Goal: Task Accomplishment & Management: Use online tool/utility

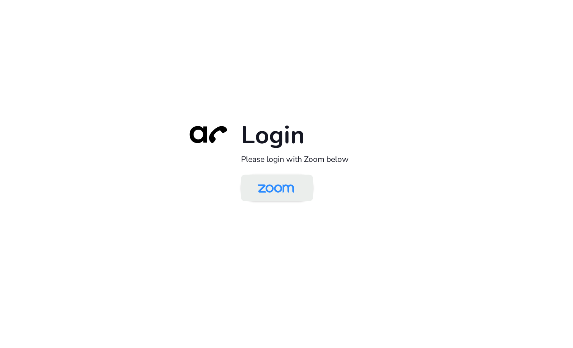
click at [257, 197] on img at bounding box center [276, 188] width 52 height 25
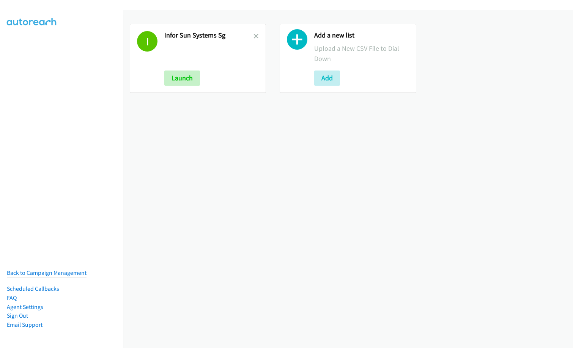
click at [250, 36] on h2 "Infor Sun Systems Sg" at bounding box center [208, 35] width 89 height 9
click at [254, 37] on icon at bounding box center [255, 36] width 5 height 5
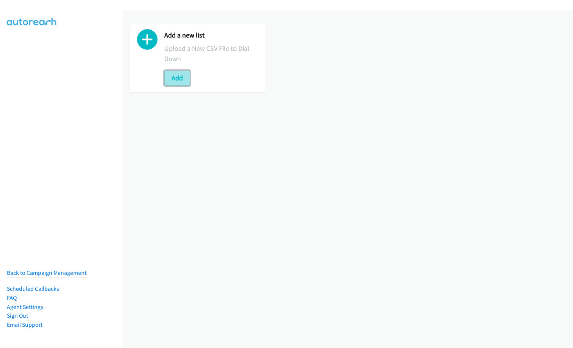
click at [173, 79] on button "Add" at bounding box center [177, 78] width 26 height 15
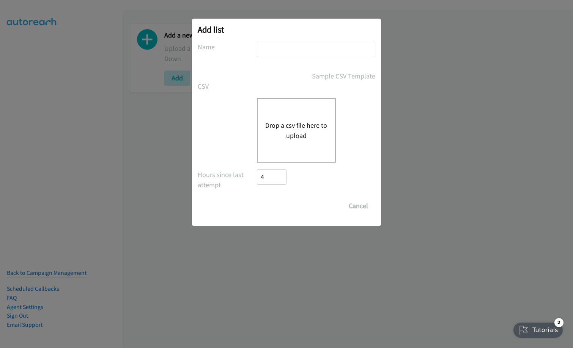
click at [304, 59] on div at bounding box center [316, 53] width 118 height 22
click at [308, 50] on input "text" at bounding box center [316, 50] width 118 height 16
type input "Infor SunSystems HK"
click at [308, 119] on div "Drop a csv file here to upload" at bounding box center [296, 130] width 79 height 64
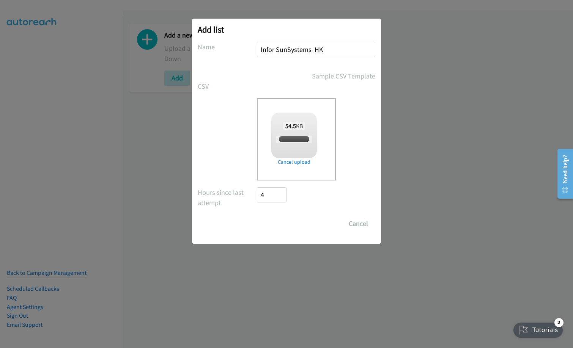
checkbox input "true"
click at [279, 220] on input "Save List" at bounding box center [277, 223] width 40 height 15
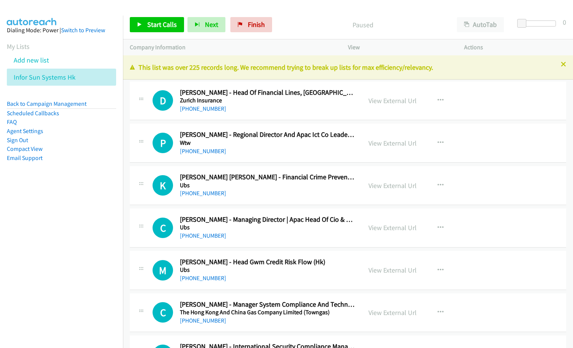
click at [77, 222] on nav "Dialing Mode: Power | Switch to Preview My Lists Add new list Infor Sun Systems…" at bounding box center [61, 190] width 123 height 348
click at [50, 257] on nav "Dialing Mode: Power | Switch to Preview My Lists Add new list Infor Sun Systems…" at bounding box center [61, 190] width 123 height 348
click at [396, 144] on link "View External Url" at bounding box center [392, 143] width 48 height 9
click at [401, 186] on link "View External Url" at bounding box center [392, 185] width 48 height 9
click at [438, 146] on button "button" at bounding box center [440, 142] width 20 height 15
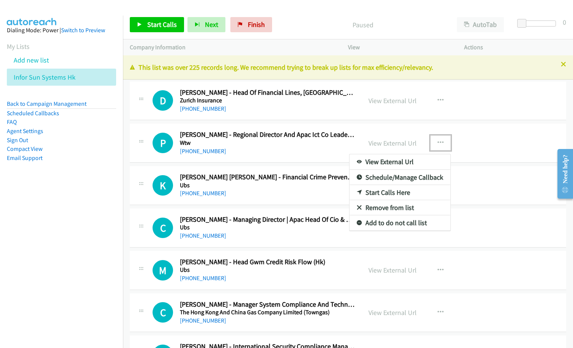
click at [409, 206] on link "Remove from list" at bounding box center [399, 207] width 101 height 15
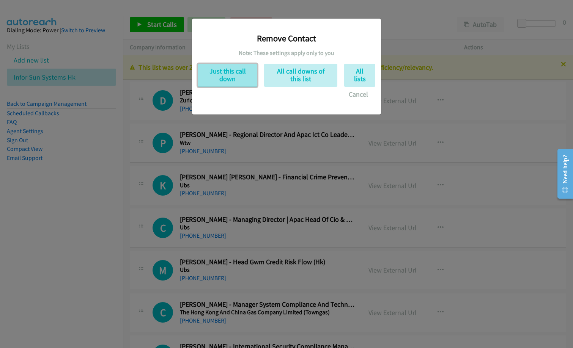
click at [234, 74] on button "Just this call down" at bounding box center [228, 75] width 60 height 23
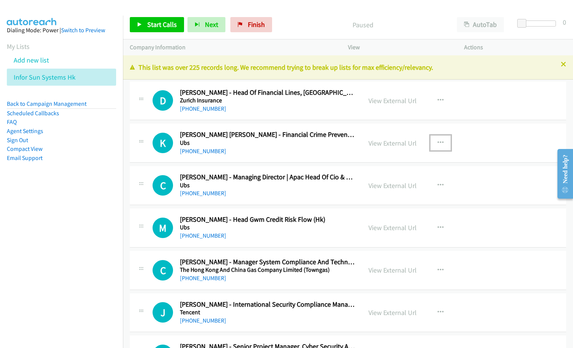
click at [440, 143] on icon "button" at bounding box center [440, 143] width 6 height 6
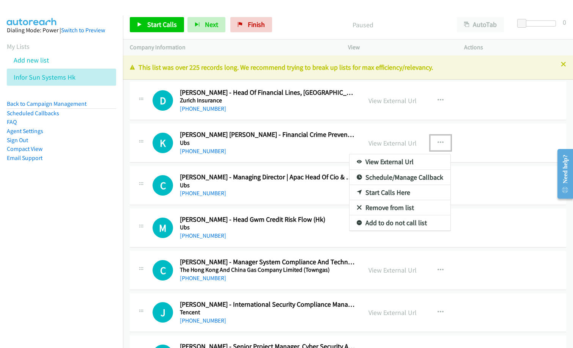
click at [378, 210] on link "Remove from list" at bounding box center [399, 207] width 101 height 15
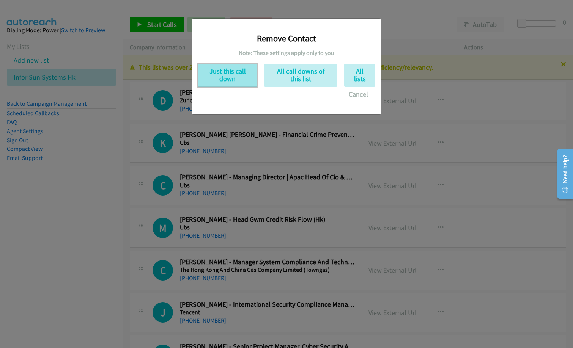
click at [228, 76] on button "Just this call down" at bounding box center [228, 75] width 60 height 23
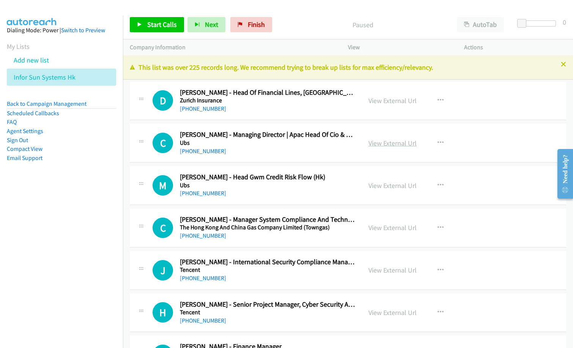
click at [393, 145] on link "View External Url" at bounding box center [392, 143] width 48 height 9
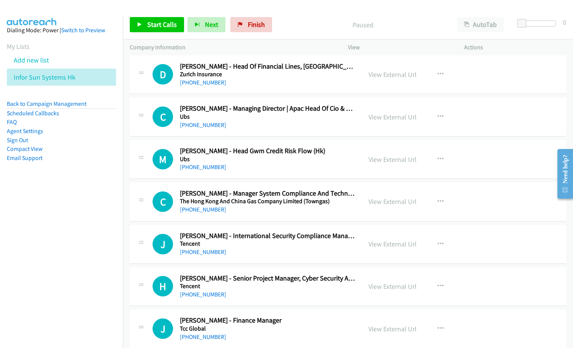
scroll to position [38, 0]
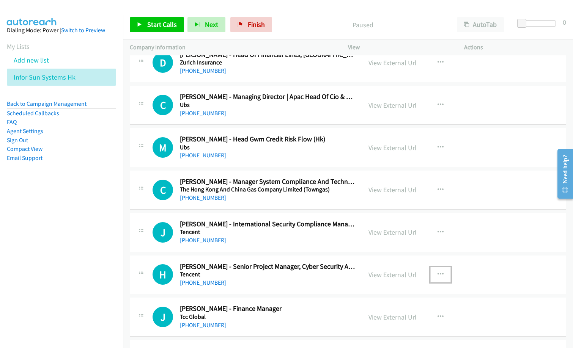
click at [438, 274] on icon "button" at bounding box center [440, 275] width 6 height 6
click at [398, 338] on link "Remove from list" at bounding box center [399, 339] width 101 height 15
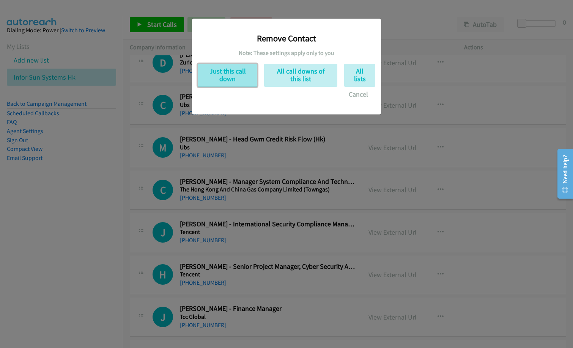
click at [247, 78] on button "Just this call down" at bounding box center [228, 75] width 60 height 23
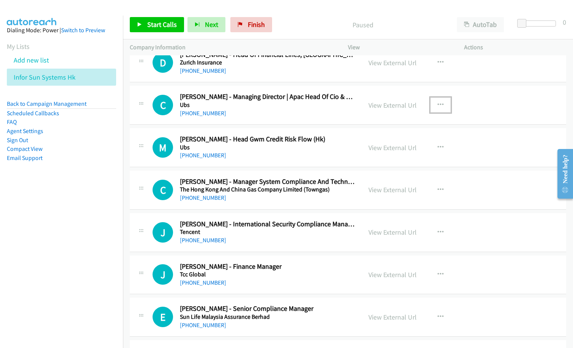
click at [440, 102] on button "button" at bounding box center [440, 104] width 20 height 15
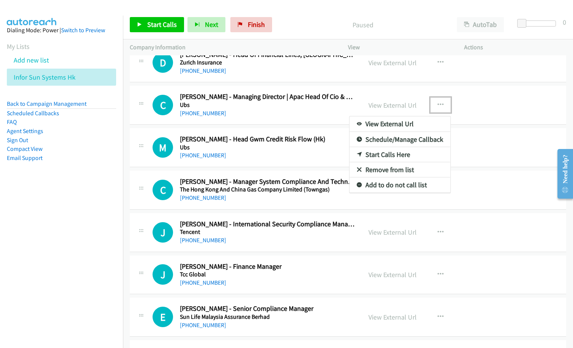
click at [400, 172] on link "Remove from list" at bounding box center [399, 169] width 101 height 15
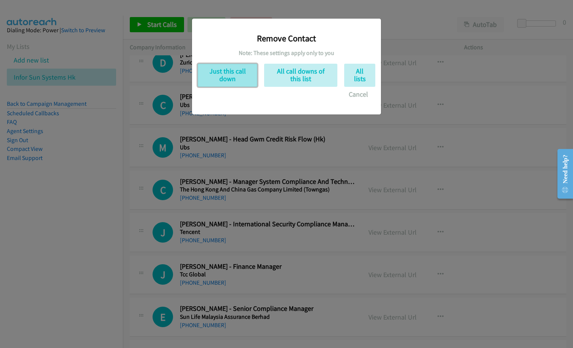
click at [237, 77] on button "Just this call down" at bounding box center [228, 75] width 60 height 23
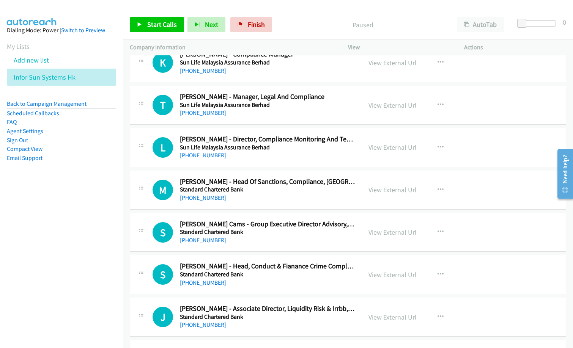
scroll to position [379, 0]
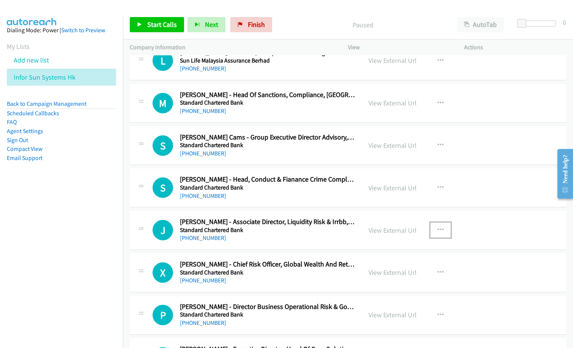
click at [437, 230] on icon "button" at bounding box center [440, 230] width 6 height 6
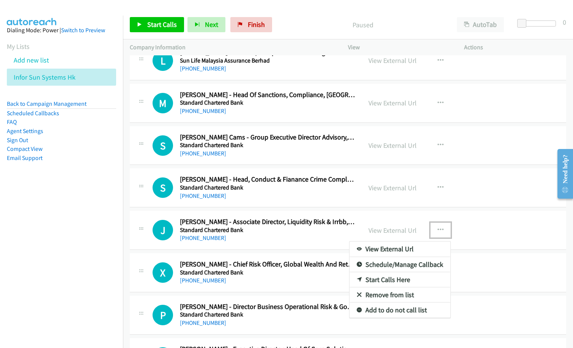
click at [388, 295] on link "Remove from list" at bounding box center [399, 295] width 101 height 15
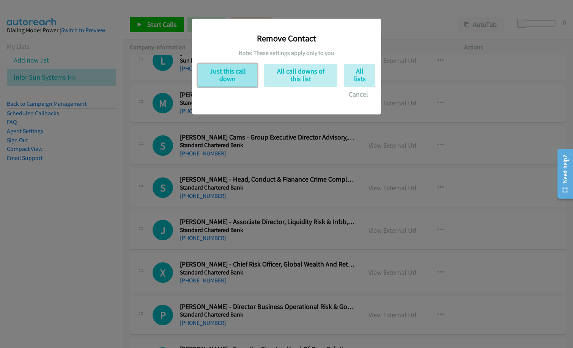
click at [242, 77] on button "Just this call down" at bounding box center [228, 75] width 60 height 23
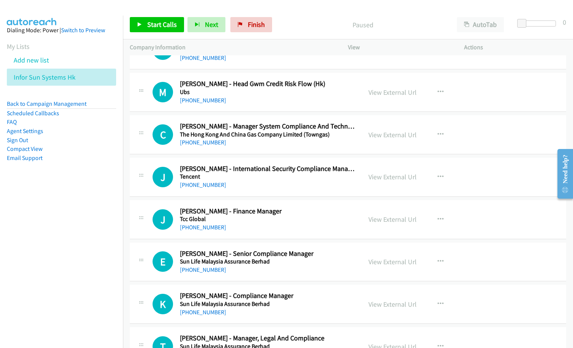
scroll to position [0, 0]
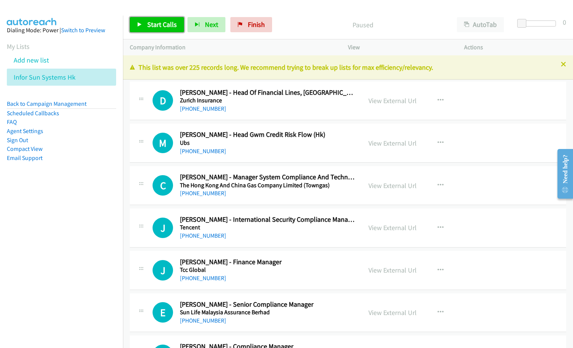
drag, startPoint x: 159, startPoint y: 25, endPoint x: 162, endPoint y: 28, distance: 4.0
click at [159, 25] on span "Start Calls" at bounding box center [162, 24] width 30 height 9
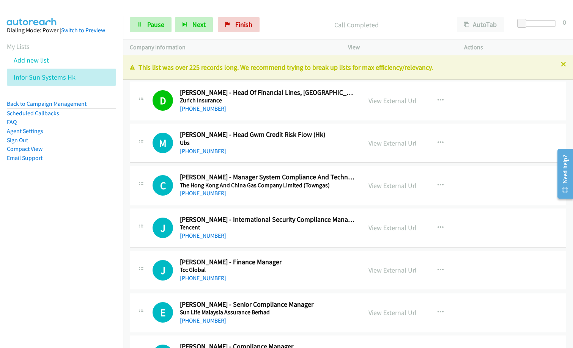
click at [49, 226] on nav "Dialing Mode: Power | Switch to Preview My Lists Add new list Infor Sun Systems…" at bounding box center [61, 190] width 123 height 348
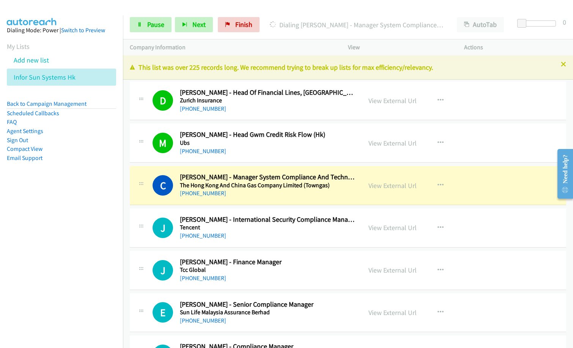
drag, startPoint x: 263, startPoint y: 147, endPoint x: 398, endPoint y: 176, distance: 138.8
click at [401, 184] on link "View External Url" at bounding box center [392, 185] width 48 height 9
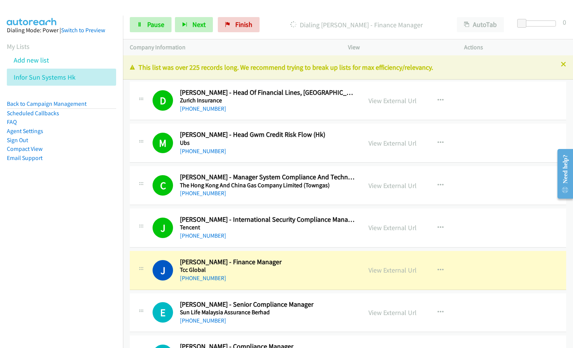
click at [54, 274] on nav "Dialing Mode: Power | Switch to Preview My Lists Add new list Infor Sun Systems…" at bounding box center [61, 190] width 123 height 348
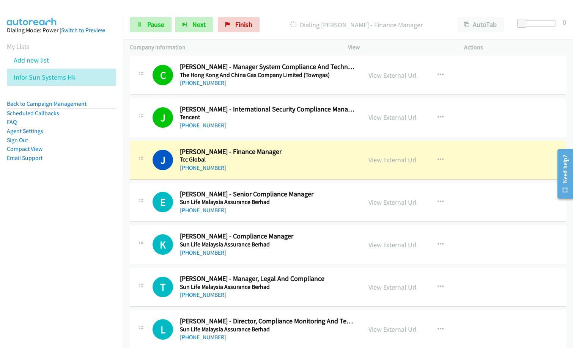
scroll to position [114, 0]
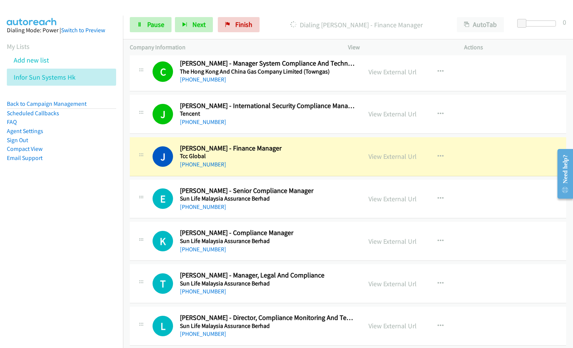
drag, startPoint x: 381, startPoint y: 318, endPoint x: 503, endPoint y: 108, distance: 242.4
click at [503, 108] on div "J Callback Scheduled [PERSON_NAME] - International Security Compliance Manager …" at bounding box center [348, 114] width 436 height 39
click at [404, 155] on link "View External Url" at bounding box center [392, 156] width 48 height 9
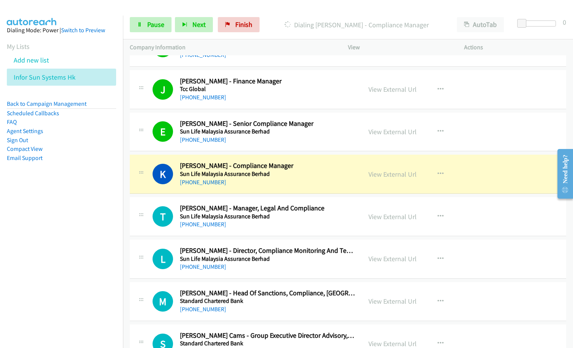
scroll to position [190, 0]
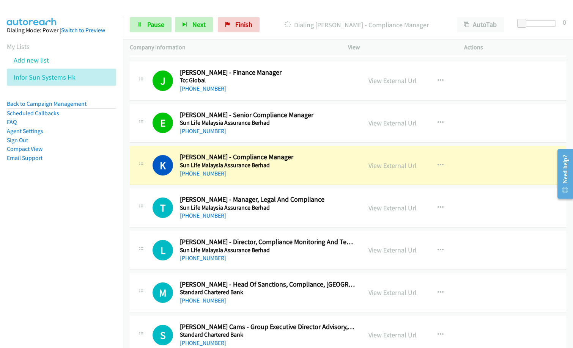
drag, startPoint x: 74, startPoint y: 231, endPoint x: 110, endPoint y: 210, distance: 42.0
click at [74, 231] on nav "Dialing Mode: Power | Switch to Preview My Lists Add new list Infor Sun Systems…" at bounding box center [61, 190] width 123 height 348
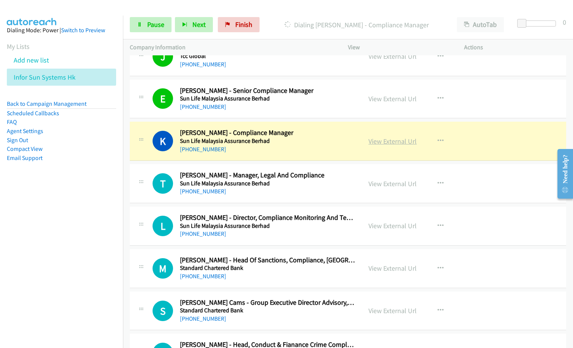
scroll to position [228, 0]
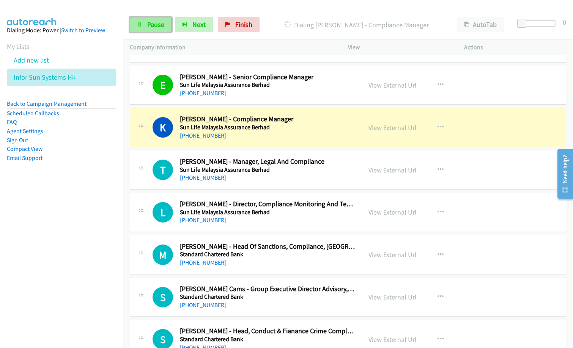
click at [149, 25] on span "Pause" at bounding box center [155, 24] width 17 height 9
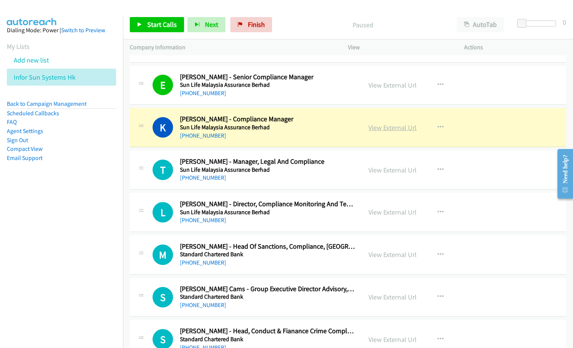
click at [401, 129] on link "View External Url" at bounding box center [392, 127] width 48 height 9
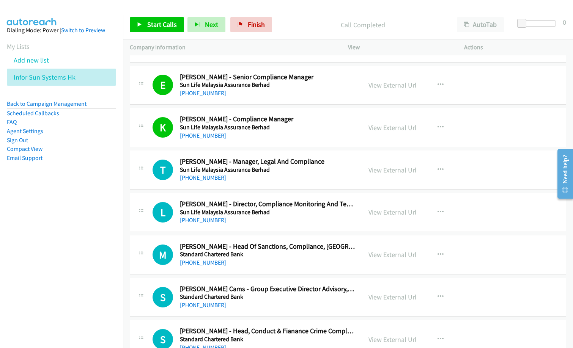
scroll to position [266, 0]
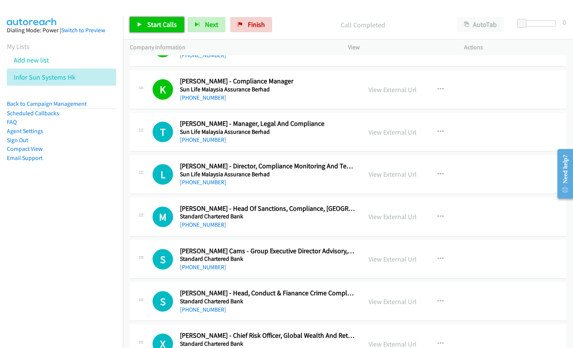
click at [157, 27] on span "Start Calls" at bounding box center [162, 24] width 30 height 9
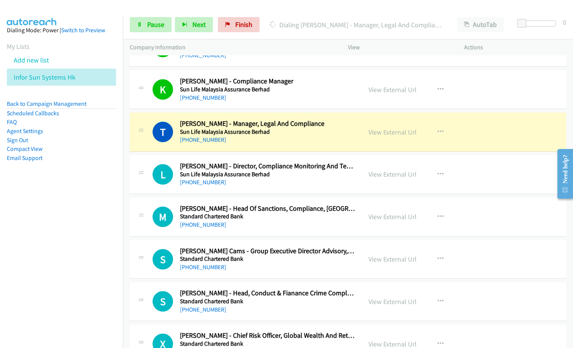
click at [264, 145] on div "T Callback Scheduled [PERSON_NAME] - Manager, Legal And Compliance Sun Life Mal…" at bounding box center [348, 132] width 436 height 39
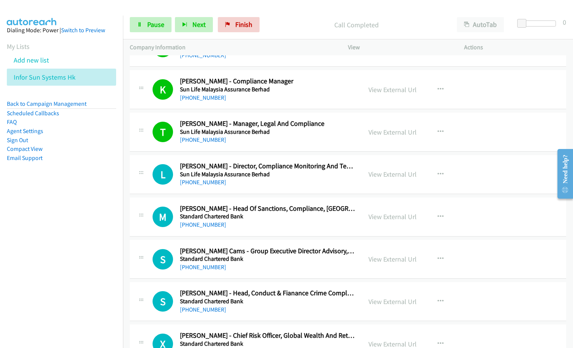
click at [230, 159] on div "L Callback Scheduled [PERSON_NAME] - Director, Compliance Monitoring And Testin…" at bounding box center [348, 174] width 436 height 39
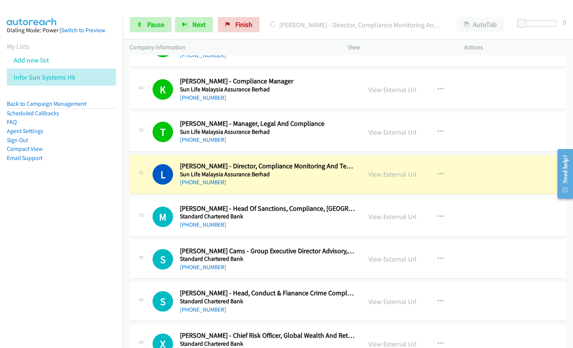
click at [44, 267] on nav "Dialing Mode: Power | Switch to Preview My Lists Add new list Infor Sun Systems…" at bounding box center [61, 190] width 123 height 348
click at [393, 174] on link "View External Url" at bounding box center [392, 174] width 48 height 9
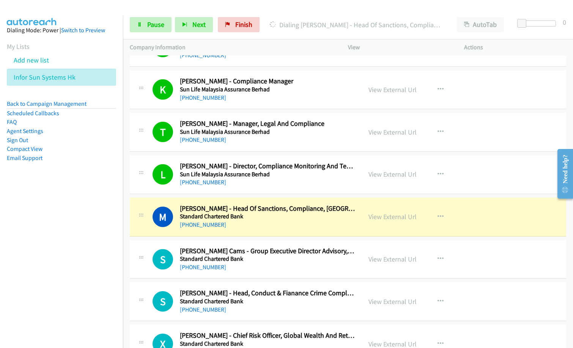
click at [60, 232] on nav "Dialing Mode: Power | Switch to Preview My Lists Add new list Infor Sun Systems…" at bounding box center [61, 190] width 123 height 348
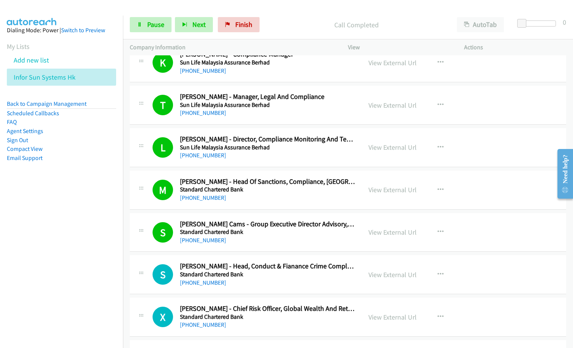
scroll to position [303, 0]
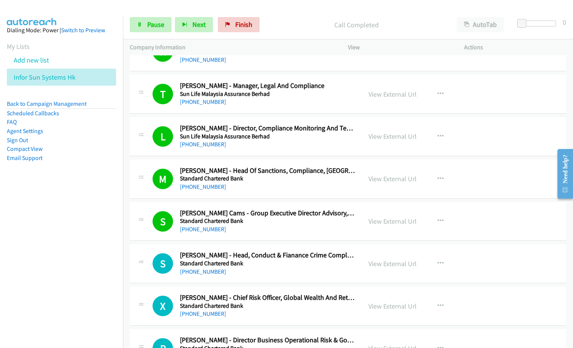
click at [281, 274] on div "[PHONE_NUMBER]" at bounding box center [267, 271] width 175 height 9
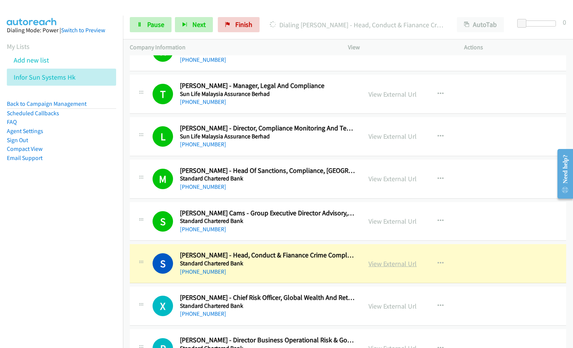
click at [395, 265] on link "View External Url" at bounding box center [392, 263] width 48 height 9
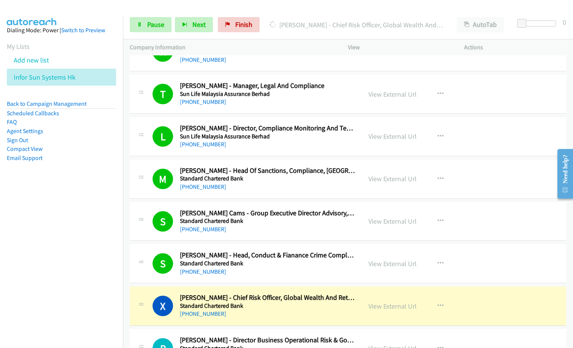
click at [21, 256] on nav "Dialing Mode: Power | Switch to Preview My Lists Add new list Infor Sun Systems…" at bounding box center [61, 190] width 123 height 348
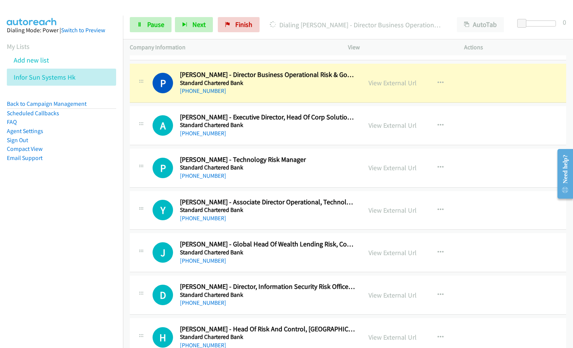
scroll to position [493, 0]
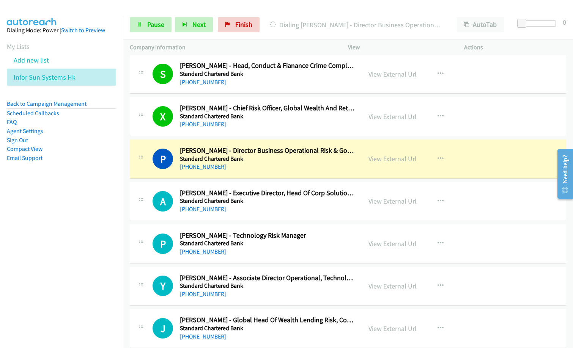
click at [90, 264] on nav "Dialing Mode: Power | Switch to Preview My Lists Add new list Infor Sun Systems…" at bounding box center [61, 190] width 123 height 348
click at [402, 157] on link "View External Url" at bounding box center [392, 158] width 48 height 9
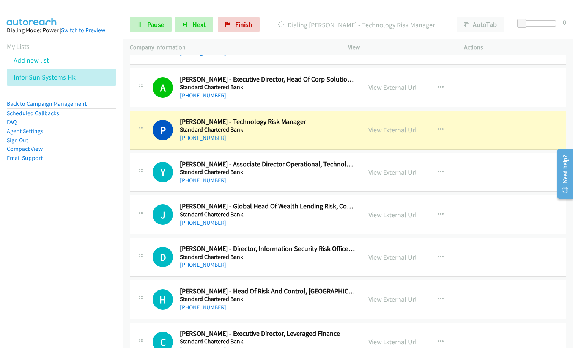
scroll to position [645, 0]
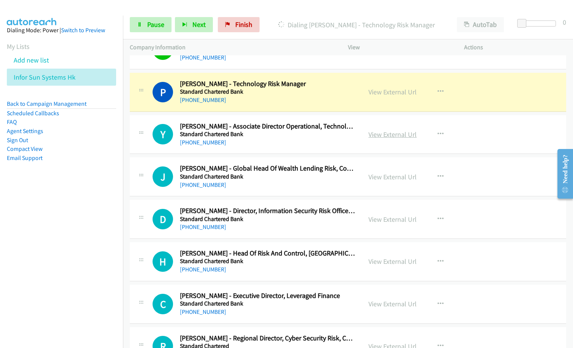
click at [384, 133] on link "View External Url" at bounding box center [392, 134] width 48 height 9
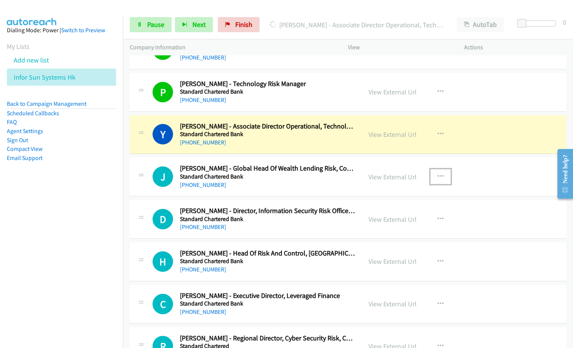
click at [437, 176] on icon "button" at bounding box center [440, 177] width 6 height 6
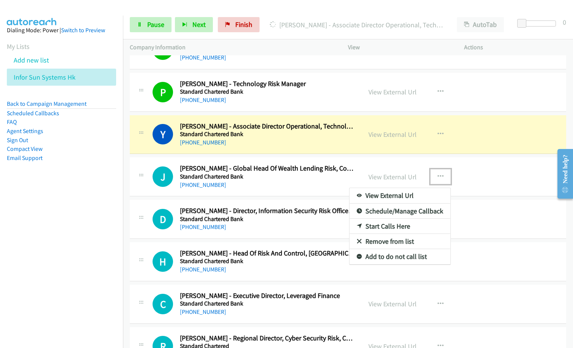
click at [377, 242] on link "Remove from list" at bounding box center [399, 241] width 101 height 15
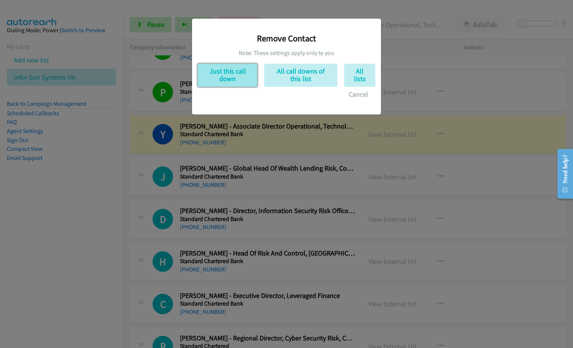
click at [238, 73] on button "Just this call down" at bounding box center [228, 75] width 60 height 23
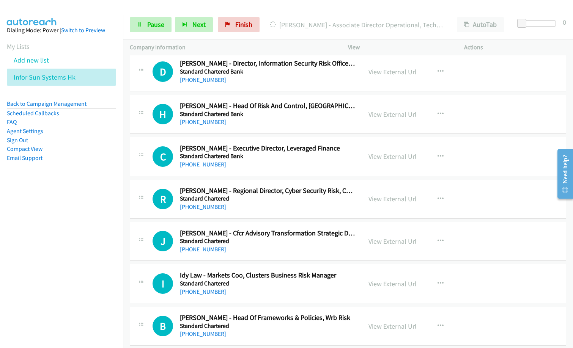
scroll to position [759, 0]
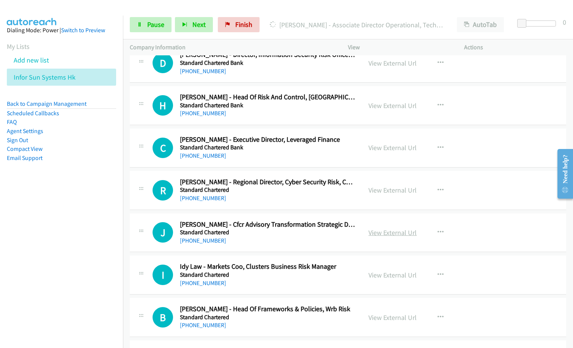
click at [384, 231] on link "View External Url" at bounding box center [392, 232] width 48 height 9
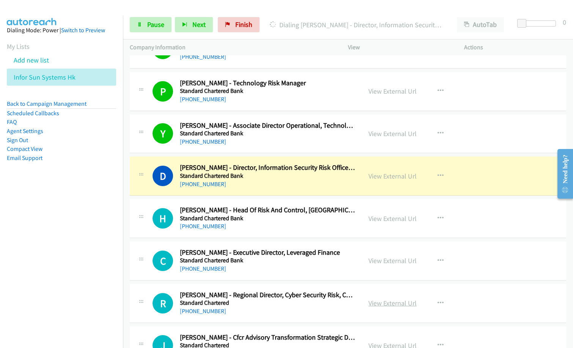
scroll to position [645, 0]
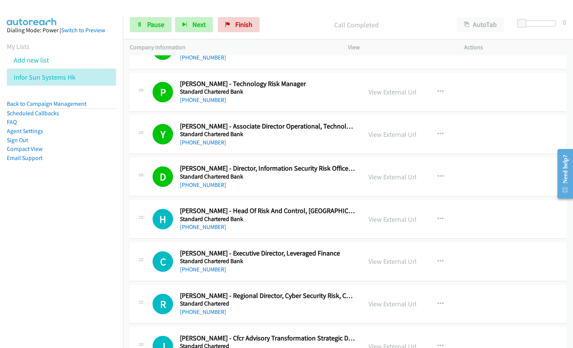
drag, startPoint x: 287, startPoint y: 23, endPoint x: 323, endPoint y: 9, distance: 38.5
click at [287, 23] on p "Call Completed" at bounding box center [356, 25] width 173 height 10
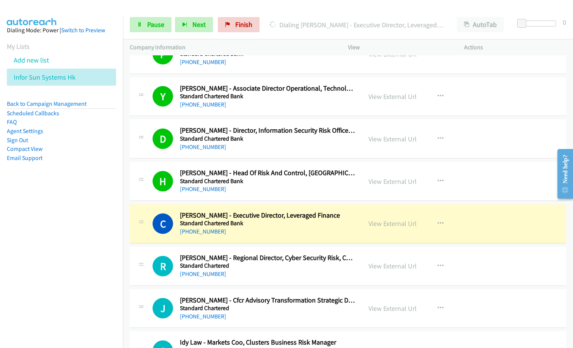
click at [25, 241] on nav "Dialing Mode: Power | Switch to Preview My Lists Add new list Infor Sun Systems…" at bounding box center [61, 190] width 123 height 348
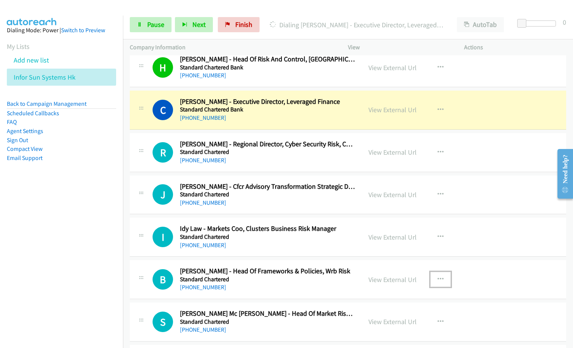
click at [437, 278] on icon "button" at bounding box center [440, 280] width 6 height 6
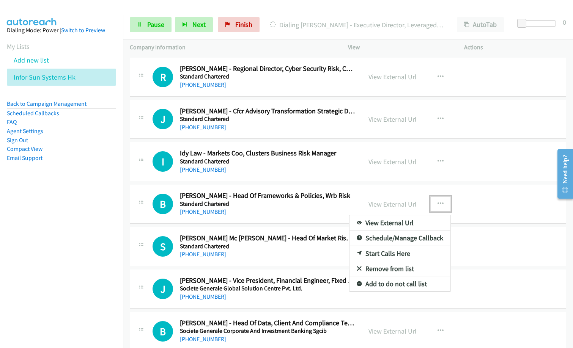
scroll to position [873, 0]
click at [391, 266] on link "Remove from list" at bounding box center [399, 268] width 101 height 15
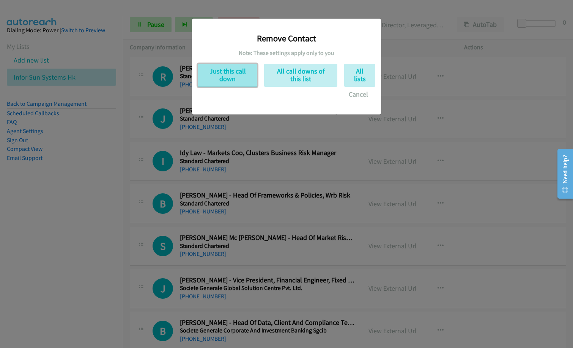
click at [236, 76] on button "Just this call down" at bounding box center [228, 75] width 60 height 23
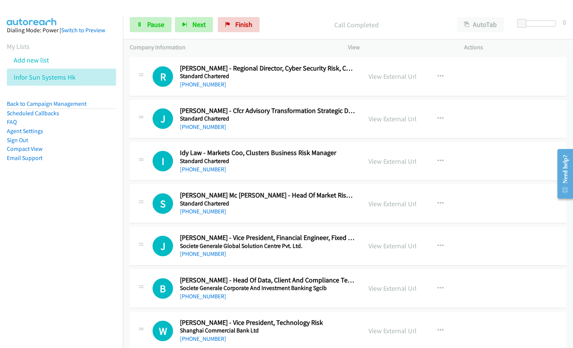
click at [497, 256] on div "J Callback Scheduled [PERSON_NAME] - Vice President, Financial Engineer, Fixed …" at bounding box center [348, 246] width 436 height 39
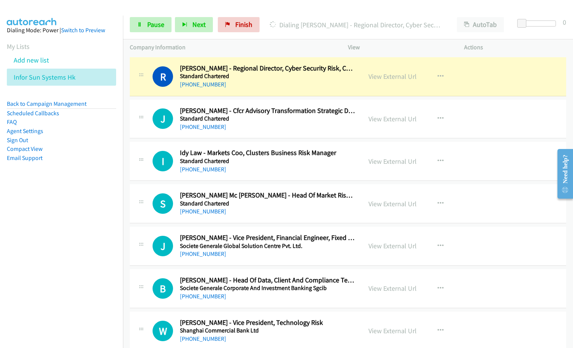
click at [60, 272] on nav "Dialing Mode: Power | Switch to Preview My Lists Add new list Infor Sun Systems…" at bounding box center [61, 190] width 123 height 348
click at [376, 78] on link "View External Url" at bounding box center [392, 76] width 48 height 9
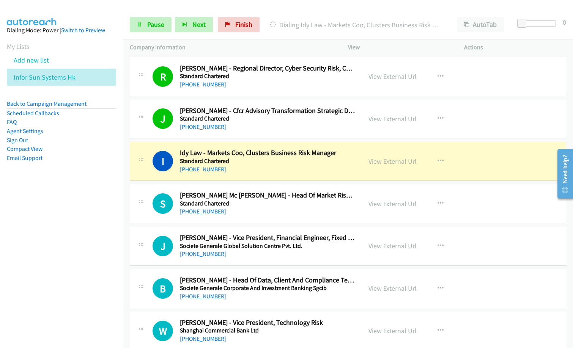
click at [269, 73] on h5 "Standard Chartered" at bounding box center [267, 76] width 175 height 8
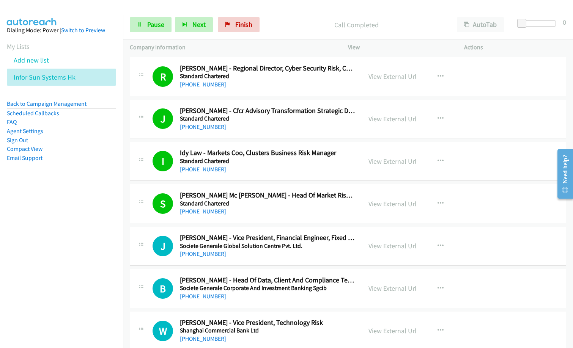
click at [47, 285] on nav "Dialing Mode: Power | Switch to Preview My Lists Add new list Infor Sun Systems…" at bounding box center [61, 190] width 123 height 348
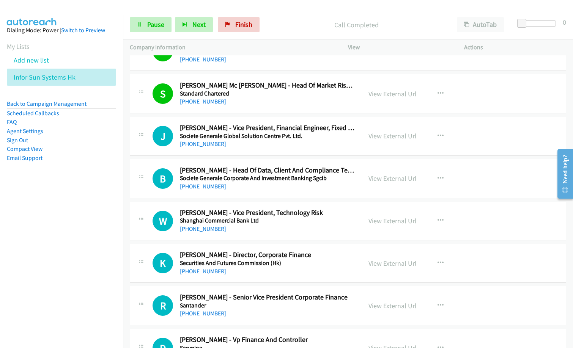
scroll to position [986, 0]
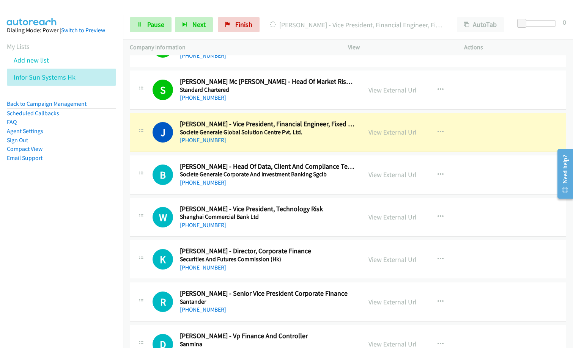
click at [395, 265] on div "View External Url View External Url Schedule/Manage Callback Start Calls Here R…" at bounding box center [423, 259] width 123 height 25
click at [396, 259] on link "View External Url" at bounding box center [392, 259] width 48 height 9
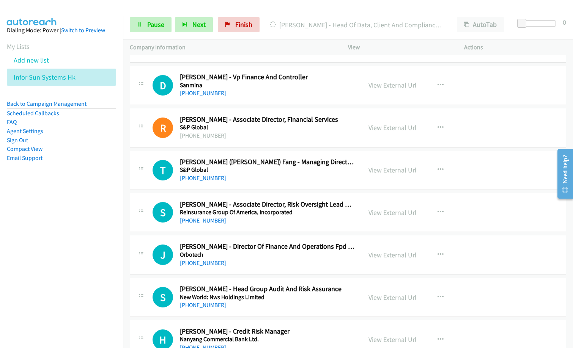
scroll to position [1252, 0]
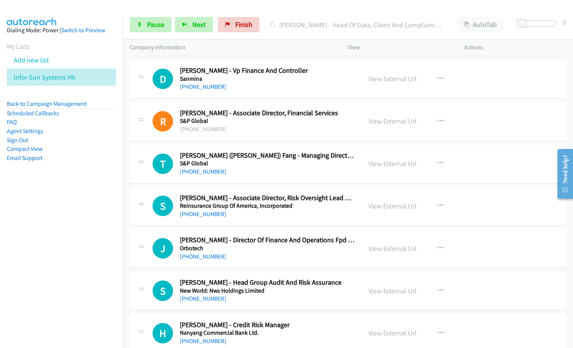
click at [265, 259] on div "[PHONE_NUMBER]" at bounding box center [267, 256] width 175 height 9
click at [407, 251] on link "View External Url" at bounding box center [392, 248] width 48 height 9
click at [436, 244] on button "button" at bounding box center [440, 248] width 20 height 15
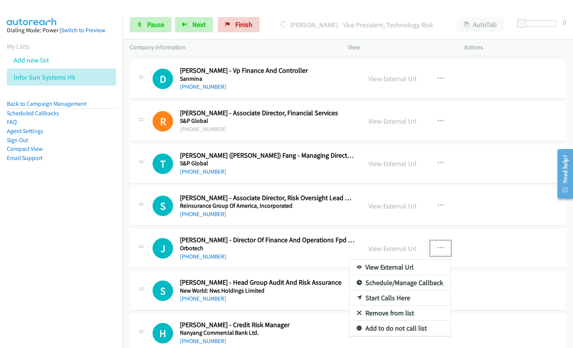
click at [402, 313] on link "Remove from list" at bounding box center [399, 313] width 101 height 15
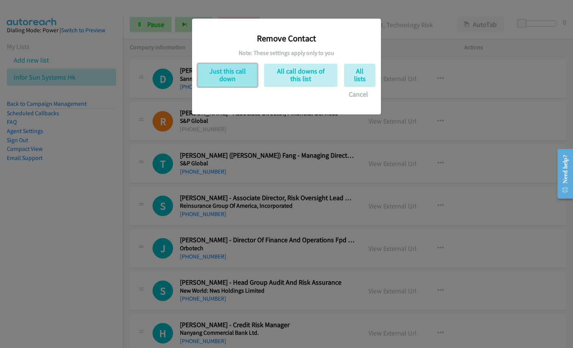
click at [233, 72] on button "Just this call down" at bounding box center [228, 75] width 60 height 23
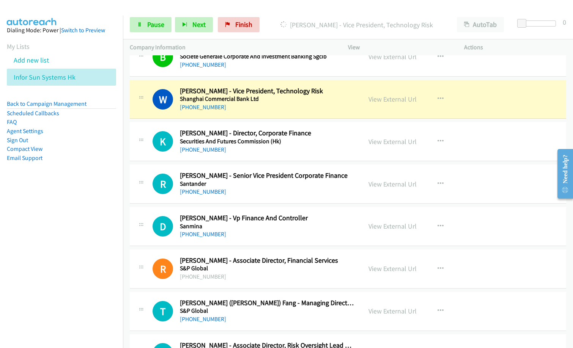
scroll to position [1100, 0]
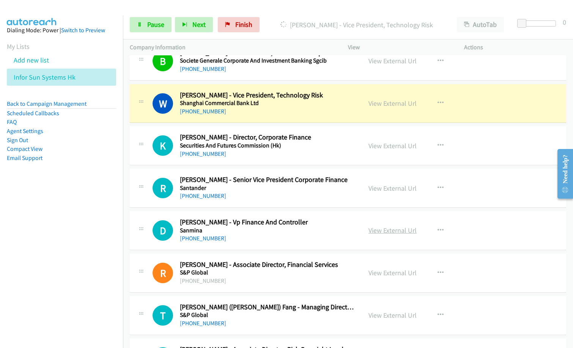
click at [384, 232] on link "View External Url" at bounding box center [392, 230] width 48 height 9
click at [380, 188] on link "View External Url" at bounding box center [392, 188] width 48 height 9
click at [439, 230] on icon "button" at bounding box center [440, 231] width 6 height 6
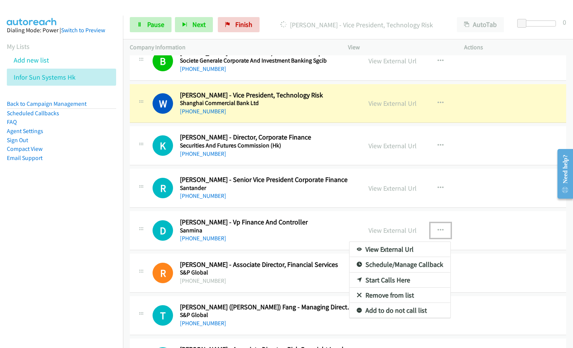
drag, startPoint x: 384, startPoint y: 296, endPoint x: 372, endPoint y: 293, distance: 12.1
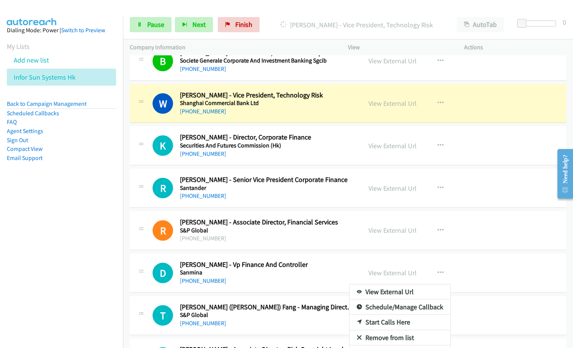
click at [378, 337] on link "Remove from list" at bounding box center [399, 337] width 101 height 15
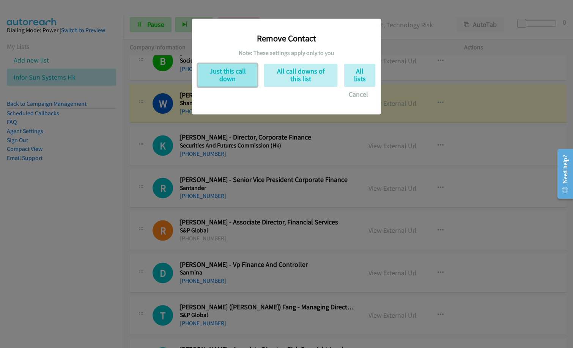
click at [234, 77] on button "Just this call down" at bounding box center [228, 75] width 60 height 23
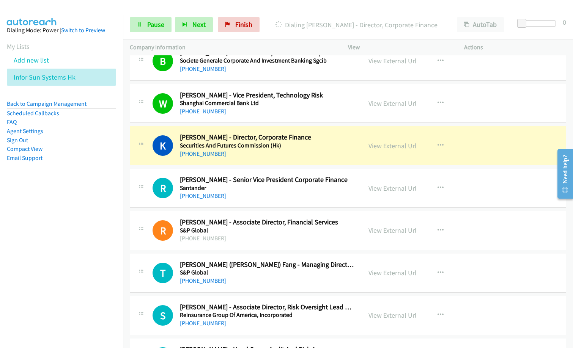
click at [248, 194] on div "[PHONE_NUMBER]" at bounding box center [267, 196] width 175 height 9
click at [402, 190] on link "View External Url" at bounding box center [392, 188] width 48 height 9
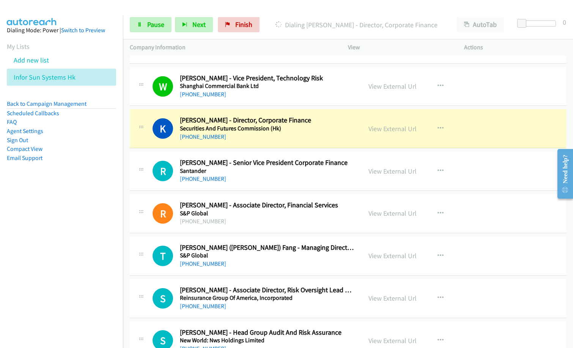
scroll to position [1024, 0]
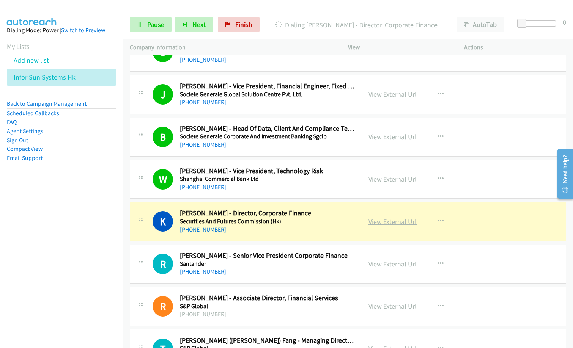
click at [398, 220] on link "View External Url" at bounding box center [392, 221] width 48 height 9
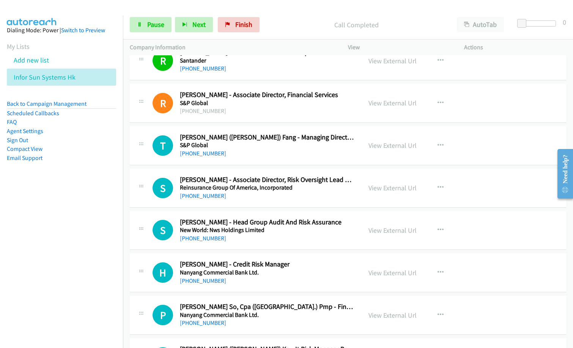
scroll to position [1214, 0]
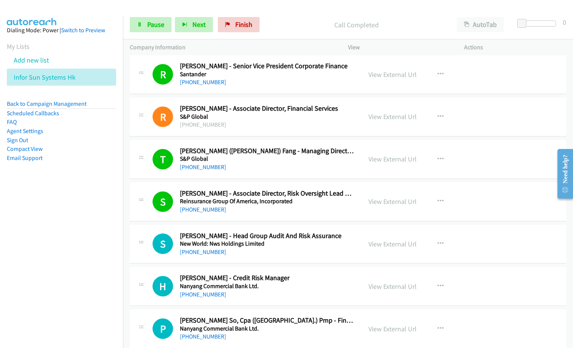
drag, startPoint x: 115, startPoint y: 255, endPoint x: 138, endPoint y: 253, distance: 22.5
click at [115, 255] on nav "Dialing Mode: Power | Switch to Preview My Lists Add new list Infor Sun Systems…" at bounding box center [61, 190] width 123 height 348
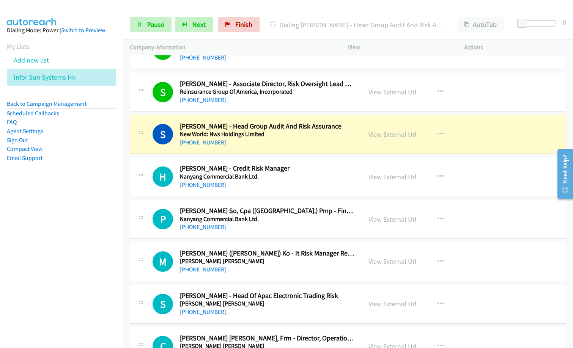
scroll to position [1328, 0]
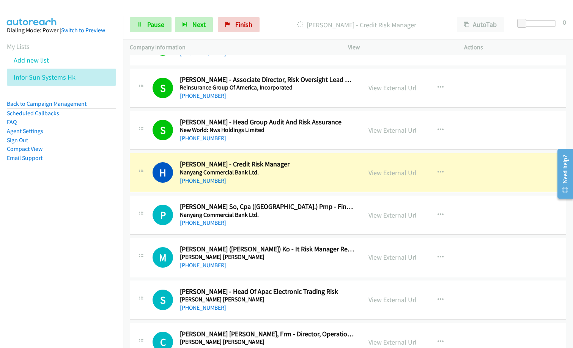
click at [297, 222] on div "[PHONE_NUMBER]" at bounding box center [267, 223] width 175 height 9
click at [395, 172] on link "View External Url" at bounding box center [392, 172] width 48 height 9
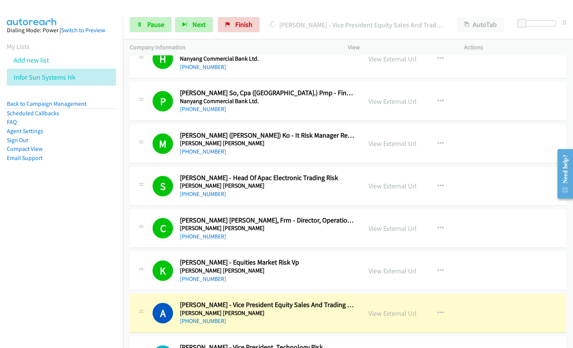
scroll to position [1555, 0]
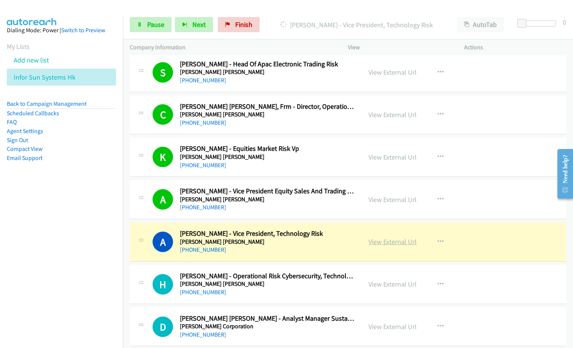
click at [390, 244] on link "View External Url" at bounding box center [392, 241] width 48 height 9
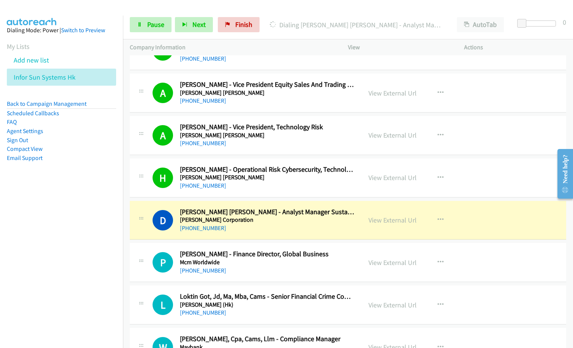
scroll to position [1745, 0]
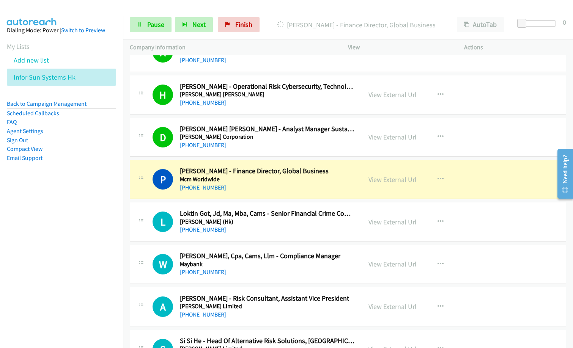
click at [275, 174] on h2 "[PERSON_NAME] - Finance Director, Global Business" at bounding box center [267, 171] width 175 height 9
click at [385, 181] on link "View External Url" at bounding box center [392, 179] width 48 height 9
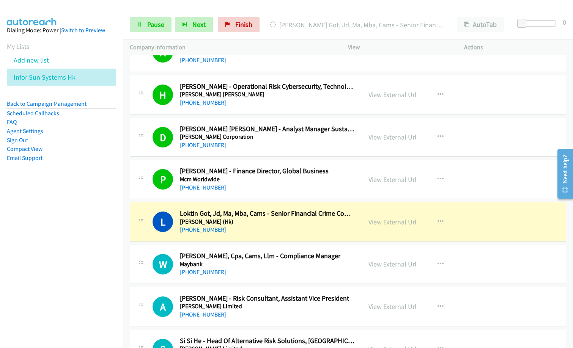
click at [375, 271] on div "View External Url View External Url Schedule/Manage Callback Start Calls Here R…" at bounding box center [423, 264] width 123 height 25
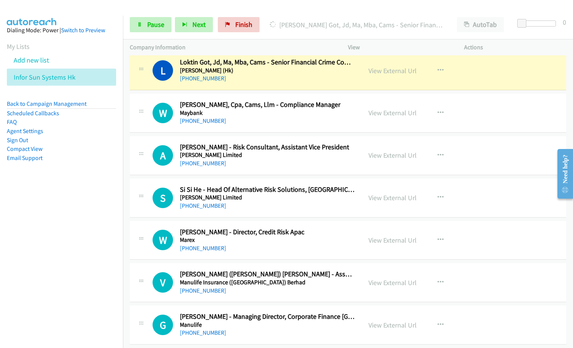
scroll to position [1897, 0]
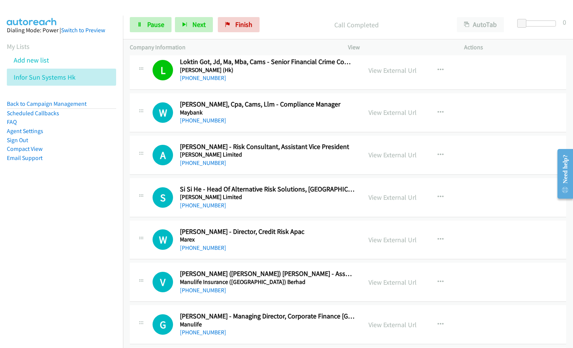
click at [274, 126] on div "W Callback Scheduled [PERSON_NAME], Cpa, Cams, Llm - Compliance Manager Maybank…" at bounding box center [348, 112] width 436 height 39
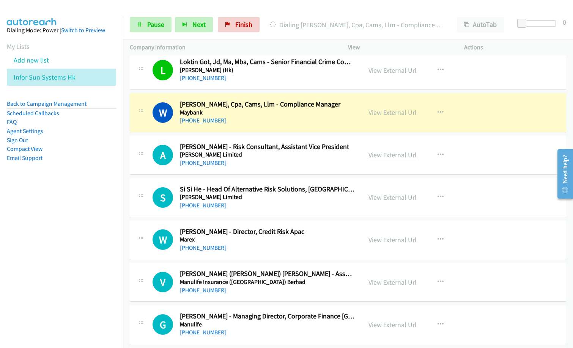
click at [391, 155] on link "View External Url" at bounding box center [392, 155] width 48 height 9
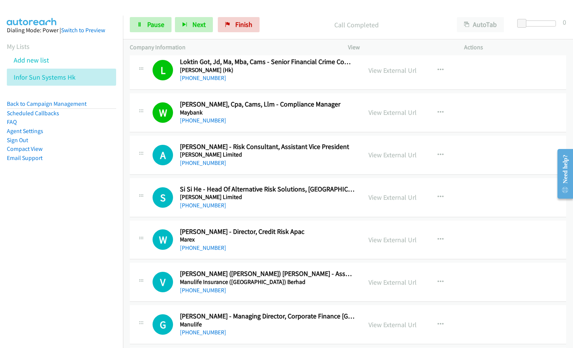
click at [44, 236] on nav "Dialing Mode: Power | Switch to Preview My Lists Add new list Infor Sun Systems…" at bounding box center [61, 190] width 123 height 348
click at [293, 23] on p "Call Completed" at bounding box center [356, 25] width 173 height 10
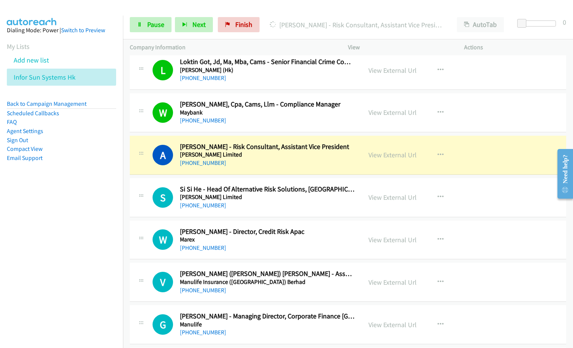
click at [277, 169] on div "A Callback Scheduled [PERSON_NAME] - Risk Consultant, Assistant Vice President …" at bounding box center [348, 155] width 436 height 39
click at [404, 153] on link "View External Url" at bounding box center [392, 155] width 48 height 9
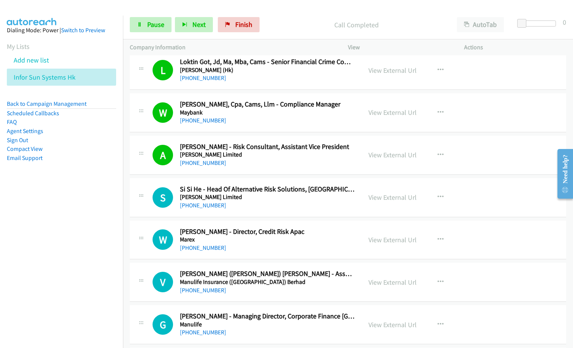
click at [269, 203] on div "[PHONE_NUMBER]" at bounding box center [267, 205] width 175 height 9
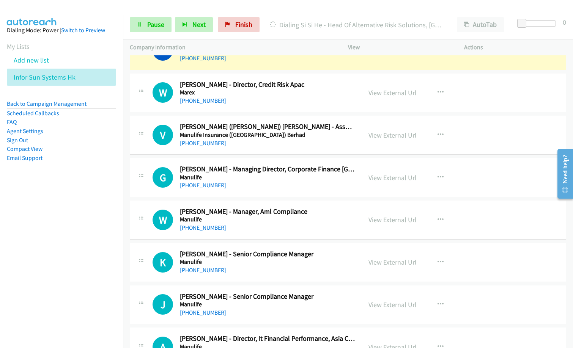
scroll to position [1973, 0]
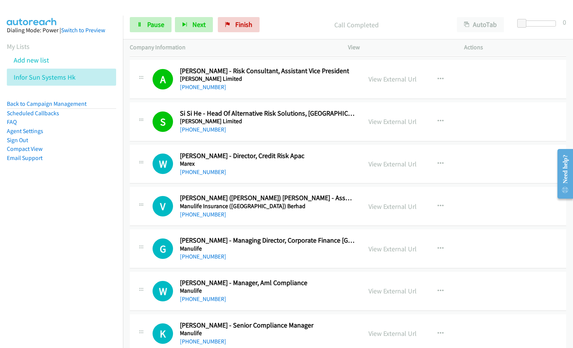
click at [284, 168] on div "[PHONE_NUMBER]" at bounding box center [267, 172] width 175 height 9
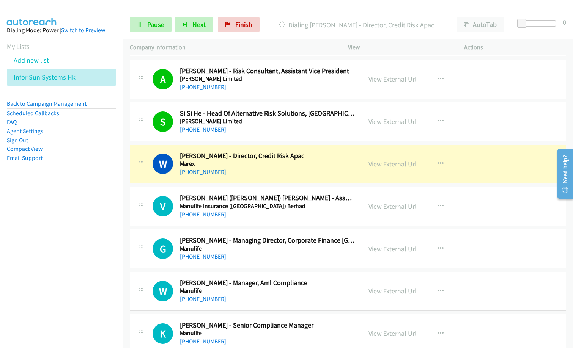
drag, startPoint x: 76, startPoint y: 276, endPoint x: 110, endPoint y: 260, distance: 37.5
click at [76, 275] on nav "Dialing Mode: Power | Switch to Preview My Lists Add new list Infor Sun Systems…" at bounding box center [61, 190] width 123 height 348
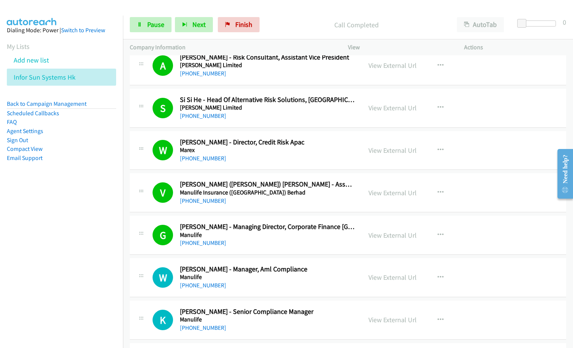
scroll to position [2011, 0]
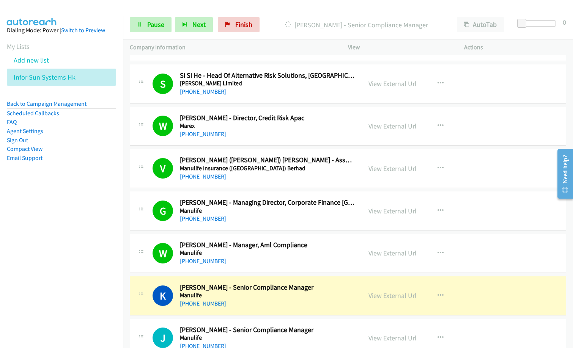
click at [405, 253] on link "View External Url" at bounding box center [392, 253] width 48 height 9
click at [392, 298] on link "View External Url" at bounding box center [392, 295] width 48 height 9
click at [161, 29] on link "Pause" at bounding box center [151, 24] width 42 height 15
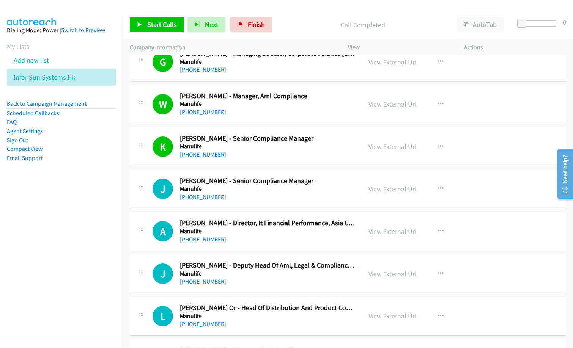
scroll to position [2162, 0]
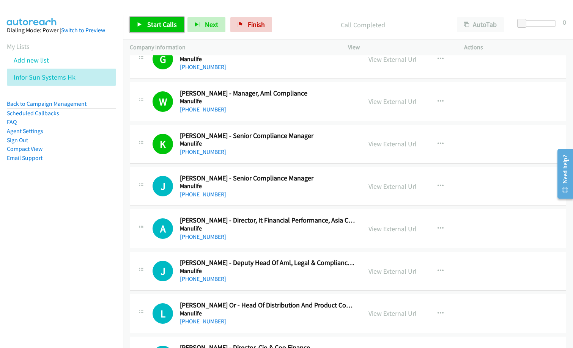
click at [174, 28] on span "Start Calls" at bounding box center [162, 24] width 30 height 9
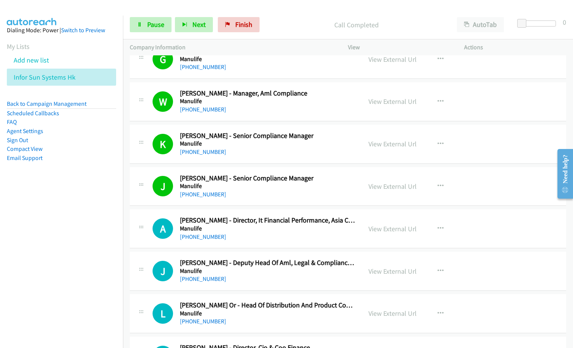
click at [63, 269] on nav "Dialing Mode: Power | Switch to Preview My Lists Add new list Infor Sun Systems…" at bounding box center [61, 190] width 123 height 348
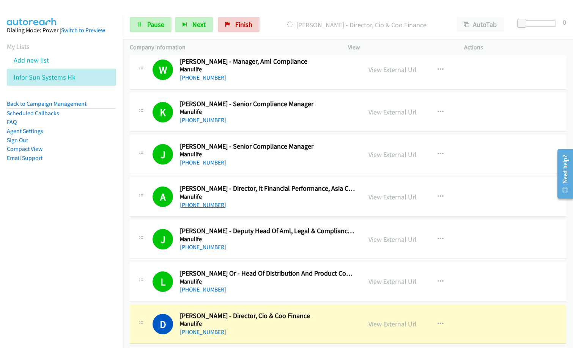
scroll to position [2238, 0]
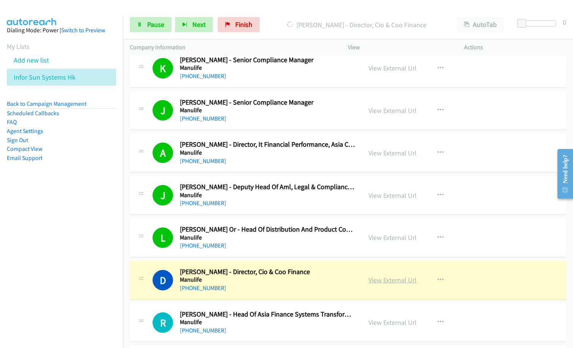
click at [389, 279] on link "View External Url" at bounding box center [392, 280] width 48 height 9
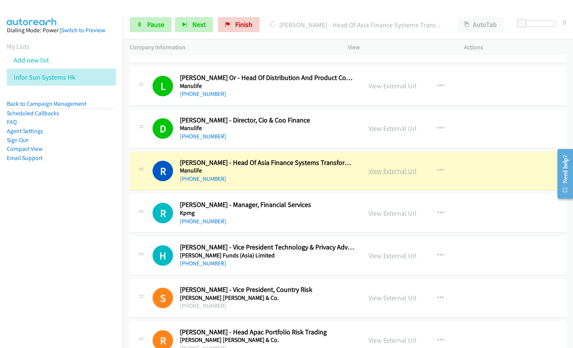
click at [398, 171] on link "View External Url" at bounding box center [392, 171] width 48 height 9
click at [159, 23] on span "Pause" at bounding box center [155, 24] width 17 height 9
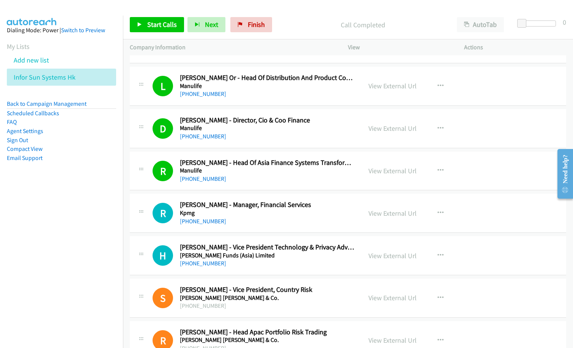
drag, startPoint x: 285, startPoint y: 27, endPoint x: 333, endPoint y: 13, distance: 51.1
click at [288, 27] on p "Call Completed" at bounding box center [362, 25] width 161 height 10
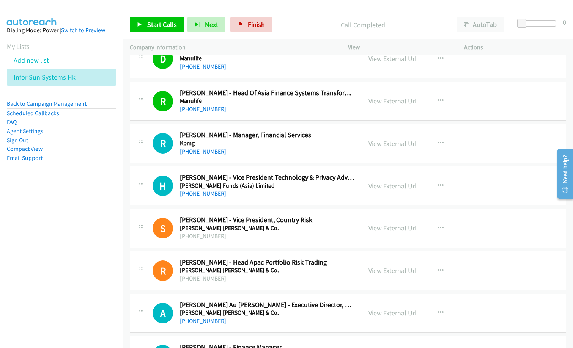
scroll to position [2466, 0]
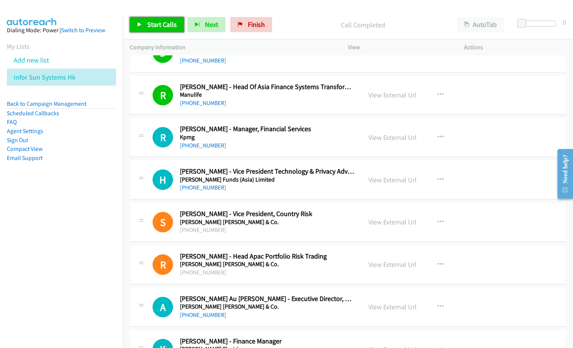
click at [157, 24] on span "Start Calls" at bounding box center [162, 24] width 30 height 9
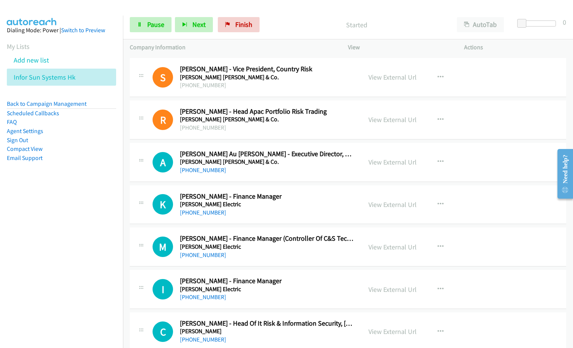
scroll to position [2618, 0]
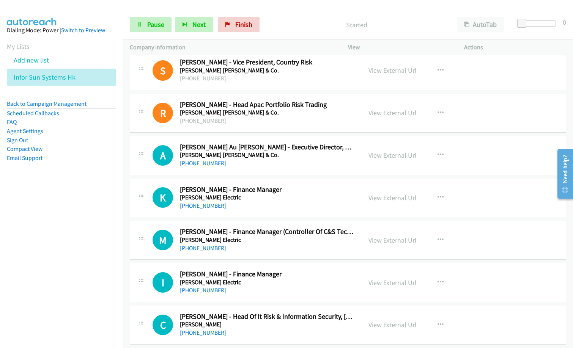
drag, startPoint x: 276, startPoint y: 207, endPoint x: 307, endPoint y: 204, distance: 30.5
click at [390, 198] on link "View External Url" at bounding box center [392, 197] width 48 height 9
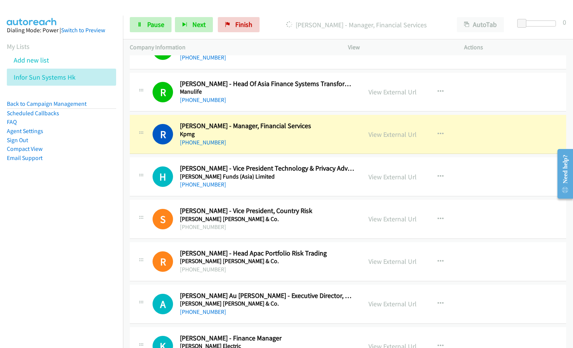
scroll to position [2466, 0]
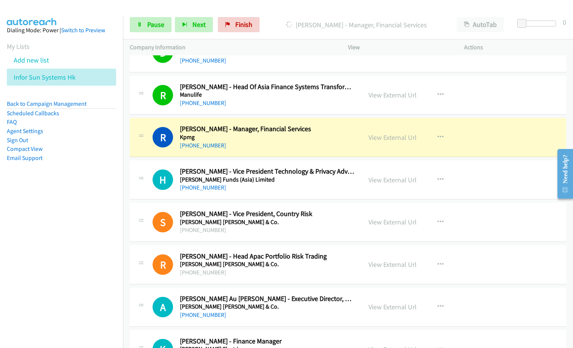
click at [294, 14] on div "Start Calls Pause Next Finish [PERSON_NAME] - Manager, Financial Services AutoT…" at bounding box center [348, 24] width 450 height 29
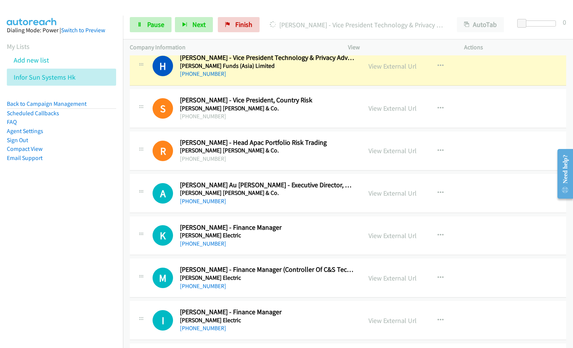
scroll to position [2542, 0]
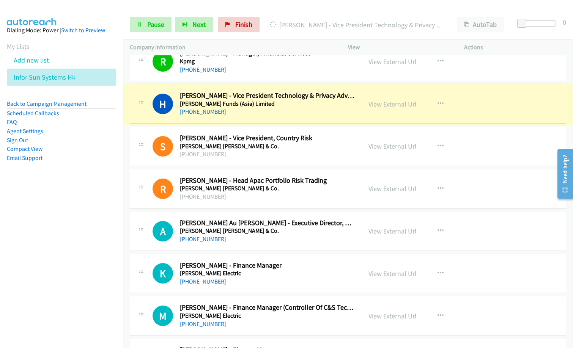
click at [389, 104] on link "View External Url" at bounding box center [392, 104] width 48 height 9
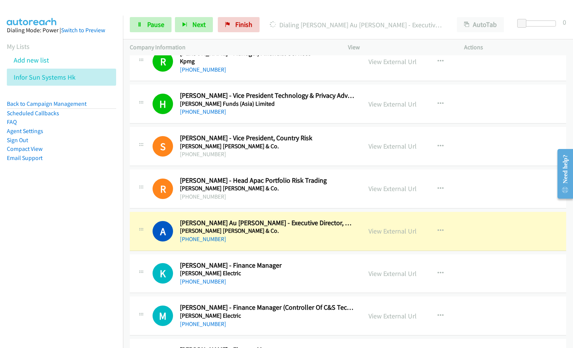
drag, startPoint x: 46, startPoint y: 261, endPoint x: 90, endPoint y: 264, distance: 43.4
click at [46, 261] on nav "Dialing Mode: Power | Switch to Preview My Lists Add new list Infor Sun Systems…" at bounding box center [61, 190] width 123 height 348
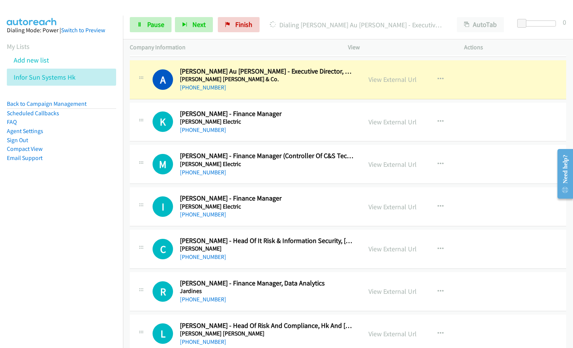
scroll to position [2618, 0]
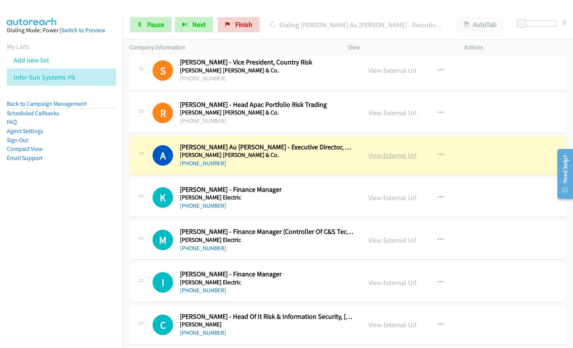
click at [380, 153] on link "View External Url" at bounding box center [392, 155] width 48 height 9
click at [154, 31] on link "Pause" at bounding box center [151, 24] width 42 height 15
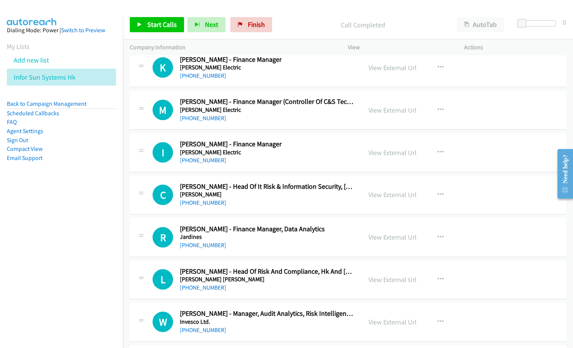
scroll to position [2769, 0]
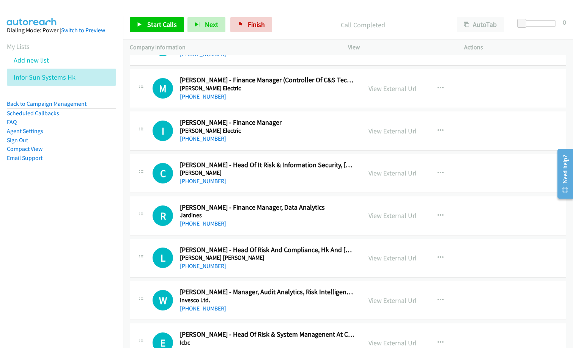
click at [401, 175] on link "View External Url" at bounding box center [392, 173] width 48 height 9
click at [389, 215] on link "View External Url" at bounding box center [392, 215] width 48 height 9
click at [437, 170] on icon "button" at bounding box center [440, 173] width 6 height 6
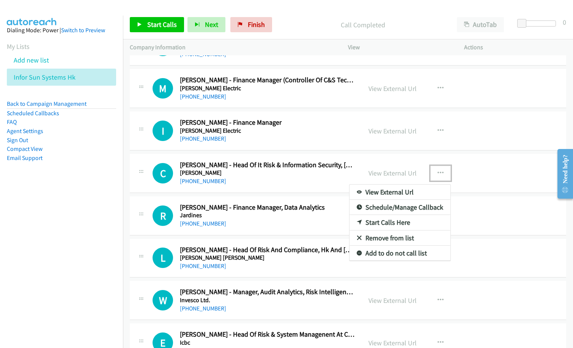
click at [401, 220] on link "Start Calls Here" at bounding box center [399, 222] width 101 height 15
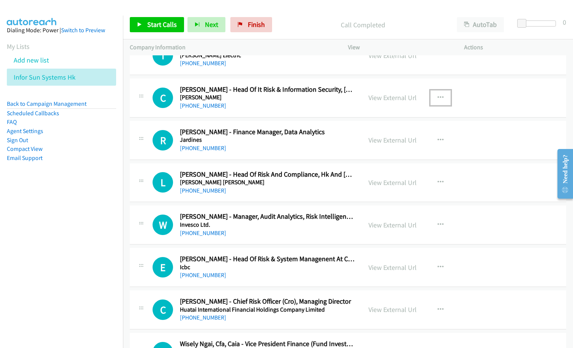
scroll to position [2845, 0]
click at [382, 178] on link "View External Url" at bounding box center [392, 182] width 48 height 9
click at [437, 181] on icon "button" at bounding box center [440, 182] width 6 height 6
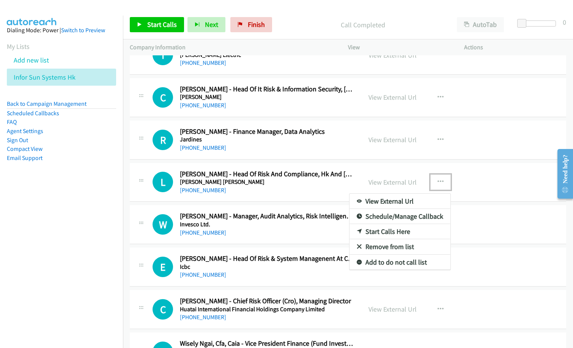
click at [398, 230] on link "Start Calls Here" at bounding box center [399, 231] width 101 height 15
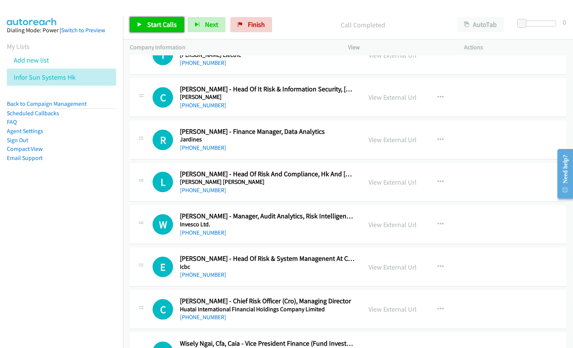
click at [164, 21] on span "Start Calls" at bounding box center [162, 24] width 30 height 9
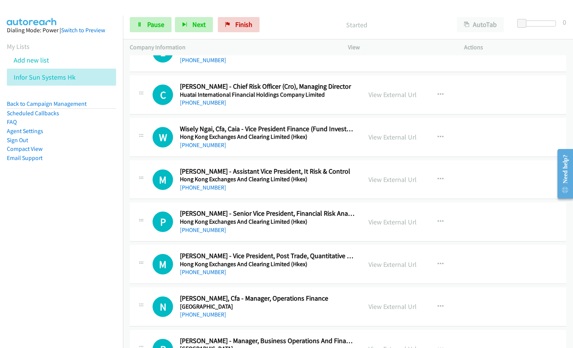
scroll to position [3073, 0]
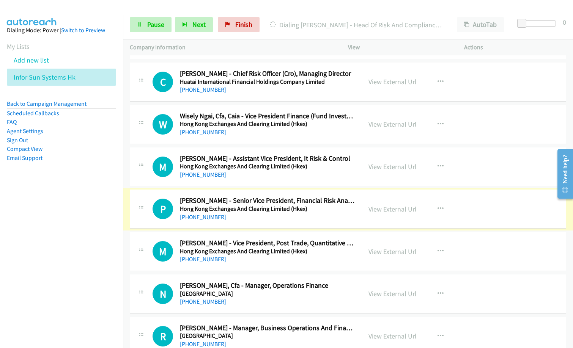
click at [399, 208] on link "View External Url" at bounding box center [392, 209] width 48 height 9
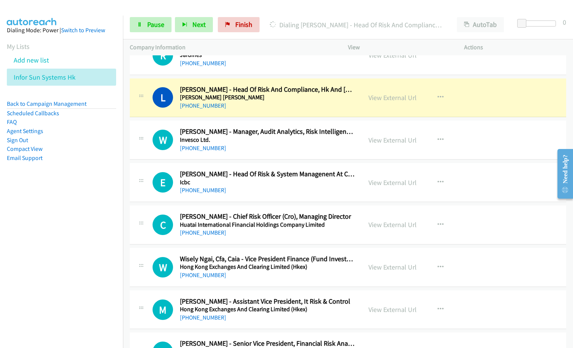
scroll to position [2921, 0]
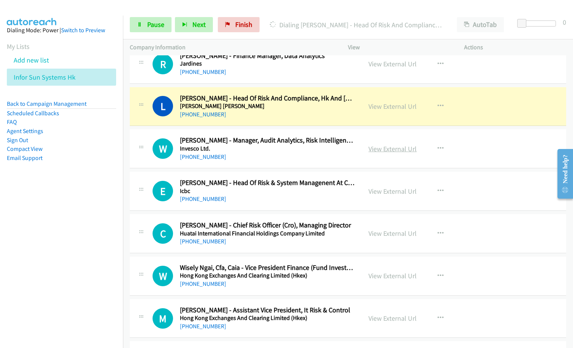
click at [393, 149] on link "View External Url" at bounding box center [392, 149] width 48 height 9
click at [377, 192] on link "View External Url" at bounding box center [392, 191] width 48 height 9
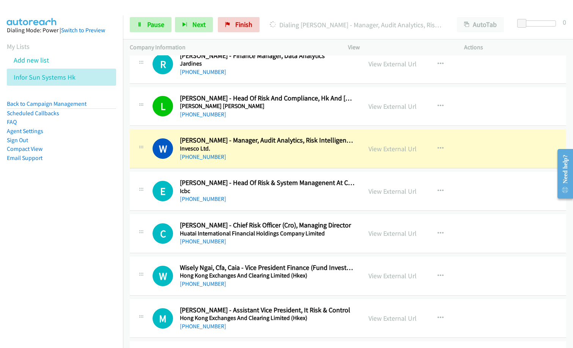
click at [10, 236] on nav "Dialing Mode: Power | Switch to Preview My Lists Add new list Infor Sun Systems…" at bounding box center [61, 190] width 123 height 348
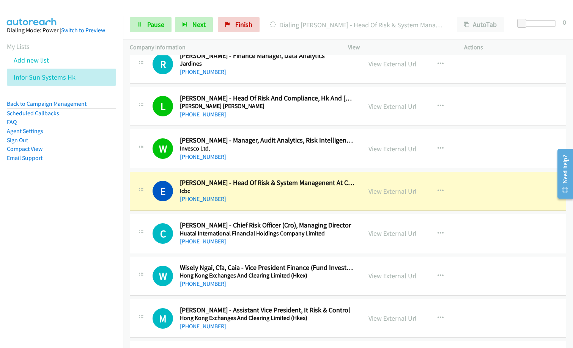
drag, startPoint x: 55, startPoint y: 266, endPoint x: 71, endPoint y: 266, distance: 16.3
click at [55, 266] on nav "Dialing Mode: Power | Switch to Preview My Lists Add new list Infor Sun Systems…" at bounding box center [61, 190] width 123 height 348
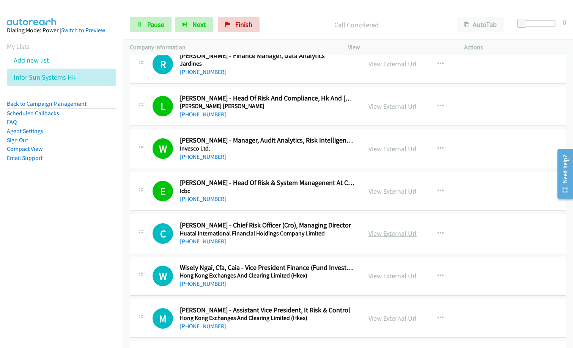
click at [389, 234] on link "View External Url" at bounding box center [392, 233] width 48 height 9
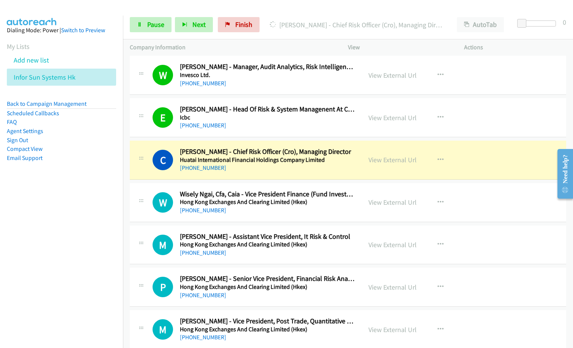
scroll to position [2997, 0]
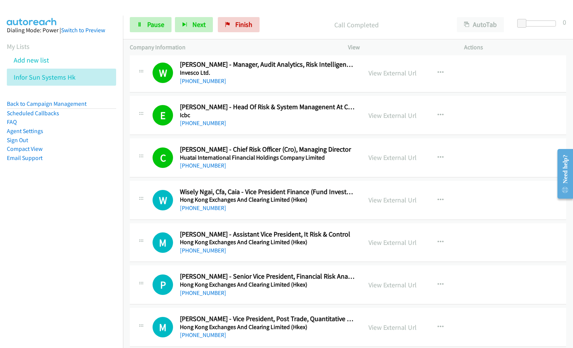
click at [77, 237] on nav "Dialing Mode: Power | Switch to Preview My Lists Add new list Infor Sun Systems…" at bounding box center [61, 190] width 123 height 348
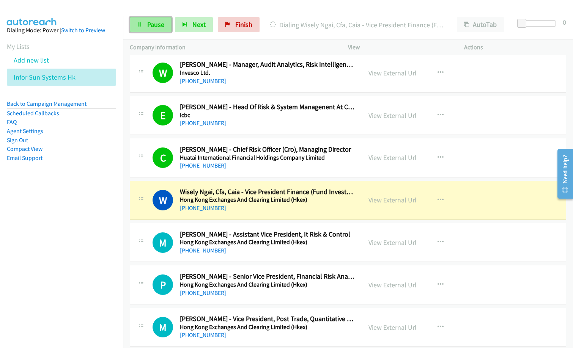
click at [149, 25] on span "Pause" at bounding box center [155, 24] width 17 height 9
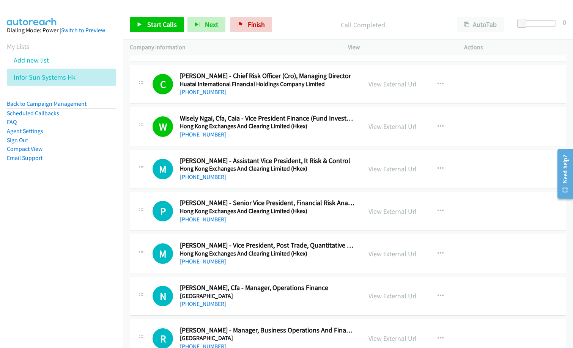
scroll to position [3073, 0]
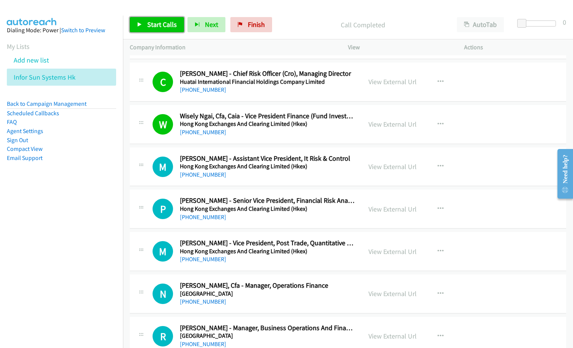
click at [162, 27] on span "Start Calls" at bounding box center [162, 24] width 30 height 9
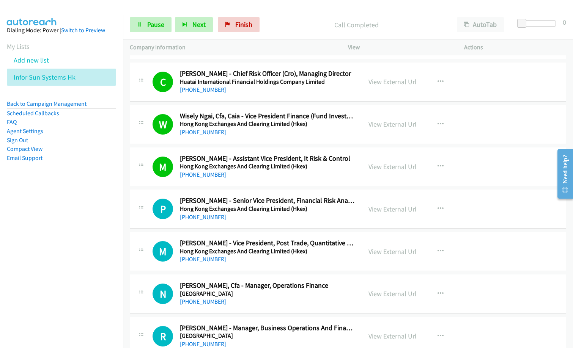
scroll to position [3149, 0]
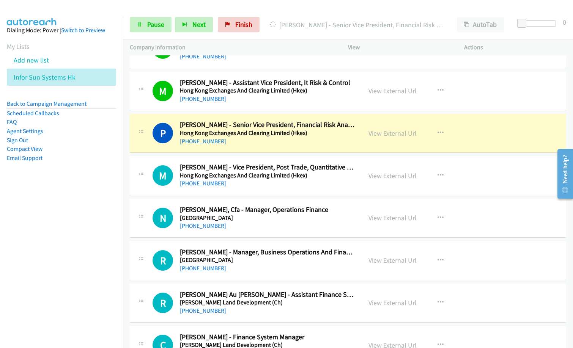
click at [99, 227] on nav "Dialing Mode: Power | Switch to Preview My Lists Add new list Infor Sun Systems…" at bounding box center [61, 190] width 123 height 348
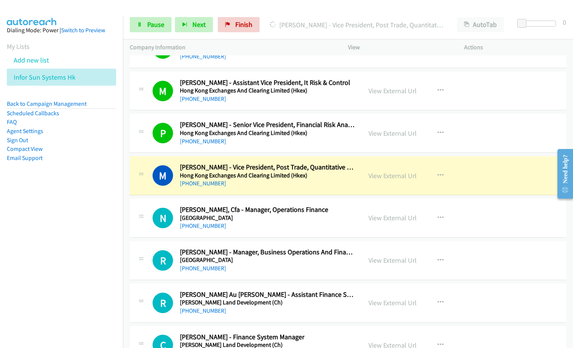
click at [321, 269] on div "[PHONE_NUMBER]" at bounding box center [267, 268] width 175 height 9
click at [145, 20] on link "Pause" at bounding box center [151, 24] width 42 height 15
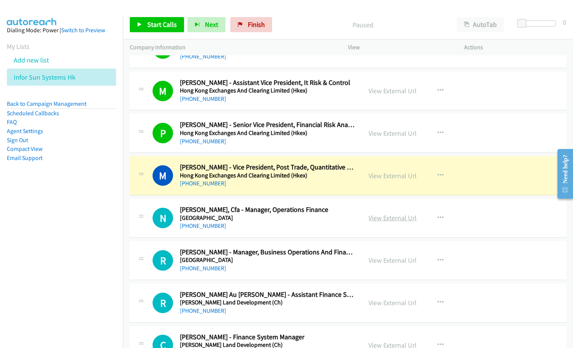
click at [391, 217] on link "View External Url" at bounding box center [392, 218] width 48 height 9
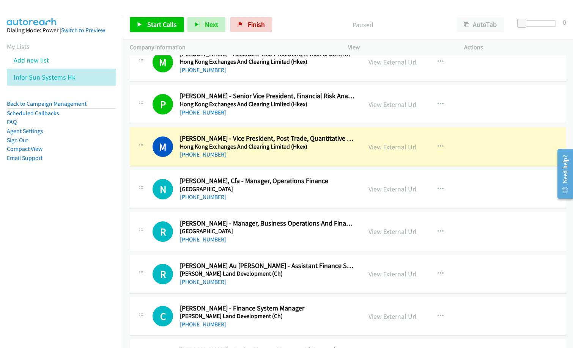
scroll to position [3225, 0]
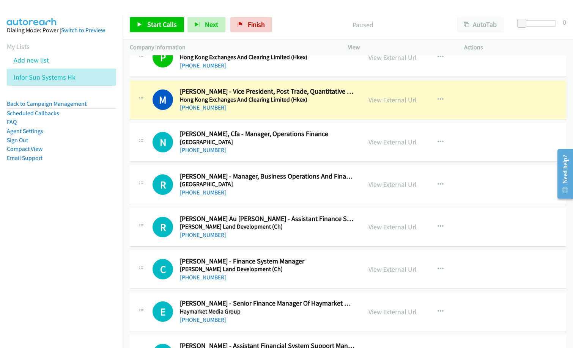
click at [395, 222] on div "View External Url" at bounding box center [392, 227] width 48 height 10
click at [392, 225] on link "View External Url" at bounding box center [392, 227] width 48 height 9
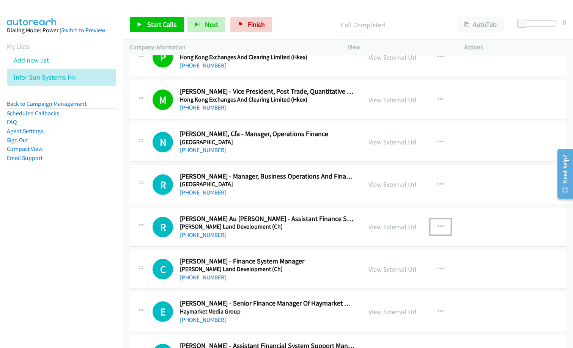
click at [437, 226] on icon "button" at bounding box center [440, 227] width 6 height 6
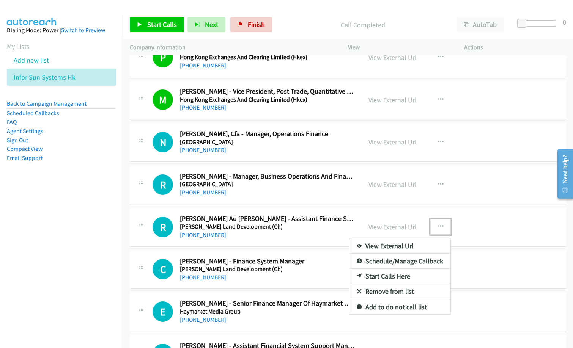
click at [302, 269] on div at bounding box center [286, 174] width 573 height 348
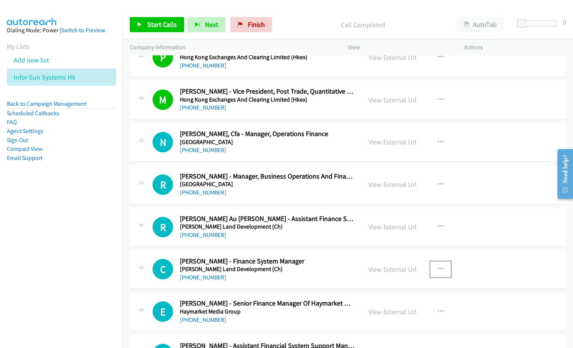
click at [434, 269] on button "button" at bounding box center [440, 269] width 20 height 15
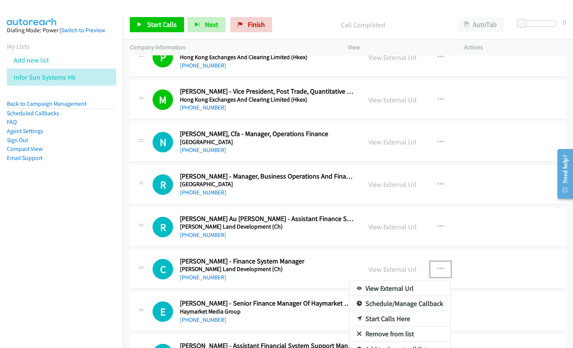
click at [382, 318] on link "Start Calls Here" at bounding box center [399, 318] width 101 height 15
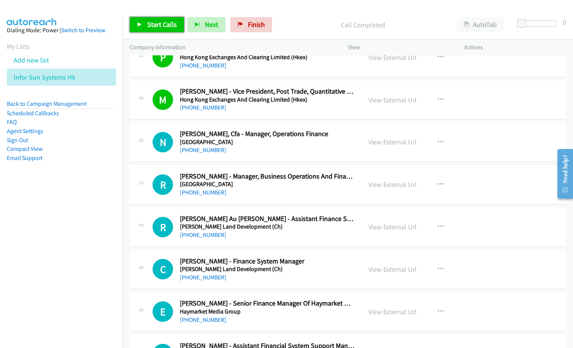
click at [161, 26] on span "Start Calls" at bounding box center [162, 24] width 30 height 9
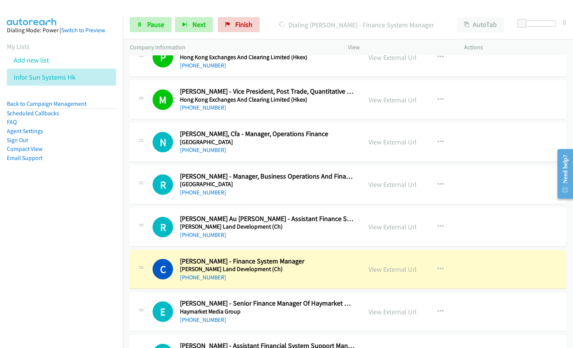
click at [269, 266] on h5 "[PERSON_NAME] Land Development (Ch)" at bounding box center [267, 270] width 175 height 8
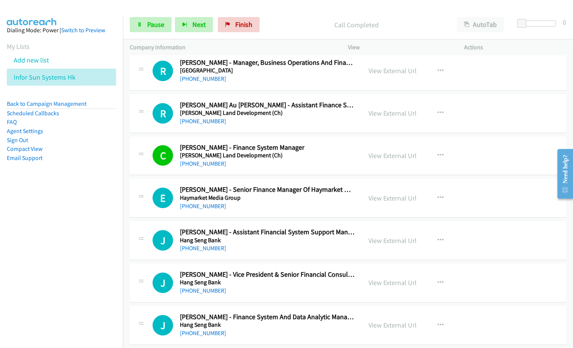
click at [60, 282] on nav "Dialing Mode: Power | Switch to Preview My Lists Add new list Infor Sun Systems…" at bounding box center [61, 190] width 123 height 348
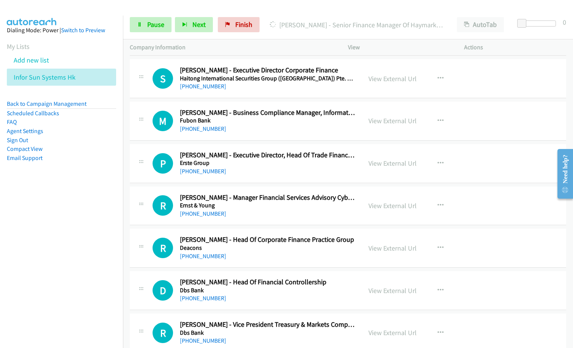
scroll to position [4211, 0]
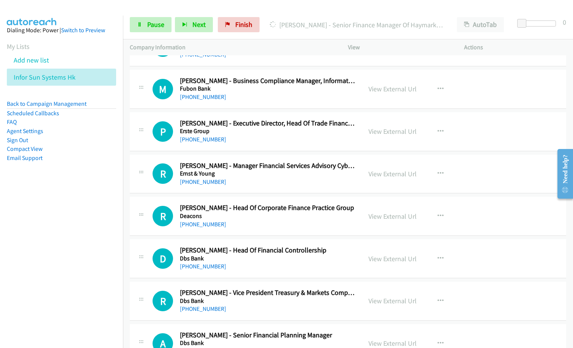
click at [237, 134] on h5 "Erste Group" at bounding box center [267, 131] width 175 height 8
click at [394, 131] on link "View External Url" at bounding box center [392, 131] width 48 height 9
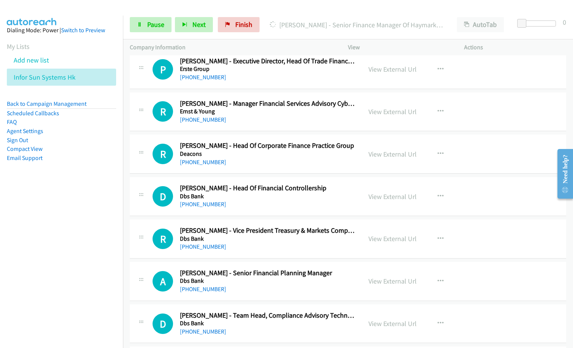
scroll to position [4287, 0]
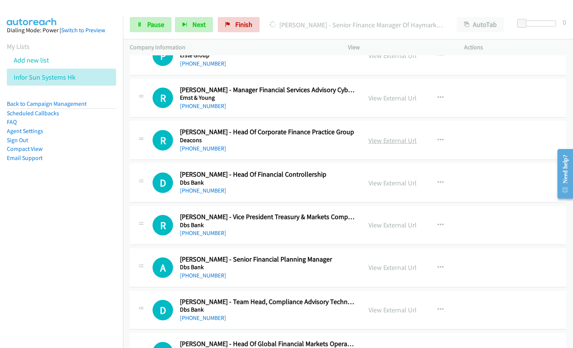
click at [397, 140] on link "View External Url" at bounding box center [392, 140] width 48 height 9
click at [439, 136] on button "button" at bounding box center [440, 140] width 20 height 15
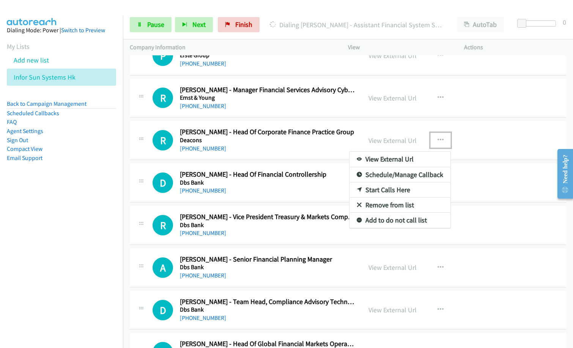
click at [380, 204] on link "Remove from list" at bounding box center [399, 205] width 101 height 15
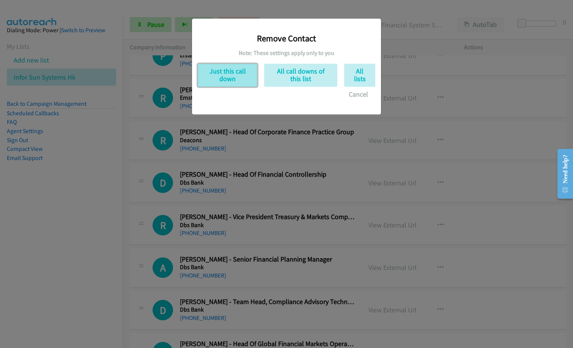
drag, startPoint x: 219, startPoint y: 74, endPoint x: 298, endPoint y: 201, distance: 149.4
click at [219, 74] on button "Just this call down" at bounding box center [228, 75] width 60 height 23
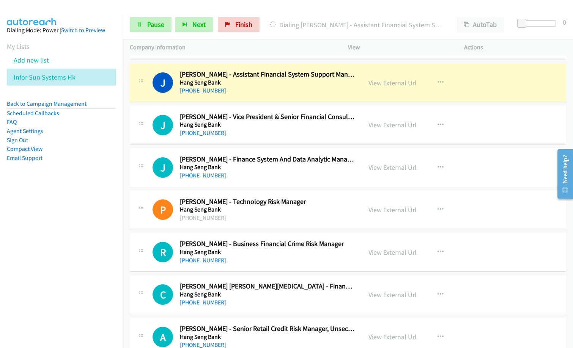
scroll to position [3490, 0]
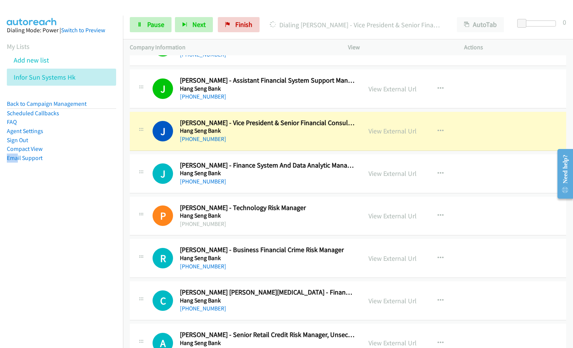
click at [2, 228] on nav "Dialing Mode: Power | Switch to Preview My Lists Add new list Infor Sun Systems…" at bounding box center [61, 190] width 123 height 348
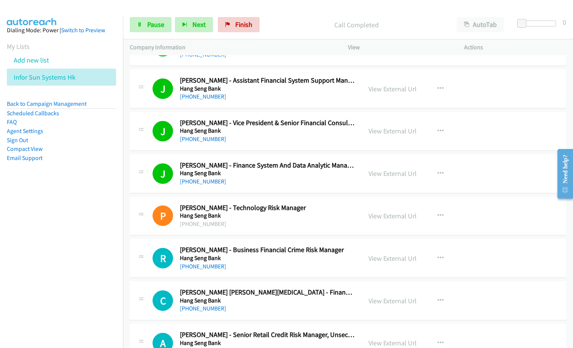
click at [97, 266] on nav "Dialing Mode: Power | Switch to Preview My Lists Add new list Infor Sun Systems…" at bounding box center [61, 190] width 123 height 348
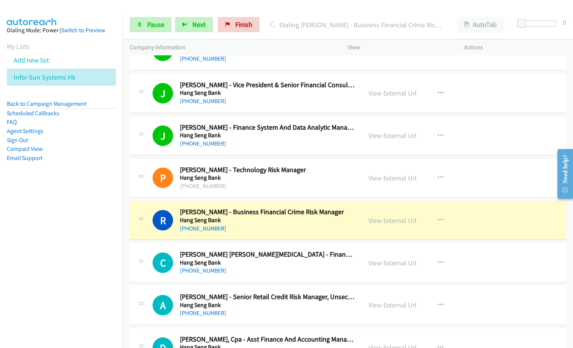
click at [239, 249] on div "C Callback Scheduled [PERSON_NAME] [PERSON_NAME][MEDICAL_DATA] - Financial Crim…" at bounding box center [348, 263] width 436 height 39
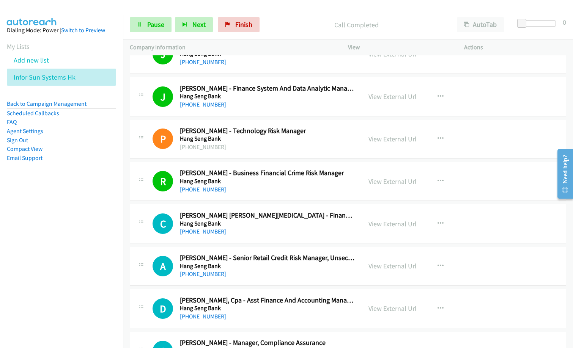
scroll to position [3642, 0]
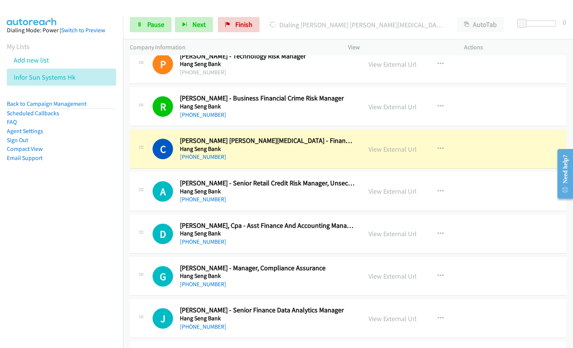
click at [55, 250] on nav "Dialing Mode: Power | Switch to Preview My Lists Add new list Infor Sun Systems…" at bounding box center [61, 190] width 123 height 348
click at [236, 157] on div "[PHONE_NUMBER]" at bounding box center [267, 157] width 175 height 9
click at [395, 152] on link "View External Url" at bounding box center [392, 149] width 48 height 9
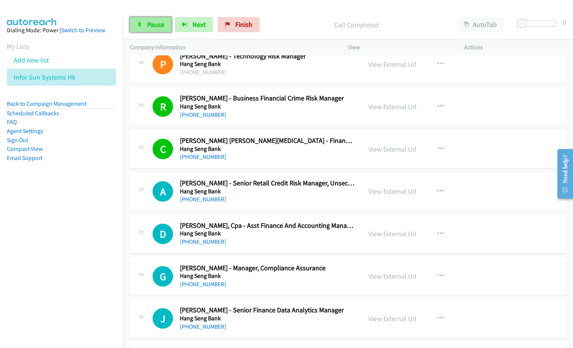
click at [147, 29] on link "Pause" at bounding box center [151, 24] width 42 height 15
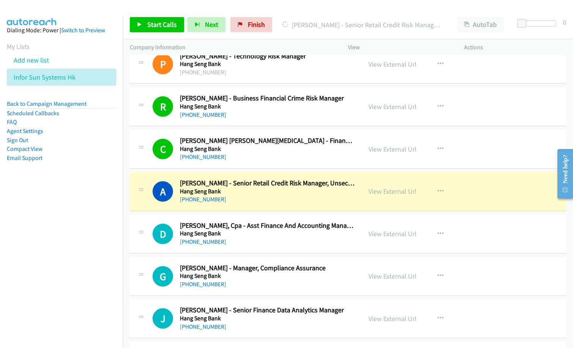
click at [297, 18] on div "[PERSON_NAME] - Senior Retail Credit Risk Manager, Unsecured Lending Risk" at bounding box center [362, 24] width 175 height 15
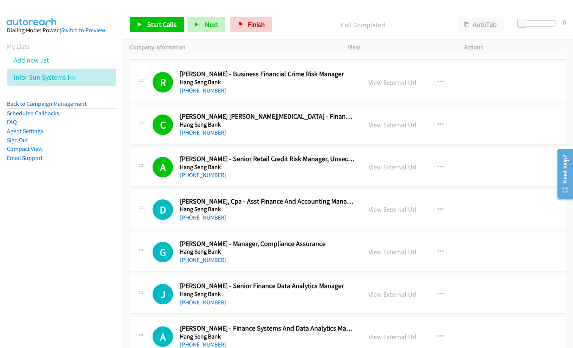
scroll to position [3680, 0]
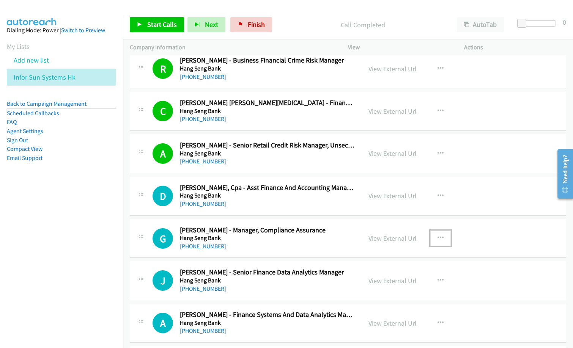
click at [439, 236] on icon "button" at bounding box center [440, 238] width 6 height 6
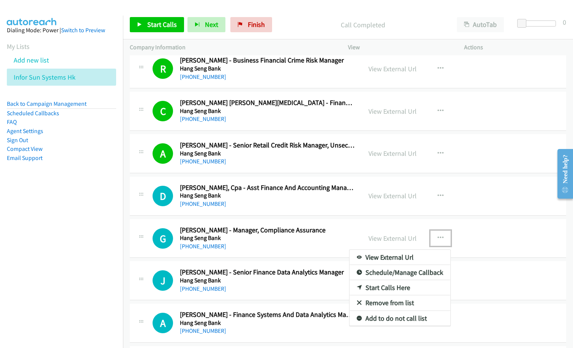
click at [392, 288] on link "Start Calls Here" at bounding box center [399, 287] width 101 height 15
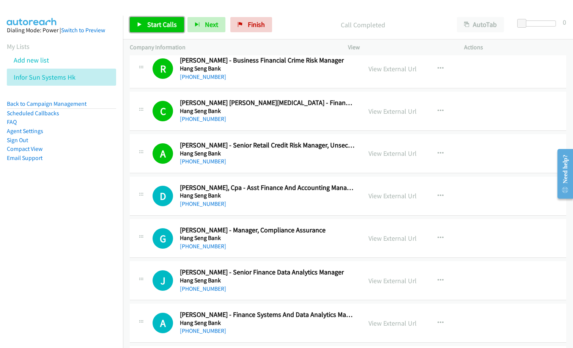
click at [153, 26] on span "Start Calls" at bounding box center [162, 24] width 30 height 9
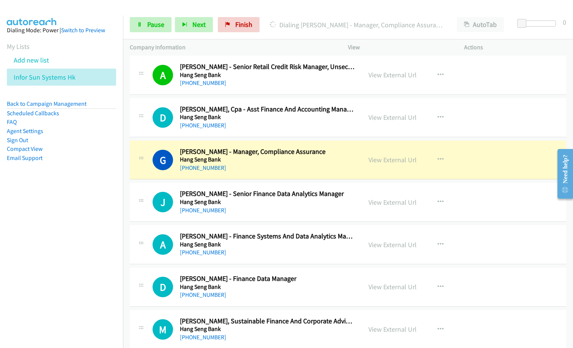
scroll to position [3831, 0]
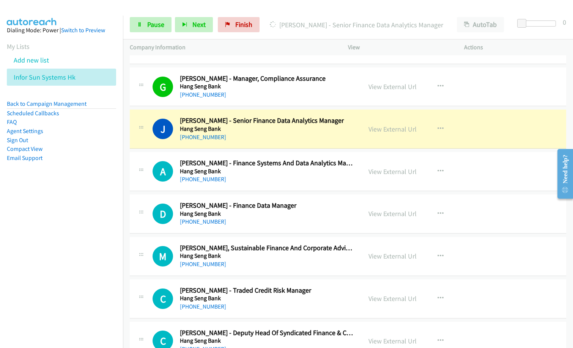
click at [27, 302] on nav "Dialing Mode: Power | Switch to Preview My Lists Add new list Infor Sun Systems…" at bounding box center [61, 190] width 123 height 348
click at [393, 127] on link "View External Url" at bounding box center [392, 129] width 48 height 9
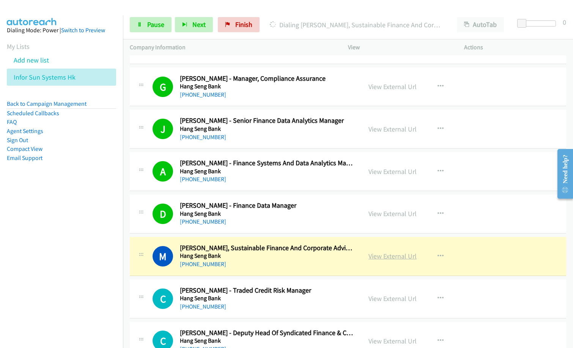
click at [395, 255] on link "View External Url" at bounding box center [392, 256] width 48 height 9
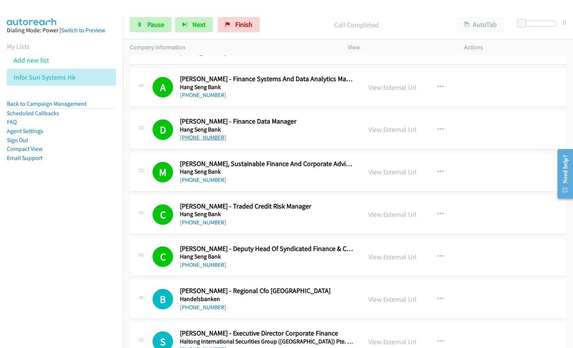
scroll to position [3983, 0]
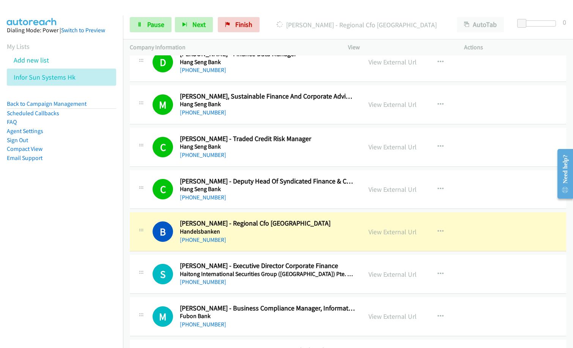
drag, startPoint x: 284, startPoint y: 16, endPoint x: 286, endPoint y: 20, distance: 4.4
click at [284, 16] on div "Start Calls Pause Next Finish Dialing [PERSON_NAME] - Regional Cfo [GEOGRAPHIC_…" at bounding box center [348, 24] width 450 height 29
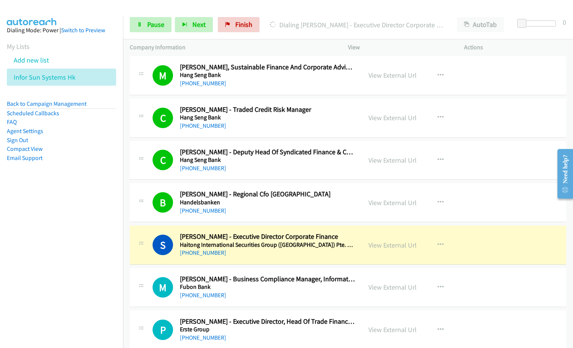
scroll to position [4021, 0]
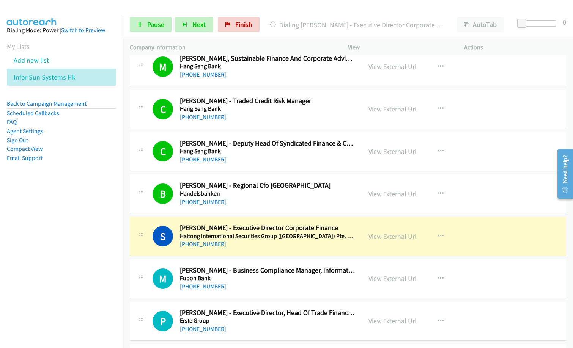
click at [71, 260] on nav "Dialing Mode: Power | Switch to Preview My Lists Add new list Infor Sun Systems…" at bounding box center [61, 190] width 123 height 348
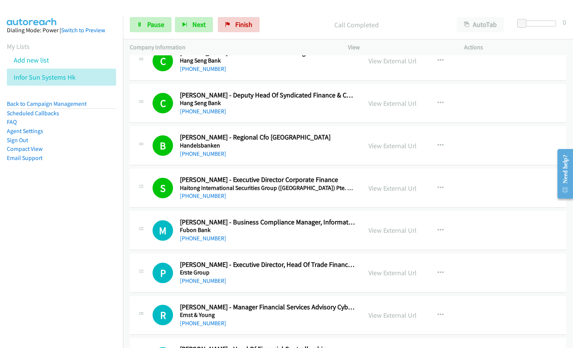
scroll to position [4097, 0]
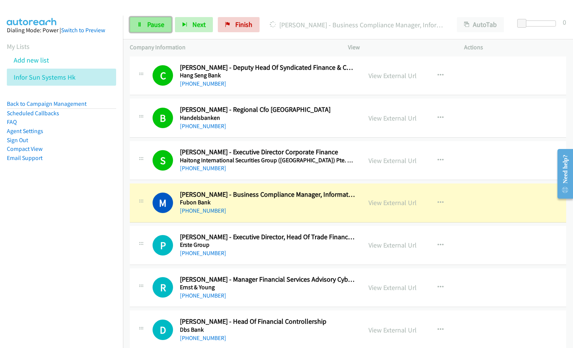
click at [157, 24] on span "Pause" at bounding box center [155, 24] width 17 height 9
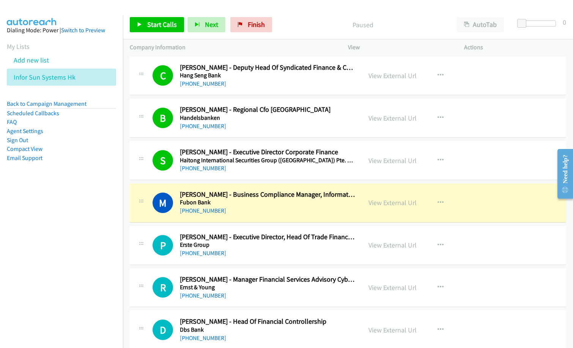
scroll to position [4135, 0]
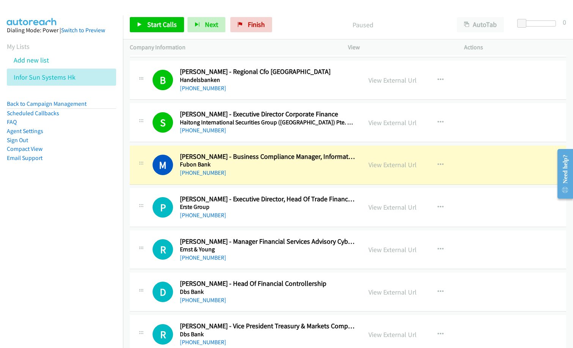
click at [294, 22] on p "Paused" at bounding box center [362, 25] width 161 height 10
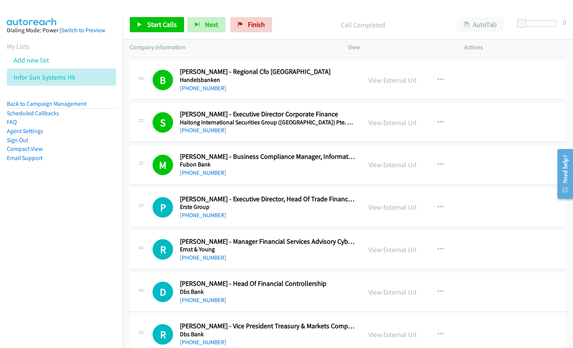
click at [25, 267] on nav "Dialing Mode: Power | Switch to Preview My Lists Add new list Infor Sun Systems…" at bounding box center [61, 190] width 123 height 348
click at [167, 23] on span "Start Calls" at bounding box center [162, 24] width 30 height 9
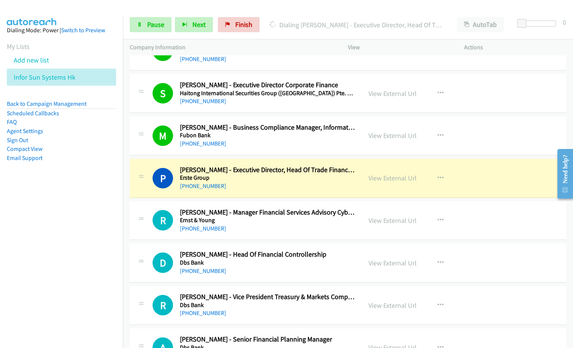
scroll to position [4173, 0]
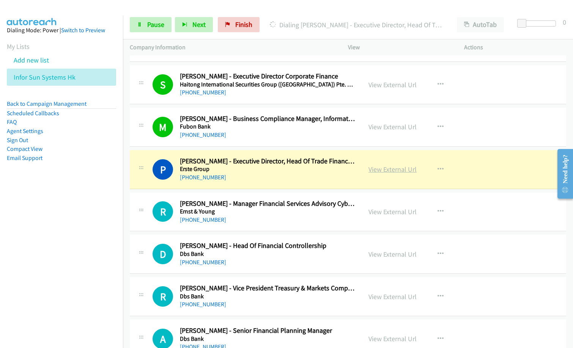
click at [395, 169] on link "View External Url" at bounding box center [392, 169] width 48 height 9
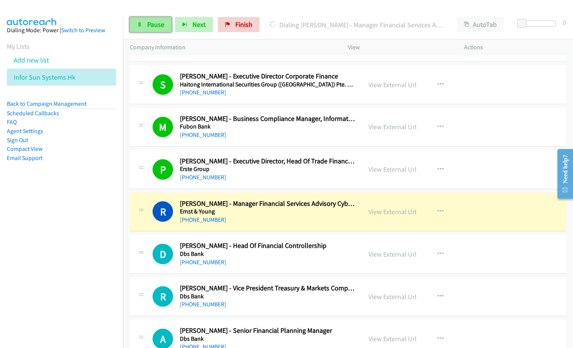
click at [153, 24] on span "Pause" at bounding box center [155, 24] width 17 height 9
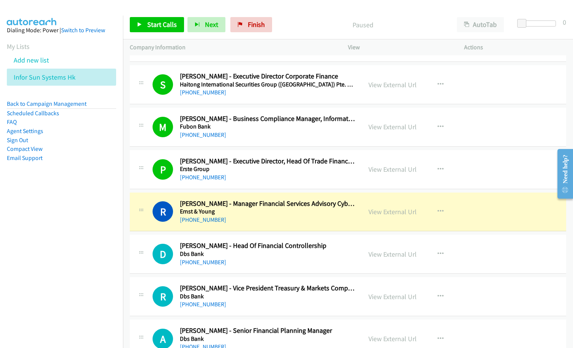
click at [286, 18] on div "Paused" at bounding box center [362, 24] width 175 height 15
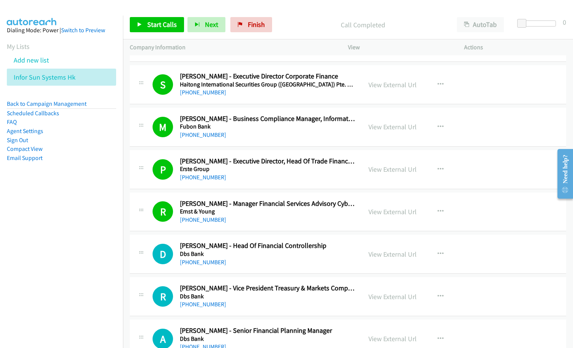
click at [228, 230] on div "R Callback Scheduled [PERSON_NAME] - Manager Financial Services Advisory Cyber …" at bounding box center [348, 212] width 436 height 39
drag, startPoint x: 259, startPoint y: 208, endPoint x: 295, endPoint y: 209, distance: 35.7
click at [259, 208] on h2 "[PERSON_NAME] - Manager Financial Services Advisory Cyber Security" at bounding box center [267, 204] width 175 height 9
click at [387, 208] on link "View External Url" at bounding box center [392, 212] width 48 height 9
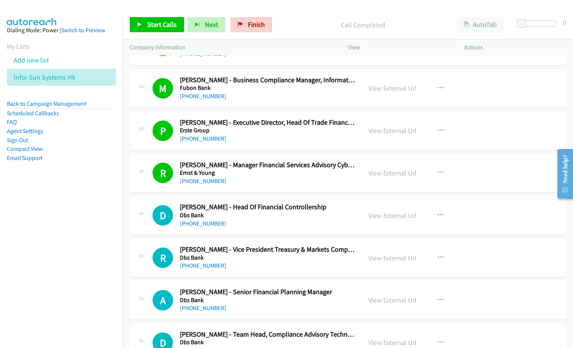
scroll to position [4249, 0]
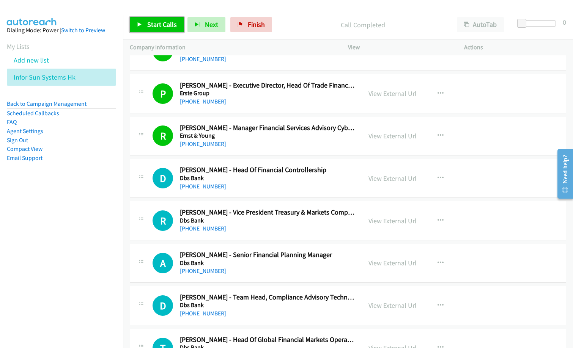
click at [165, 26] on span "Start Calls" at bounding box center [162, 24] width 30 height 9
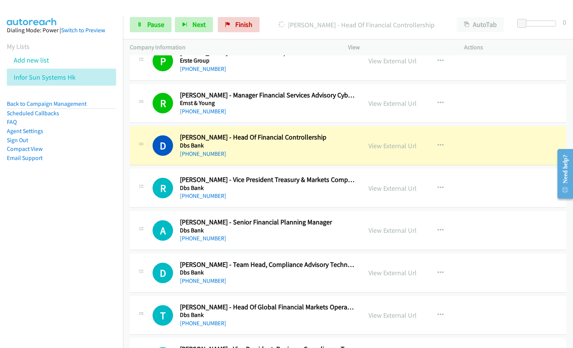
scroll to position [4325, 0]
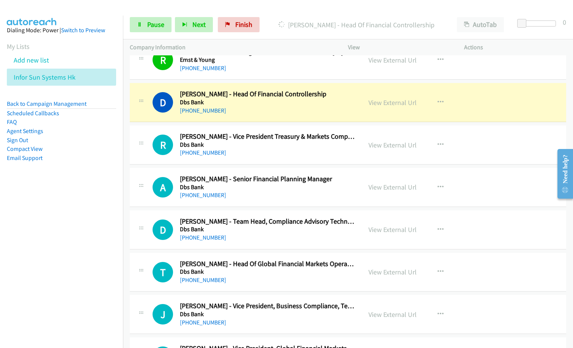
click at [245, 152] on div "[PHONE_NUMBER]" at bounding box center [267, 152] width 175 height 9
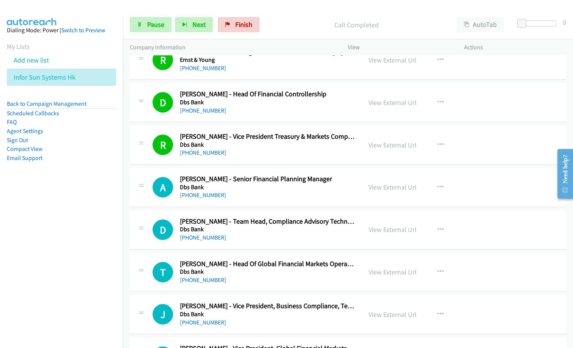
click at [77, 238] on nav "Dialing Mode: Power | Switch to Preview My Lists Add new list Infor Sun Systems…" at bounding box center [61, 190] width 123 height 348
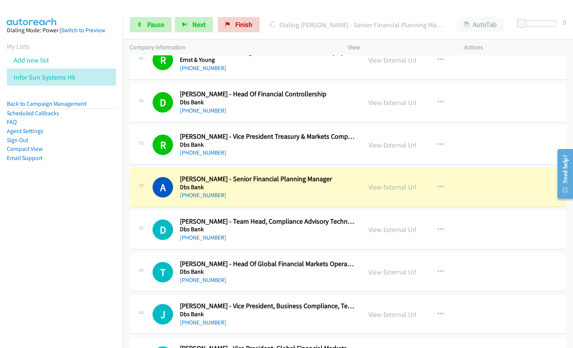
click at [47, 216] on nav "Dialing Mode: Power | Switch to Preview My Lists Add new list Infor Sun Systems…" at bounding box center [61, 190] width 123 height 348
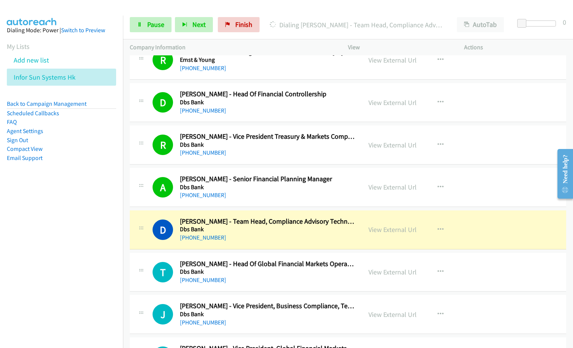
click at [264, 244] on div "D Callback Scheduled [PERSON_NAME] - Team Head, Compliance Advisory Technology …" at bounding box center [348, 230] width 436 height 39
click at [380, 231] on link "View External Url" at bounding box center [392, 229] width 48 height 9
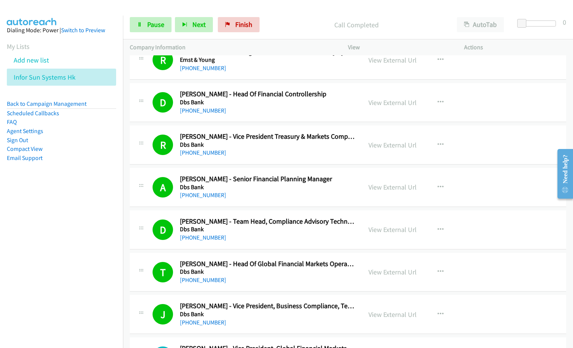
drag, startPoint x: 241, startPoint y: 310, endPoint x: 245, endPoint y: 310, distance: 4.6
click at [241, 310] on h2 "[PERSON_NAME] - Vice President, Business Compliance, Technology & Operations" at bounding box center [267, 306] width 175 height 9
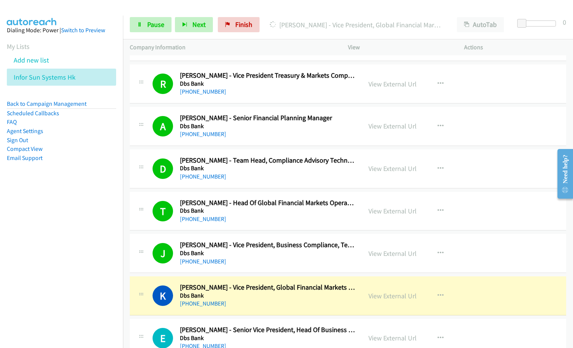
scroll to position [4438, 0]
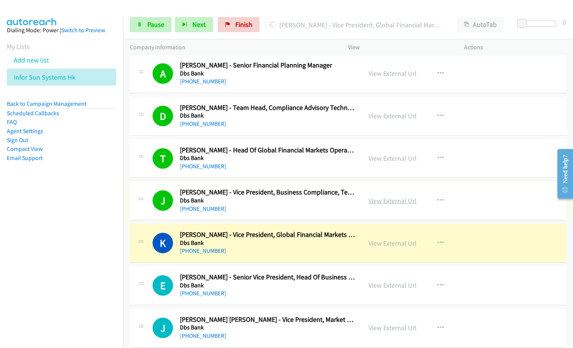
click at [386, 202] on link "View External Url" at bounding box center [392, 201] width 48 height 9
click at [148, 23] on span "Pause" at bounding box center [155, 24] width 17 height 9
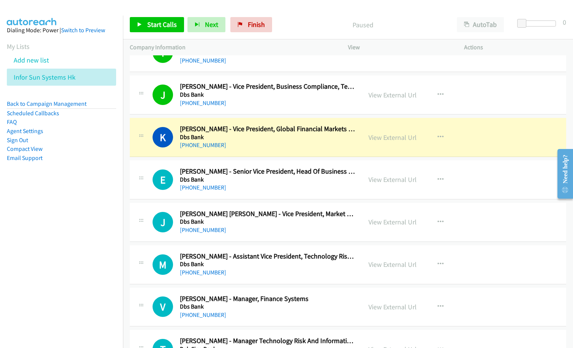
scroll to position [4552, 0]
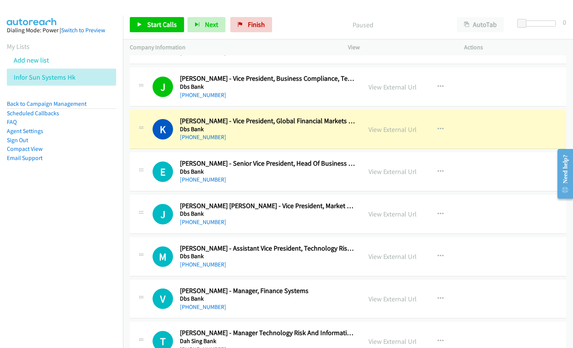
click at [382, 135] on div "View External Url View External Url Schedule/Manage Callback Start Calls Here R…" at bounding box center [423, 129] width 123 height 25
click at [382, 133] on link "View External Url" at bounding box center [392, 129] width 48 height 9
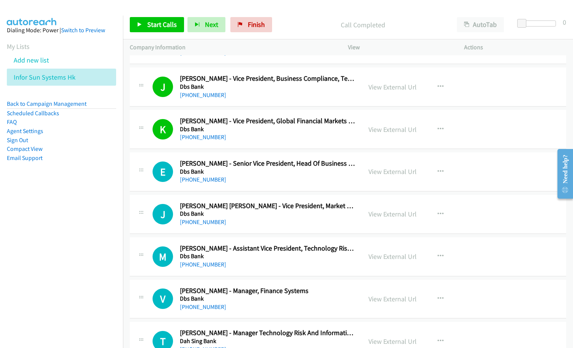
drag, startPoint x: 277, startPoint y: 19, endPoint x: 333, endPoint y: 0, distance: 58.5
click at [280, 18] on div "Call Completed" at bounding box center [362, 24] width 175 height 15
click at [162, 20] on link "Start Calls" at bounding box center [157, 24] width 54 height 15
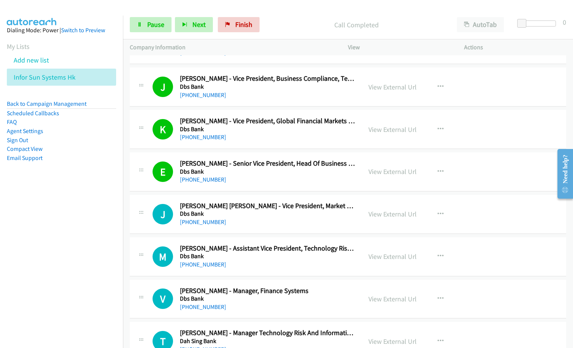
click at [246, 220] on div "[PHONE_NUMBER]" at bounding box center [267, 222] width 175 height 9
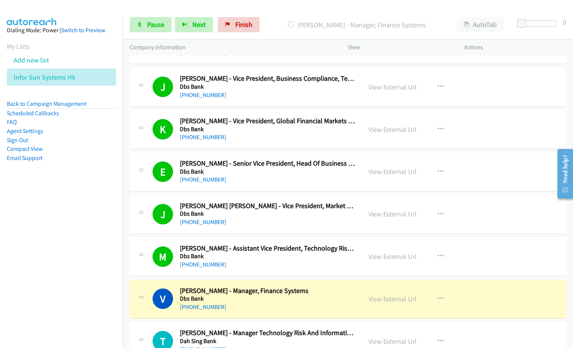
scroll to position [4666, 0]
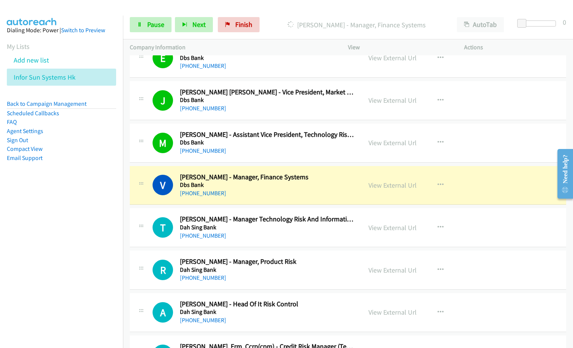
click at [321, 249] on td "R Callback Scheduled [PERSON_NAME] - Manager, Product Risk Dah Sing Bank [GEOGR…" at bounding box center [348, 270] width 450 height 42
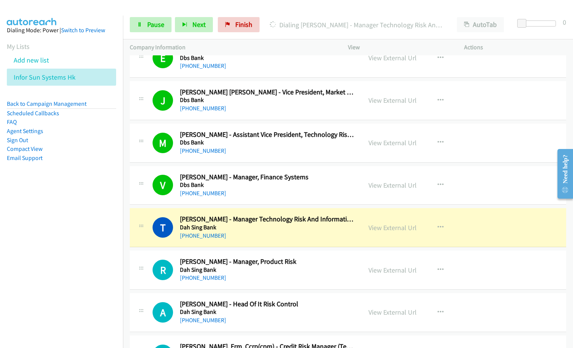
drag, startPoint x: 257, startPoint y: 233, endPoint x: 399, endPoint y: 222, distance: 142.3
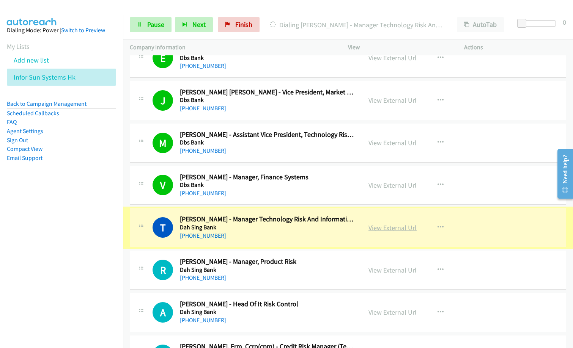
click at [391, 229] on link "View External Url" at bounding box center [392, 227] width 48 height 9
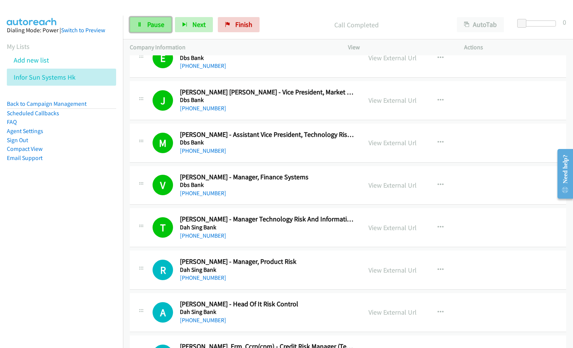
click at [162, 28] on span "Pause" at bounding box center [155, 24] width 17 height 9
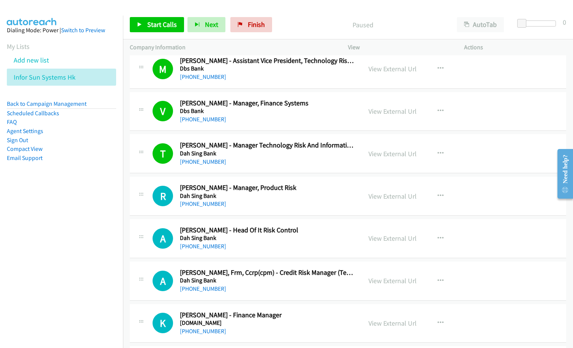
scroll to position [4742, 0]
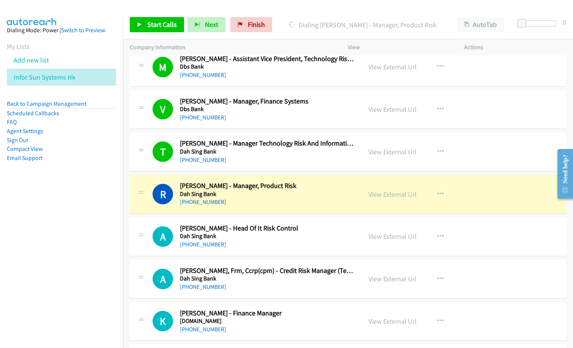
click at [273, 201] on div "[PHONE_NUMBER]" at bounding box center [267, 202] width 175 height 9
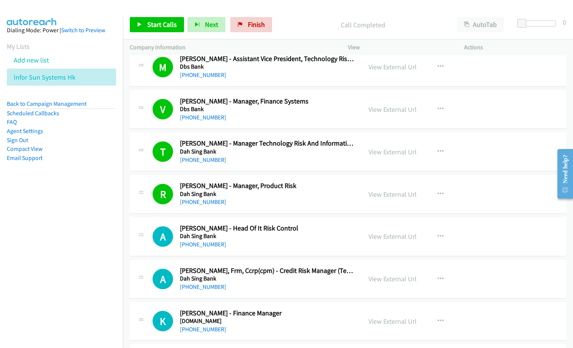
click at [307, 25] on p "Call Completed" at bounding box center [362, 25] width 161 height 10
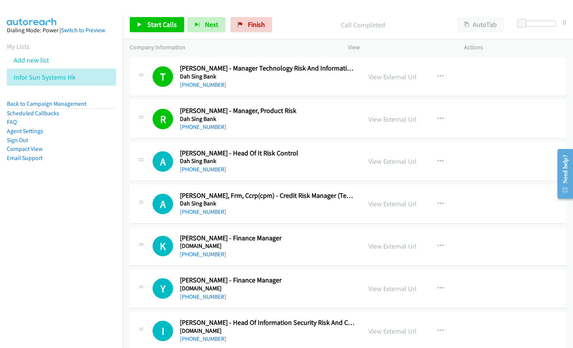
scroll to position [4818, 0]
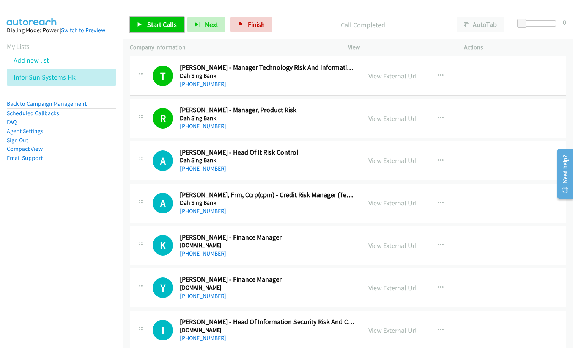
click at [165, 25] on span "Start Calls" at bounding box center [162, 24] width 30 height 9
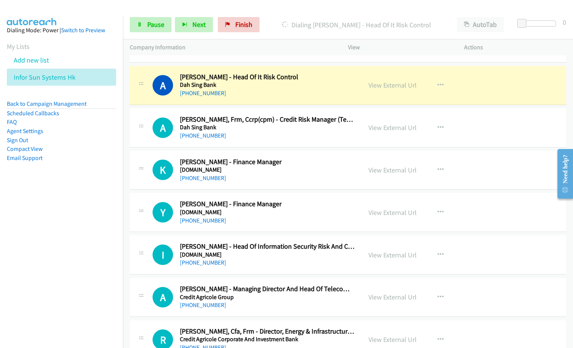
scroll to position [4894, 0]
drag, startPoint x: 270, startPoint y: 182, endPoint x: 305, endPoint y: 177, distance: 34.9
click at [270, 182] on div "[PHONE_NUMBER]" at bounding box center [267, 177] width 175 height 9
click at [414, 171] on div "View External Url View External Url Schedule/Manage Callback Start Calls Here R…" at bounding box center [423, 169] width 123 height 25
click at [408, 171] on link "View External Url" at bounding box center [392, 169] width 48 height 9
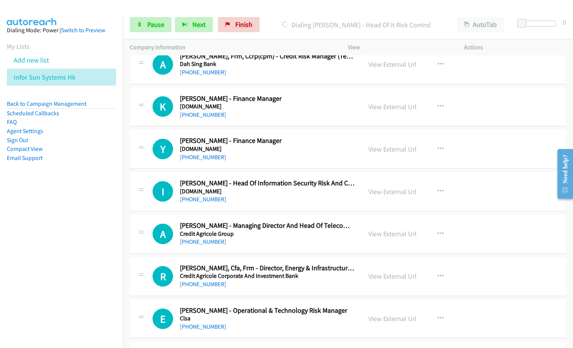
scroll to position [4970, 0]
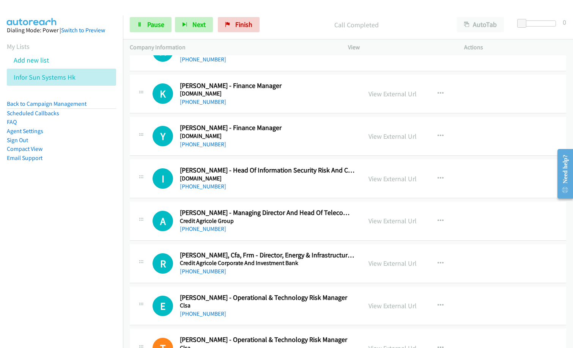
click at [93, 251] on nav "Dialing Mode: Power | Switch to Preview My Lists Add new list Infor Sun Systems…" at bounding box center [61, 190] width 123 height 348
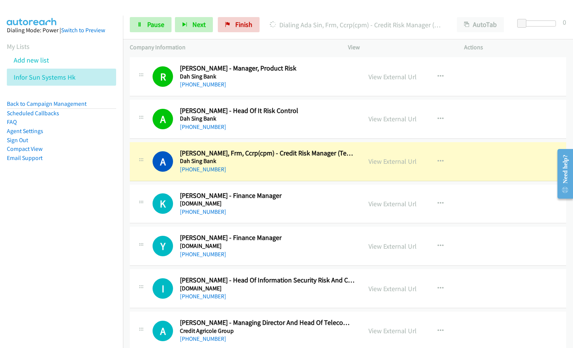
scroll to position [4856, 0]
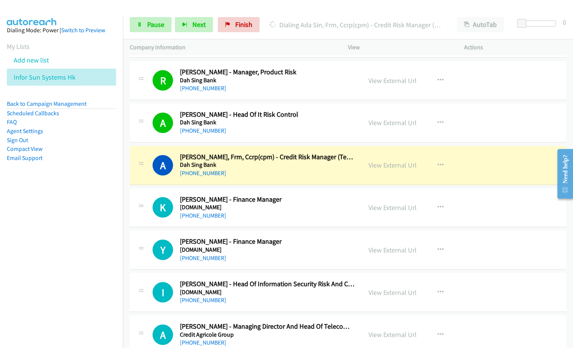
click at [272, 189] on div "K Callback Scheduled [PERSON_NAME] - Finance Manager [DOMAIN_NAME] [GEOGRAPHIC_…" at bounding box center [348, 208] width 436 height 39
click at [389, 165] on link "View External Url" at bounding box center [392, 165] width 48 height 9
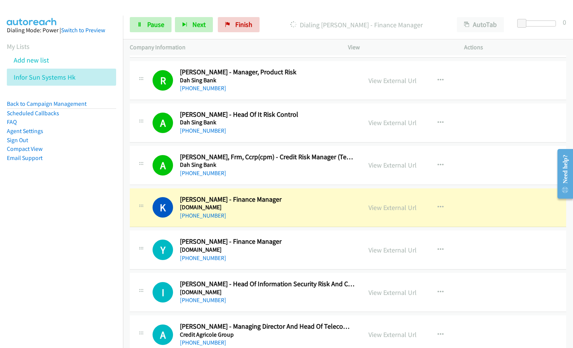
drag, startPoint x: 76, startPoint y: 236, endPoint x: 85, endPoint y: 236, distance: 8.7
click at [76, 236] on nav "Dialing Mode: Power | Switch to Preview My Lists Add new list Infor Sun Systems…" at bounding box center [61, 190] width 123 height 348
click at [393, 206] on link "View External Url" at bounding box center [392, 207] width 48 height 9
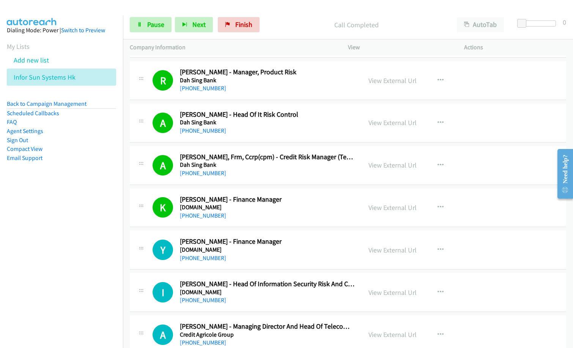
click at [266, 212] on div "[PHONE_NUMBER]" at bounding box center [267, 215] width 175 height 9
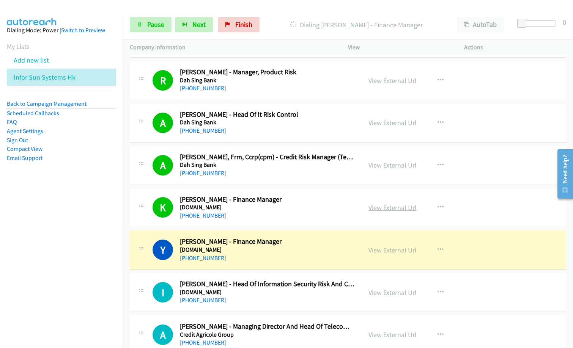
click at [382, 208] on link "View External Url" at bounding box center [392, 207] width 48 height 9
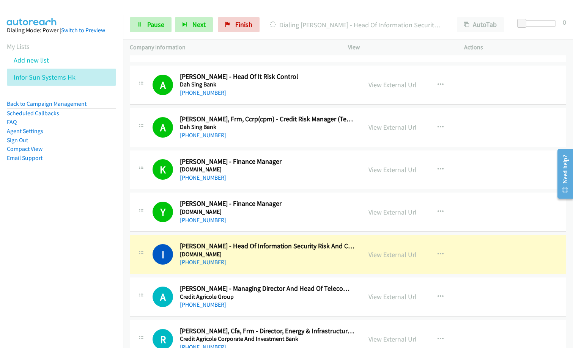
click at [264, 216] on div "[PHONE_NUMBER]" at bounding box center [267, 220] width 175 height 9
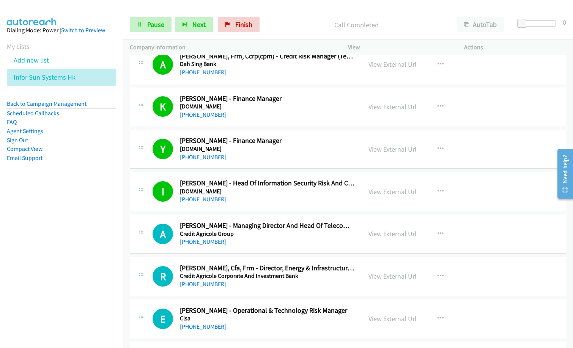
scroll to position [4970, 0]
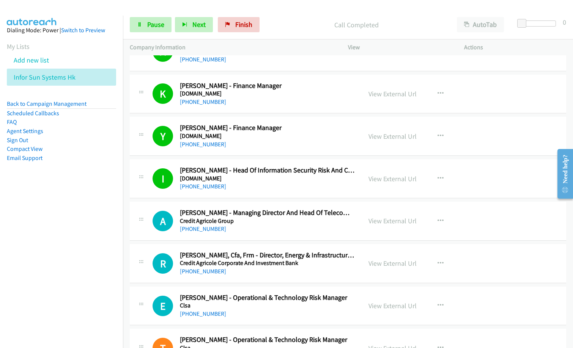
click at [285, 228] on div "[PHONE_NUMBER]" at bounding box center [267, 229] width 175 height 9
drag, startPoint x: 276, startPoint y: 233, endPoint x: 368, endPoint y: 231, distance: 91.5
click at [276, 233] on div "[PHONE_NUMBER]" at bounding box center [267, 229] width 175 height 9
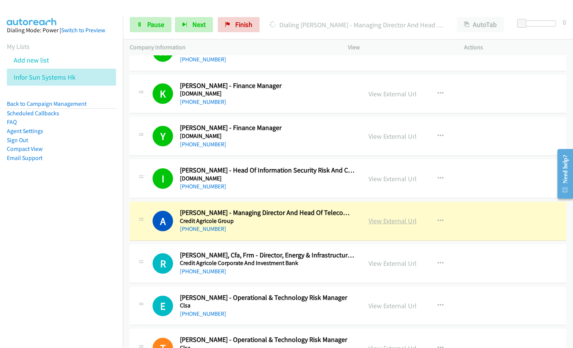
click at [397, 221] on link "View External Url" at bounding box center [392, 221] width 48 height 9
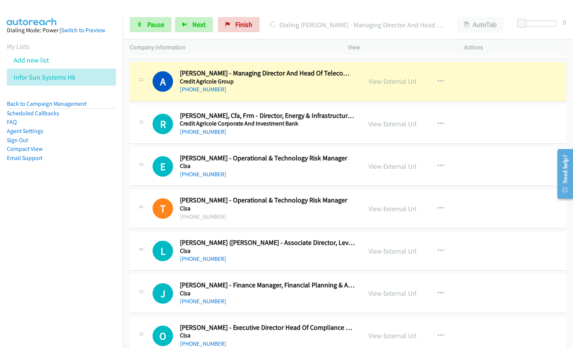
scroll to position [5121, 0]
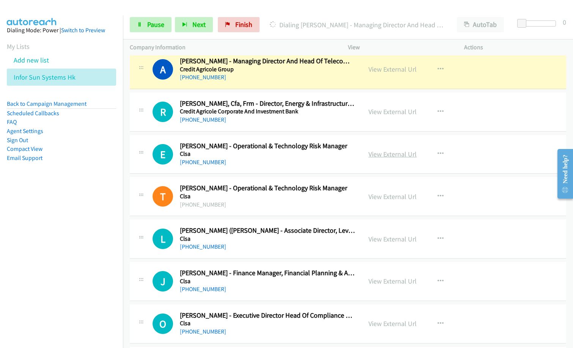
click at [395, 154] on link "View External Url" at bounding box center [392, 154] width 48 height 9
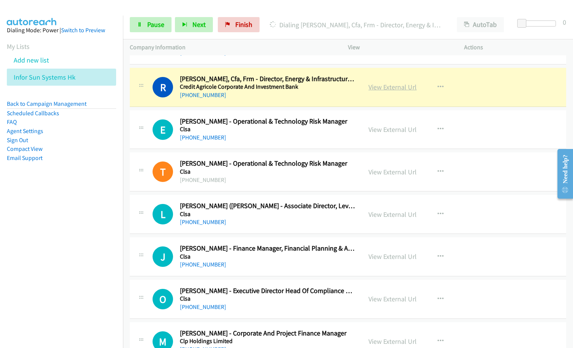
scroll to position [5159, 0]
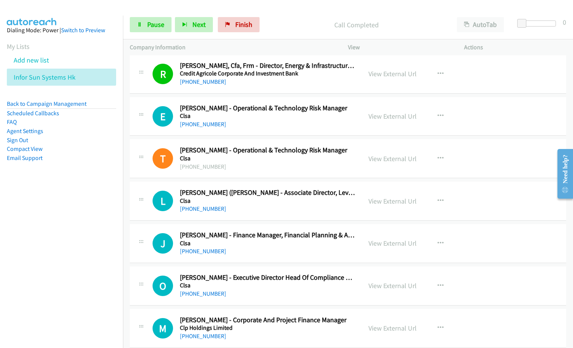
drag, startPoint x: 253, startPoint y: 212, endPoint x: 260, endPoint y: 212, distance: 6.5
click at [253, 212] on div "[PHONE_NUMBER]" at bounding box center [267, 208] width 175 height 9
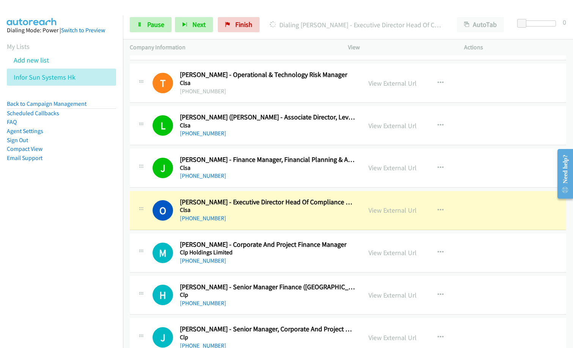
scroll to position [5235, 0]
click at [74, 242] on nav "Dialing Mode: Power | Switch to Preview My Lists Add new list Infor Sun Systems…" at bounding box center [61, 190] width 123 height 348
click at [405, 212] on link "View External Url" at bounding box center [392, 210] width 48 height 9
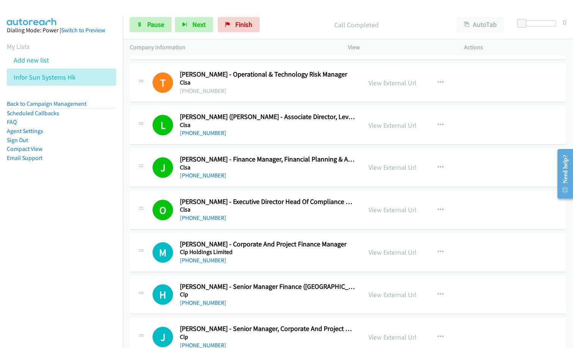
click at [252, 262] on div "[PHONE_NUMBER]" at bounding box center [267, 260] width 175 height 9
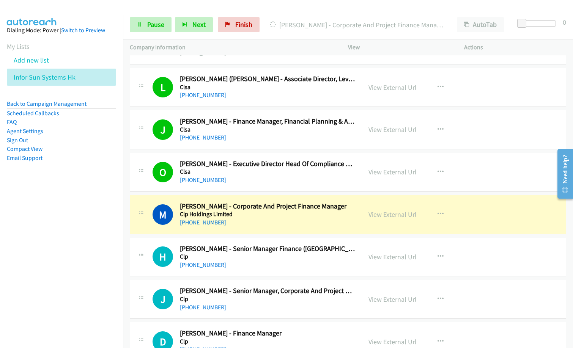
drag, startPoint x: 298, startPoint y: 257, endPoint x: 304, endPoint y: 255, distance: 6.0
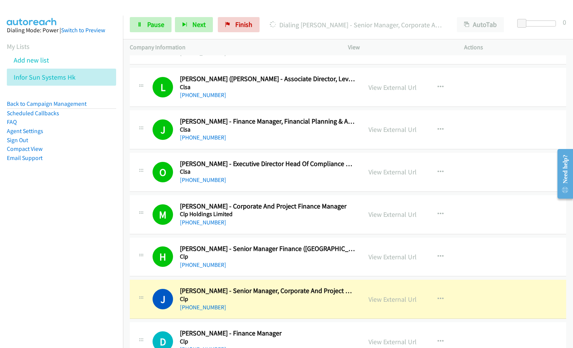
click at [254, 107] on div "L Callback Scheduled [PERSON_NAME] ([PERSON_NAME] - Associate Director, Leverag…" at bounding box center [348, 87] width 436 height 39
click at [218, 227] on div "M Callback Scheduled [PERSON_NAME] - Corporate And Project Finance Manager Clp …" at bounding box center [348, 214] width 436 height 39
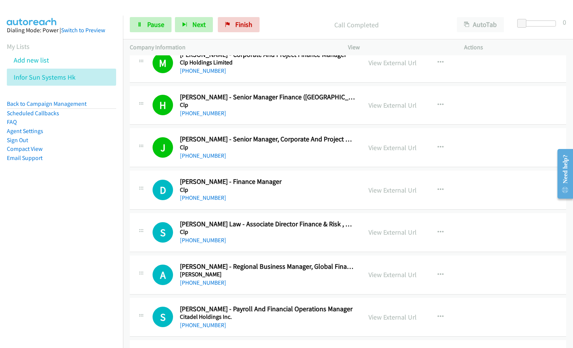
click at [254, 202] on div "[PHONE_NUMBER]" at bounding box center [267, 197] width 175 height 9
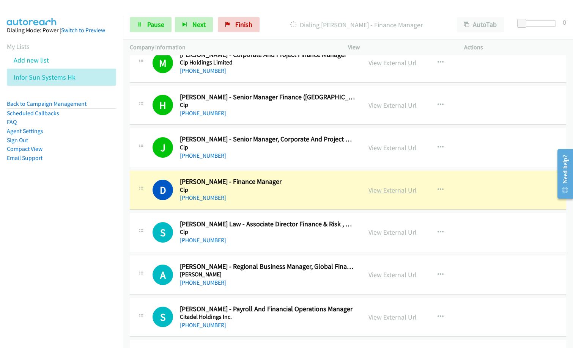
click at [394, 191] on link "View External Url" at bounding box center [392, 190] width 48 height 9
click at [159, 26] on span "Pause" at bounding box center [155, 24] width 17 height 9
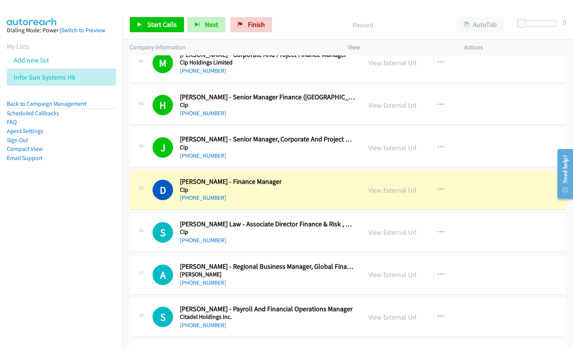
drag, startPoint x: 293, startPoint y: 26, endPoint x: 307, endPoint y: 20, distance: 14.3
click at [294, 25] on p "Paused" at bounding box center [362, 25] width 161 height 10
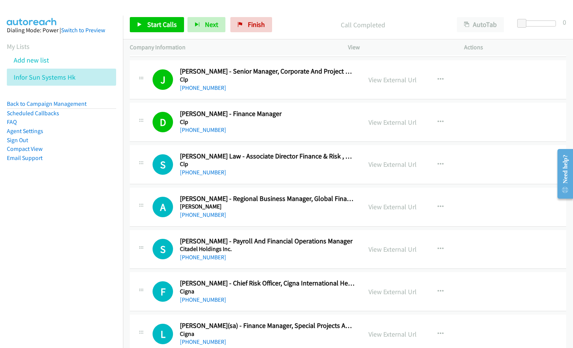
scroll to position [5501, 0]
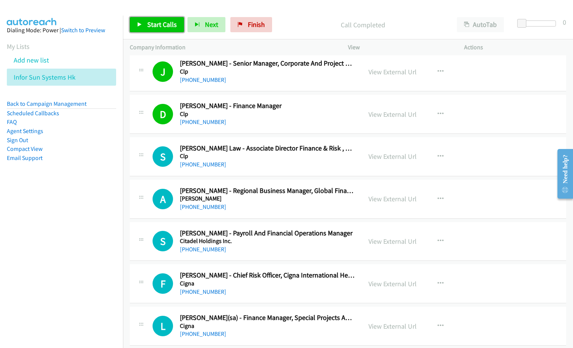
click at [164, 23] on span "Start Calls" at bounding box center [162, 24] width 30 height 9
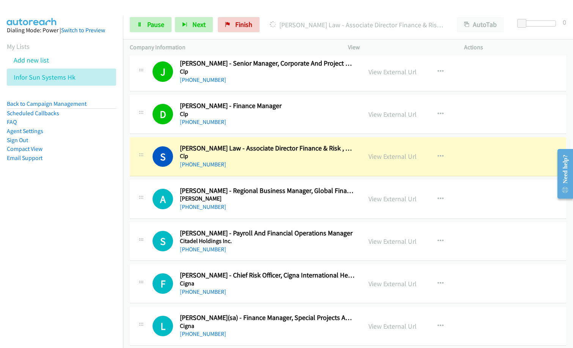
click at [247, 153] on h5 "Clp" at bounding box center [267, 157] width 175 height 8
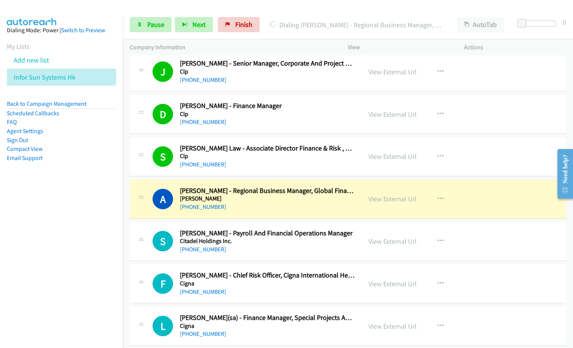
click at [230, 214] on div "A Callback Scheduled [PERSON_NAME] - Regional Business Manager, Global Financia…" at bounding box center [348, 199] width 436 height 39
click at [401, 200] on link "View External Url" at bounding box center [392, 199] width 48 height 9
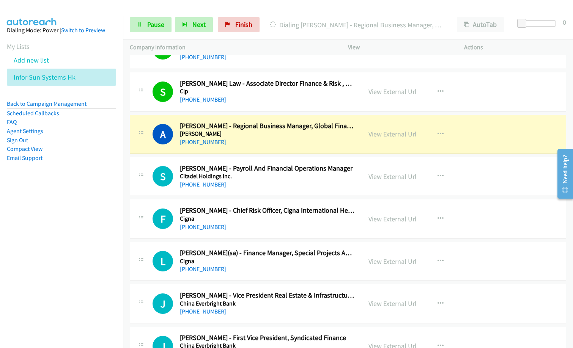
scroll to position [5577, 0]
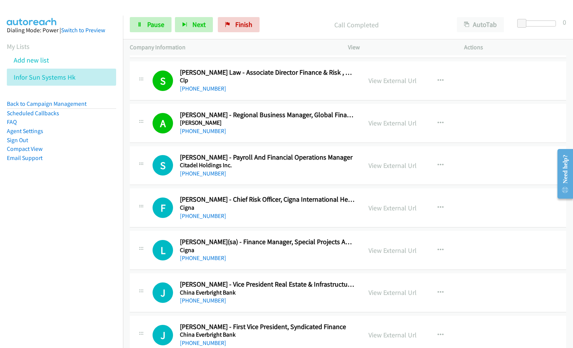
click at [260, 245] on h2 "[PERSON_NAME](sa) - Finance Manager, Special Projects And Transformation" at bounding box center [267, 242] width 175 height 9
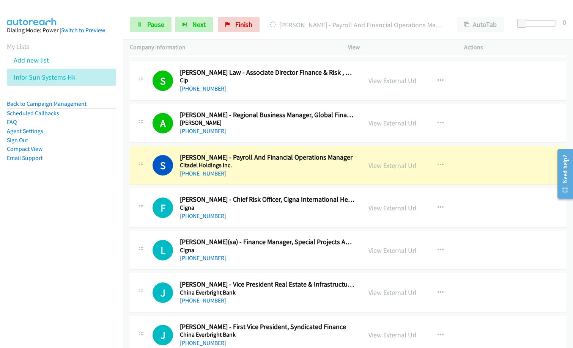
click at [392, 211] on link "View External Url" at bounding box center [392, 208] width 48 height 9
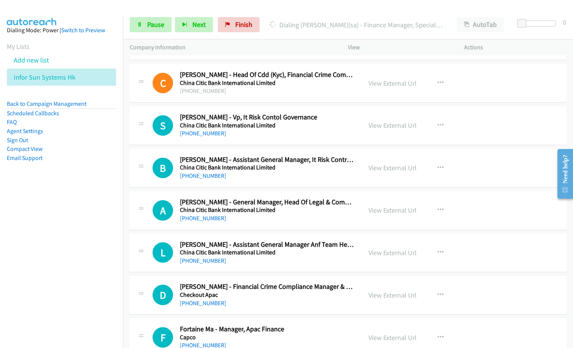
scroll to position [6108, 0]
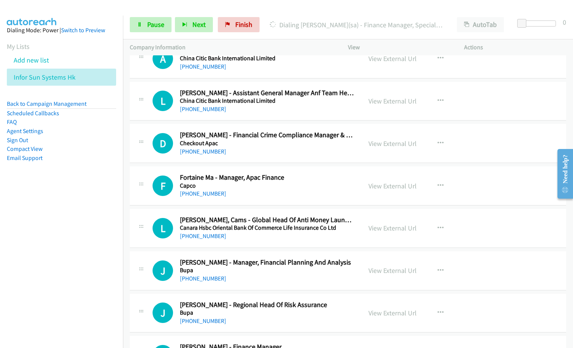
click at [245, 278] on div "[PHONE_NUMBER]" at bounding box center [267, 278] width 175 height 9
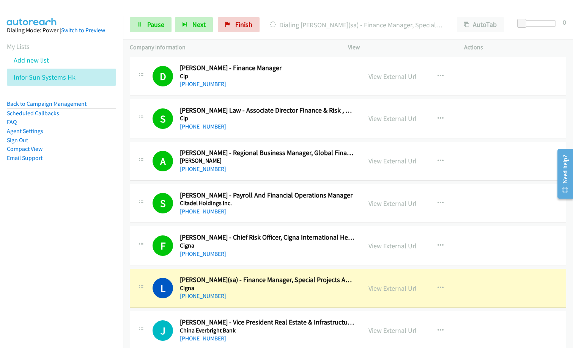
scroll to position [5690, 0]
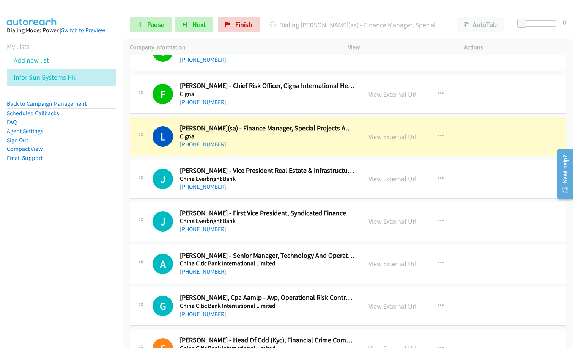
click at [379, 137] on link "View External Url" at bounding box center [392, 136] width 48 height 9
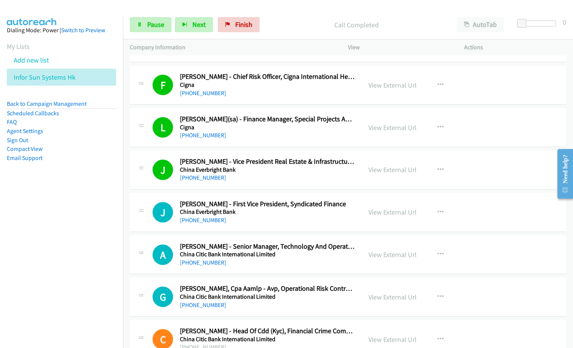
scroll to position [5728, 0]
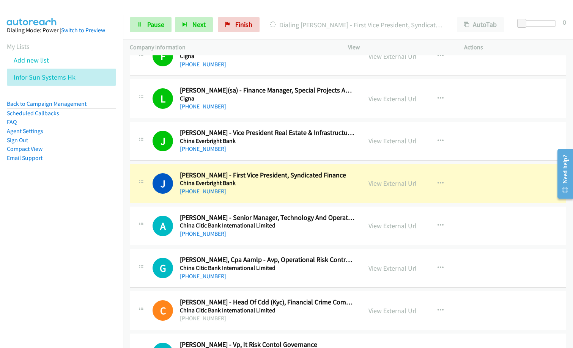
drag, startPoint x: 48, startPoint y: 244, endPoint x: 213, endPoint y: 120, distance: 206.2
click at [52, 242] on nav "Dialing Mode: Power | Switch to Preview My Lists Add new list Infor Sun Systems…" at bounding box center [61, 190] width 123 height 348
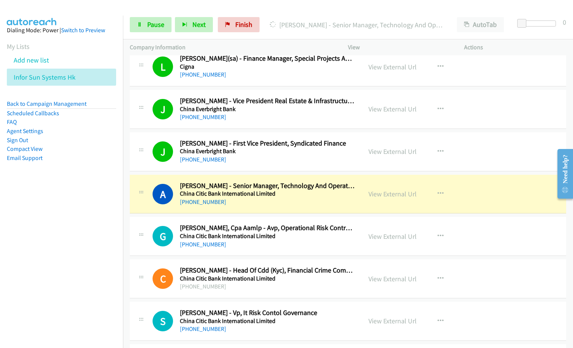
scroll to position [5804, 0]
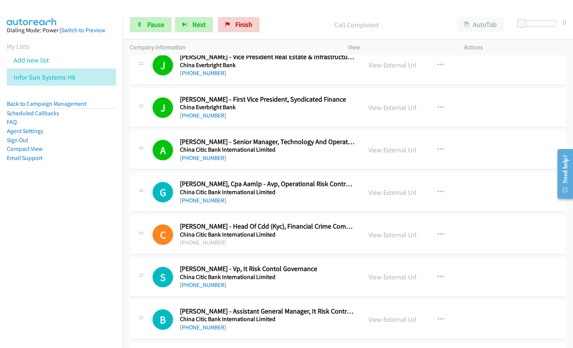
click at [44, 231] on nav "Dialing Mode: Power | Switch to Preview My Lists Add new list Infor Sun Systems…" at bounding box center [61, 190] width 123 height 348
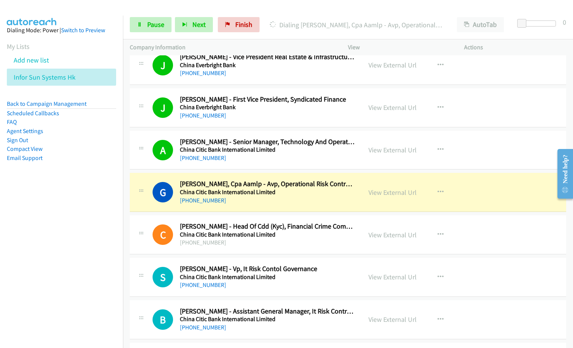
click at [94, 212] on nav "Dialing Mode: Power | Switch to Preview My Lists Add new list Infor Sun Systems…" at bounding box center [61, 190] width 123 height 348
click at [265, 202] on div "[PHONE_NUMBER]" at bounding box center [267, 200] width 175 height 9
click at [391, 192] on link "View External Url" at bounding box center [392, 192] width 48 height 9
click at [145, 23] on link "Pause" at bounding box center [151, 24] width 42 height 15
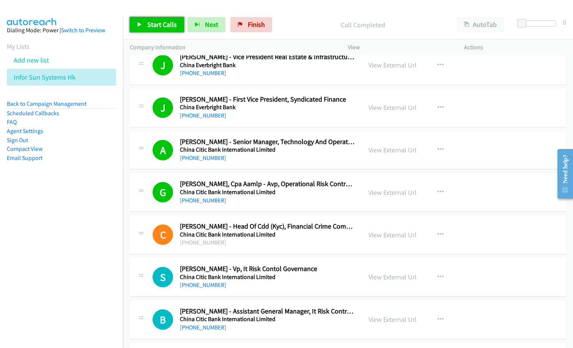
click at [152, 22] on span "Start Calls" at bounding box center [162, 24] width 30 height 9
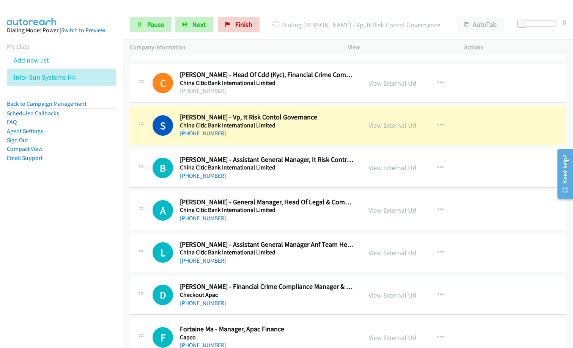
click at [286, 117] on h2 "[PERSON_NAME] - Vp, It Risk Contol Governance" at bounding box center [267, 117] width 175 height 9
click at [394, 124] on link "View External Url" at bounding box center [392, 125] width 48 height 9
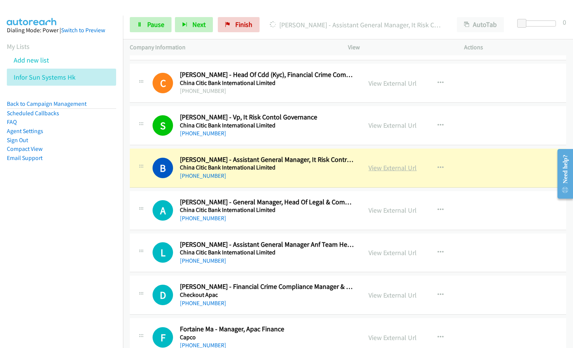
click at [377, 168] on link "View External Url" at bounding box center [392, 168] width 48 height 9
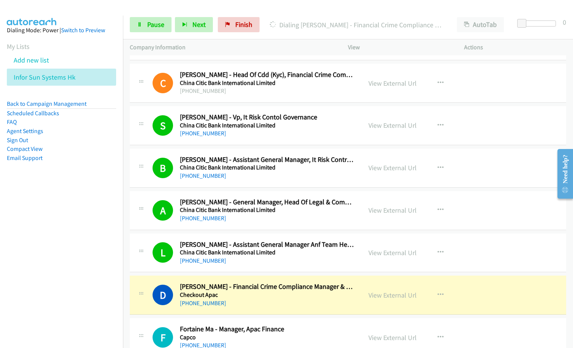
scroll to position [6032, 0]
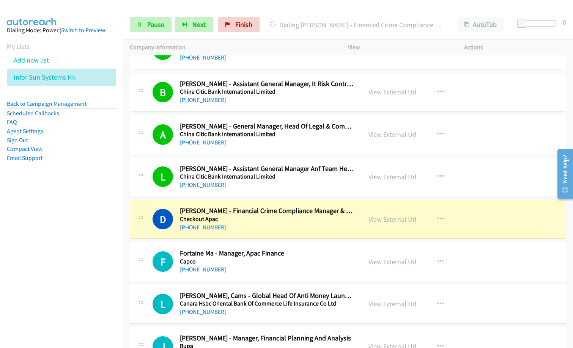
click at [239, 226] on div "[PHONE_NUMBER]" at bounding box center [267, 227] width 175 height 9
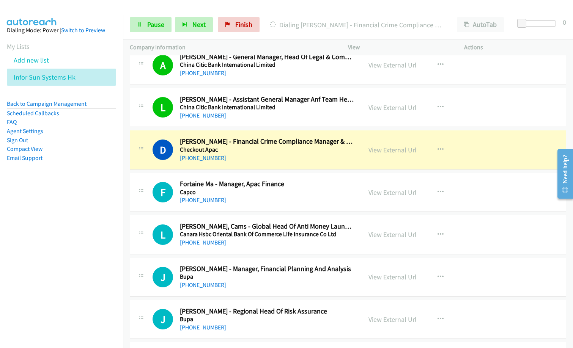
scroll to position [6108, 0]
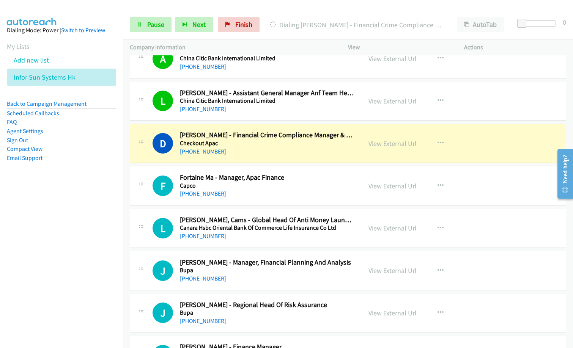
click at [464, 260] on div "View External Url View External Url Schedule/Manage Callback Start Calls Here R…" at bounding box center [423, 270] width 123 height 25
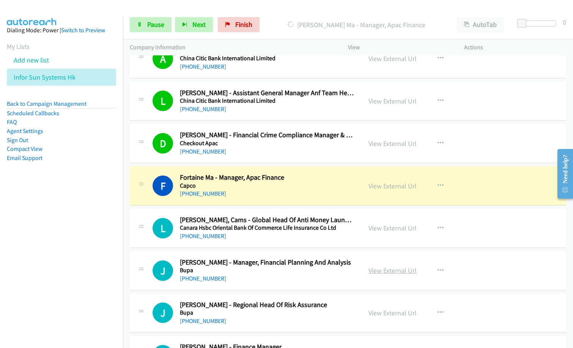
click at [381, 273] on link "View External Url" at bounding box center [392, 270] width 48 height 9
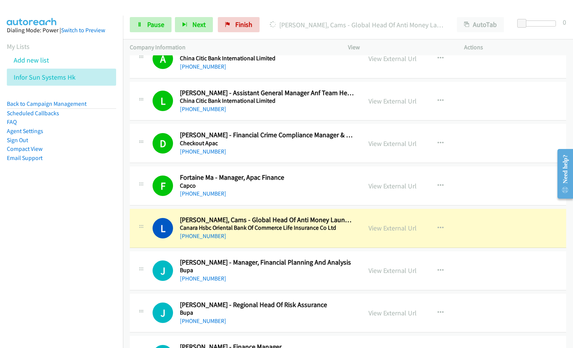
click at [292, 233] on div "[PHONE_NUMBER]" at bounding box center [267, 236] width 175 height 9
click at [400, 228] on link "View External Url" at bounding box center [392, 228] width 48 height 9
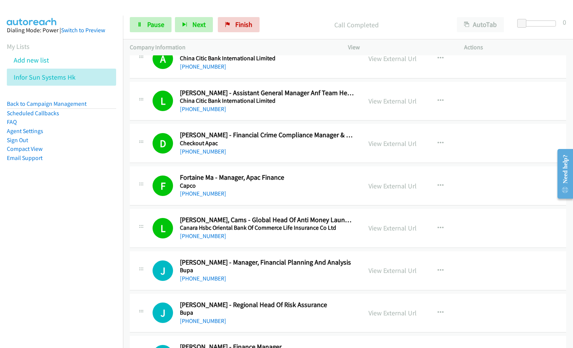
scroll to position [6146, 0]
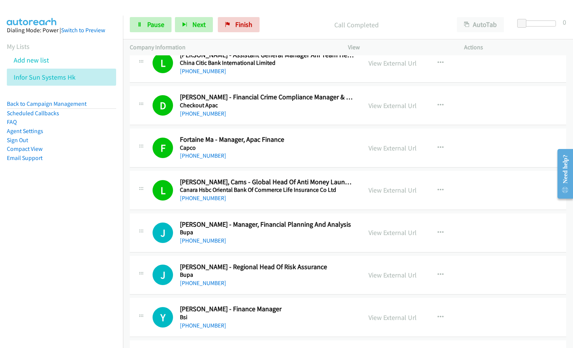
drag, startPoint x: 294, startPoint y: 22, endPoint x: 329, endPoint y: 0, distance: 41.1
click at [294, 22] on p "Call Completed" at bounding box center [356, 25] width 173 height 10
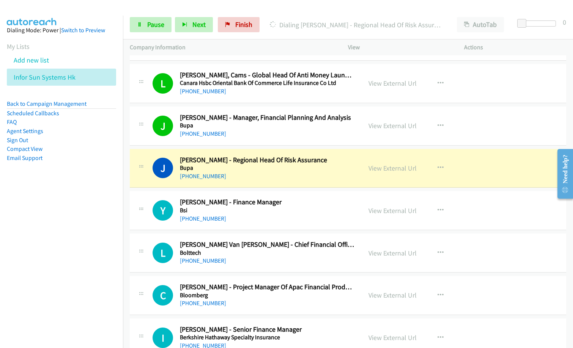
scroll to position [6259, 0]
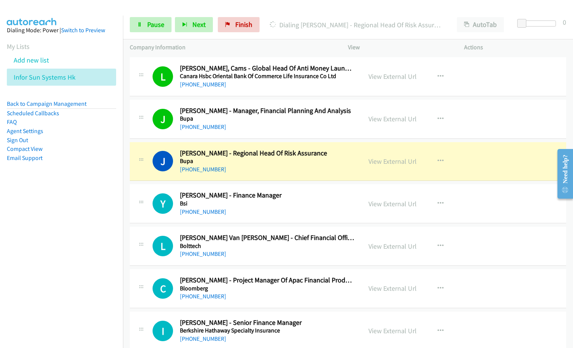
click at [242, 220] on div "Y Callback Scheduled [PERSON_NAME] - Finance Manager Bsi [GEOGRAPHIC_DATA]/Hong…" at bounding box center [348, 203] width 436 height 39
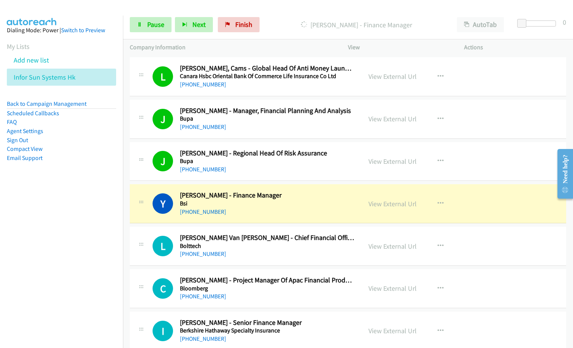
click at [259, 208] on div "[PHONE_NUMBER]" at bounding box center [267, 212] width 175 height 9
click at [399, 204] on link "View External Url" at bounding box center [392, 204] width 48 height 9
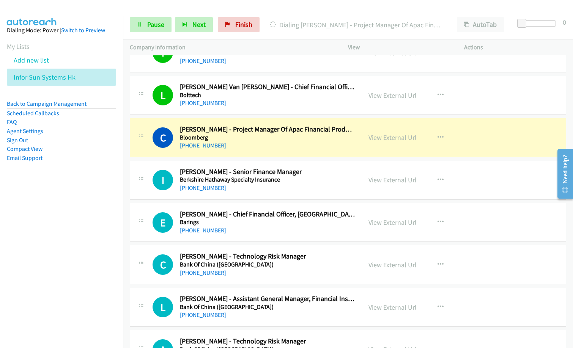
scroll to position [6411, 0]
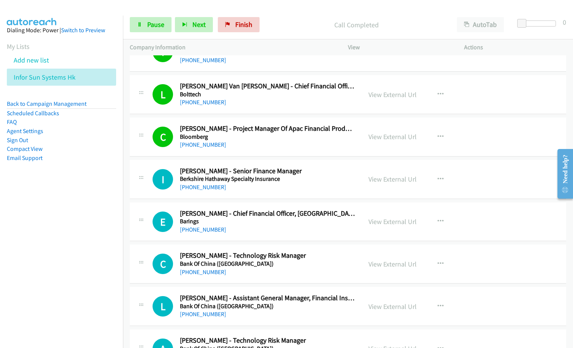
click at [283, 203] on div "E Callback Scheduled [PERSON_NAME] - Chief Financial Officer, [PERSON_NAME] [GE…" at bounding box center [348, 222] width 436 height 39
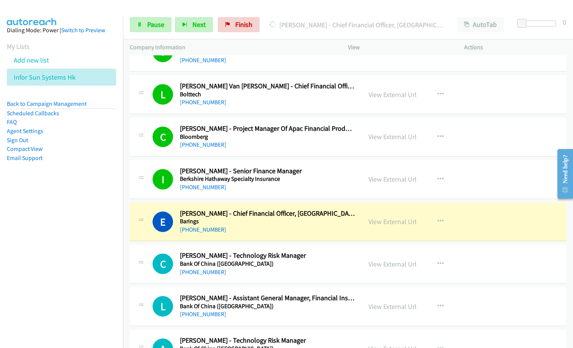
click at [238, 220] on h5 "Barings" at bounding box center [267, 222] width 175 height 8
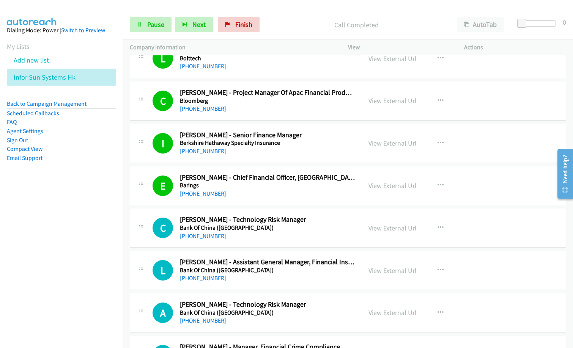
scroll to position [6487, 0]
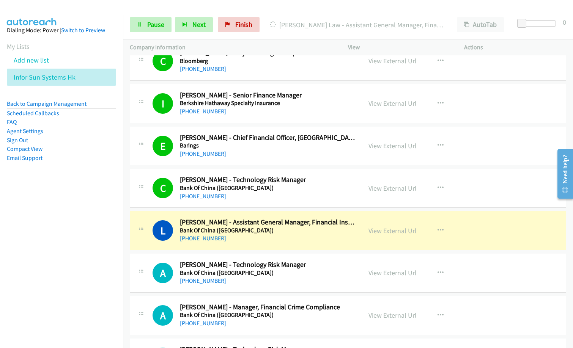
click at [255, 246] on div "L Callback Scheduled [PERSON_NAME] - Assistant General Manager, Financial Insti…" at bounding box center [348, 230] width 436 height 39
click at [381, 232] on link "View External Url" at bounding box center [392, 230] width 48 height 9
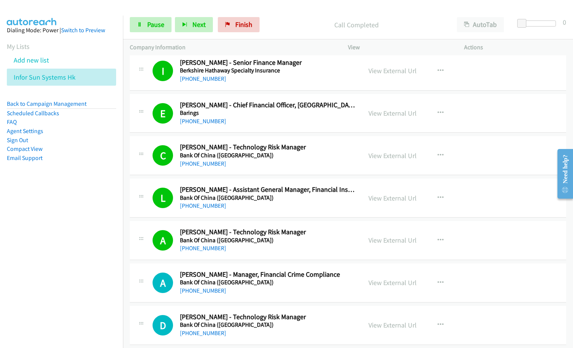
scroll to position [6563, 0]
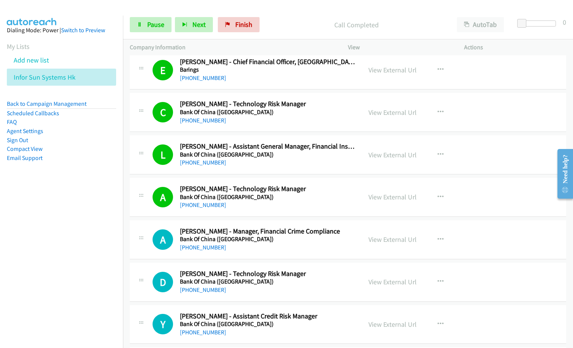
click at [268, 206] on div "[PHONE_NUMBER]" at bounding box center [267, 205] width 175 height 9
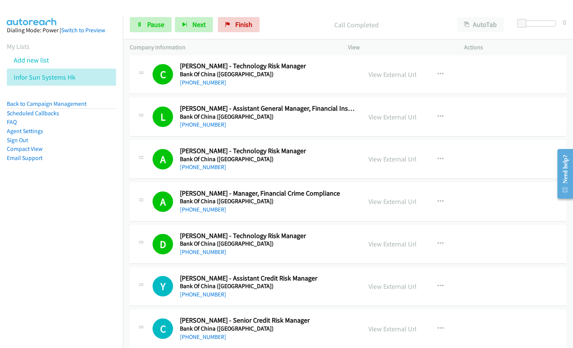
click at [277, 243] on h5 "Bank Of China ([GEOGRAPHIC_DATA])" at bounding box center [267, 244] width 175 height 8
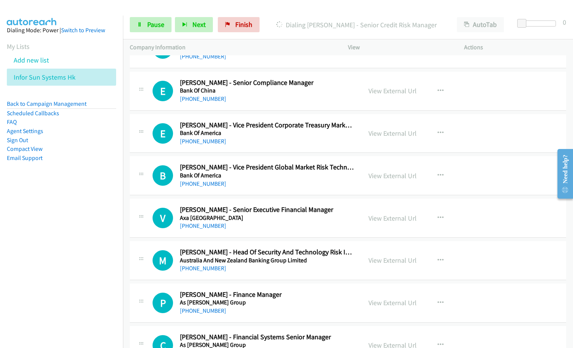
scroll to position [8763, 0]
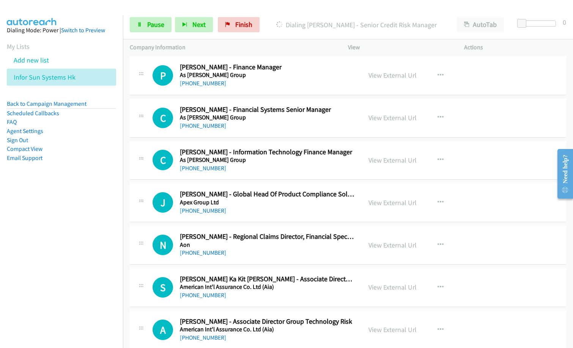
click at [253, 170] on div "[PHONE_NUMBER]" at bounding box center [267, 168] width 175 height 9
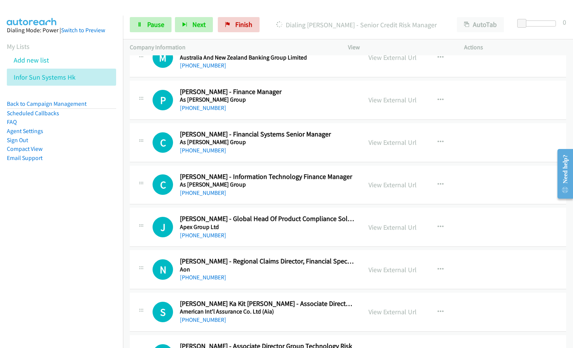
scroll to position [8725, 0]
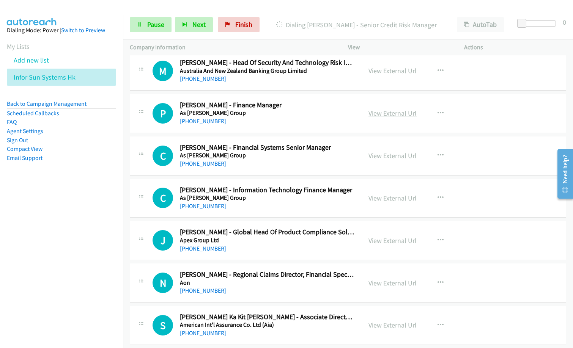
click at [391, 115] on link "View External Url" at bounding box center [392, 113] width 48 height 9
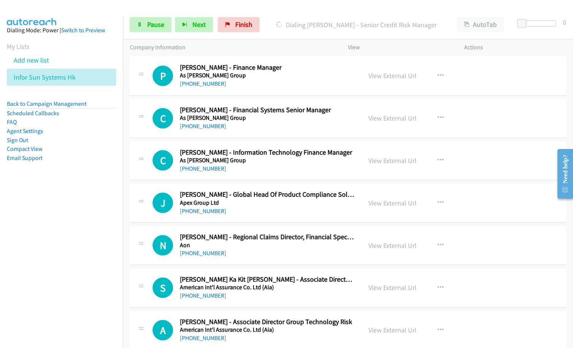
scroll to position [8763, 0]
click at [402, 201] on link "View External Url" at bounding box center [392, 202] width 48 height 9
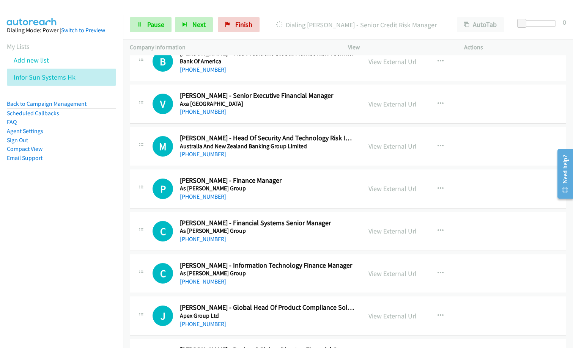
scroll to position [8649, 0]
click at [438, 188] on icon "button" at bounding box center [440, 189] width 6 height 6
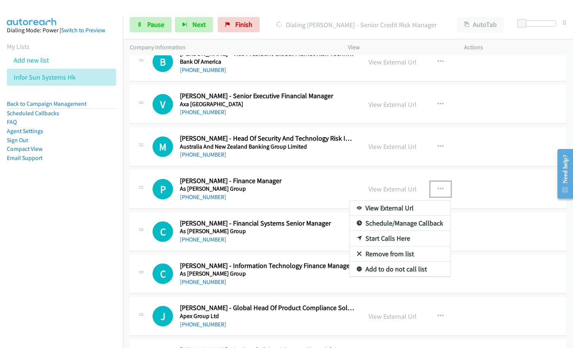
click at [382, 253] on link "Remove from list" at bounding box center [399, 254] width 101 height 15
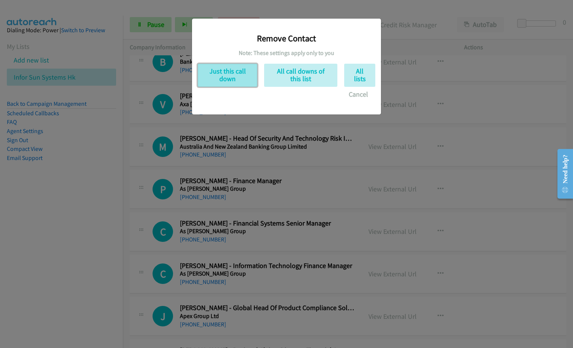
click at [243, 80] on button "Just this call down" at bounding box center [228, 75] width 60 height 23
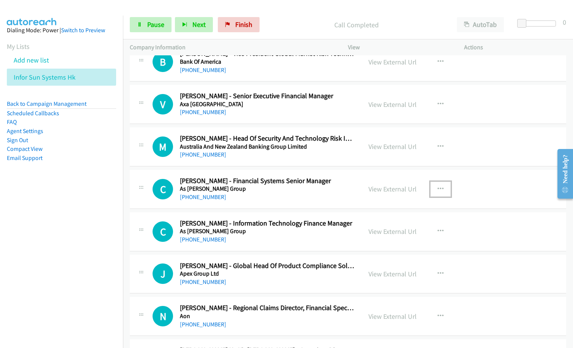
click at [433, 188] on button "button" at bounding box center [440, 189] width 20 height 15
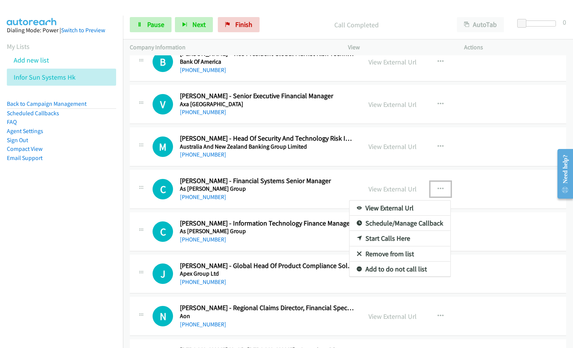
click at [385, 251] on link "Remove from list" at bounding box center [399, 254] width 101 height 15
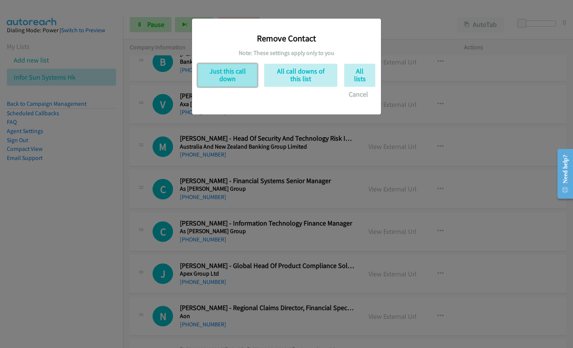
click at [232, 79] on button "Just this call down" at bounding box center [228, 75] width 60 height 23
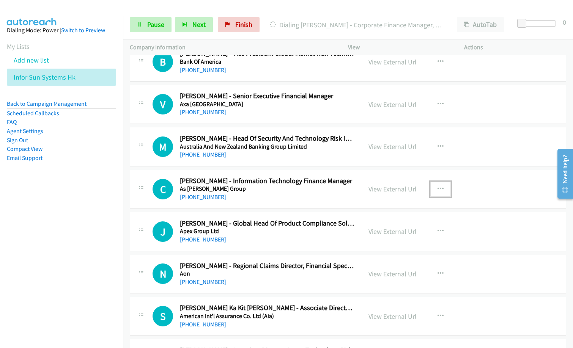
click at [437, 187] on icon "button" at bounding box center [440, 189] width 6 height 6
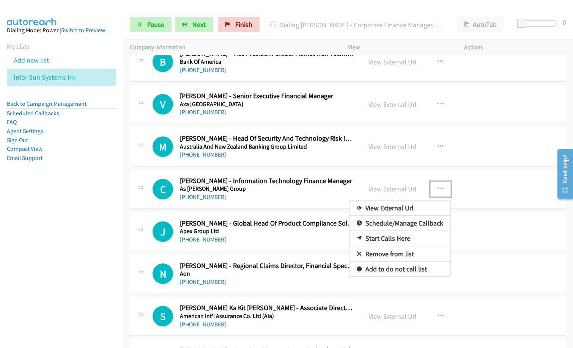
click at [401, 255] on link "Remove from list" at bounding box center [399, 254] width 101 height 15
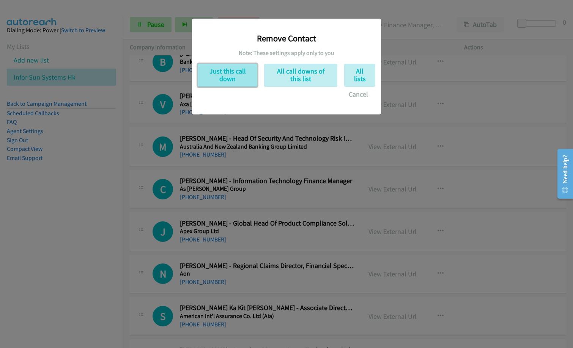
click at [227, 79] on button "Just this call down" at bounding box center [228, 75] width 60 height 23
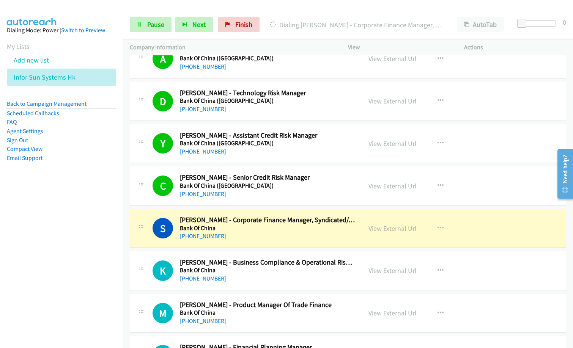
scroll to position [6803, 0]
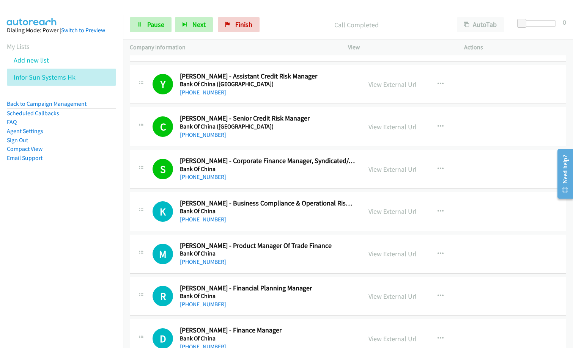
click at [259, 225] on div "K Callback Scheduled [PERSON_NAME] - Business Compliance & Operational Risk Man…" at bounding box center [348, 211] width 436 height 39
click at [347, 255] on h5 "Bank Of China" at bounding box center [267, 254] width 175 height 8
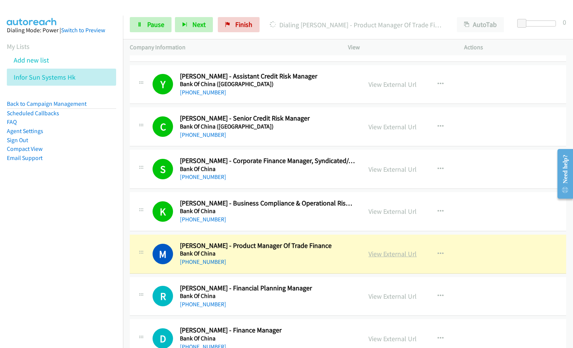
click at [396, 253] on link "View External Url" at bounding box center [392, 254] width 48 height 9
click at [154, 20] on span "Pause" at bounding box center [155, 24] width 17 height 9
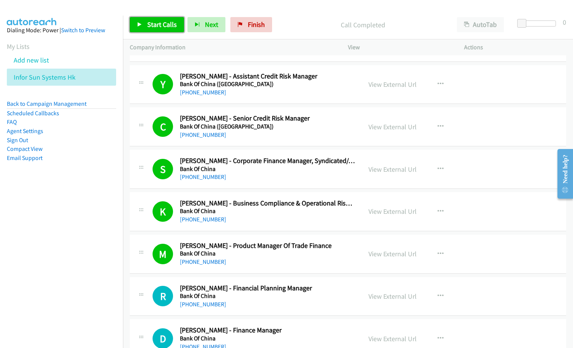
click at [152, 26] on span "Start Calls" at bounding box center [162, 24] width 30 height 9
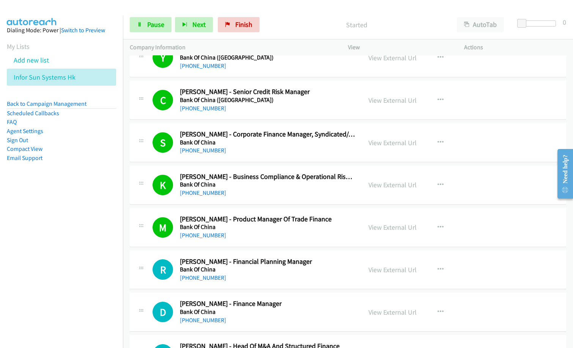
scroll to position [6841, 0]
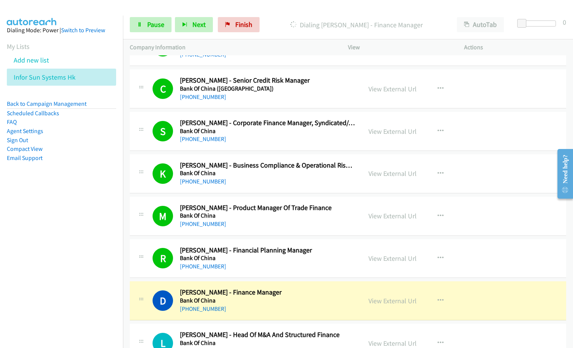
click at [312, 308] on div "[PHONE_NUMBER]" at bounding box center [267, 309] width 175 height 9
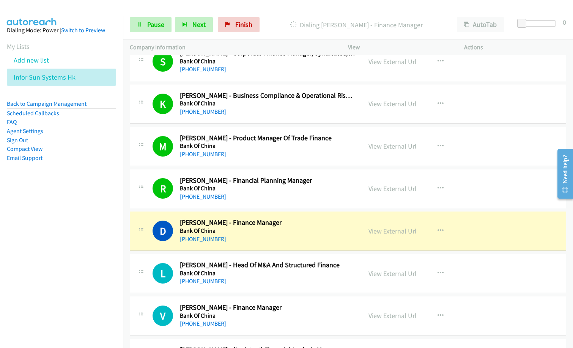
scroll to position [6917, 0]
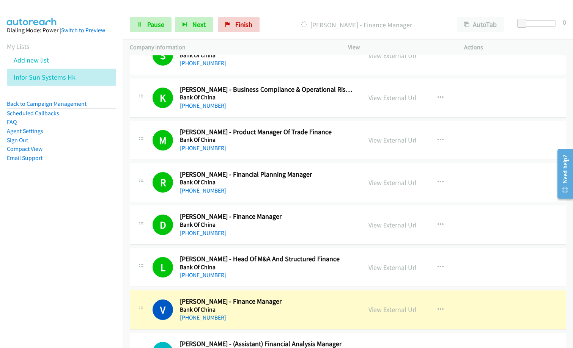
click at [281, 303] on h2 "[PERSON_NAME] - Finance Manager" at bounding box center [267, 301] width 175 height 9
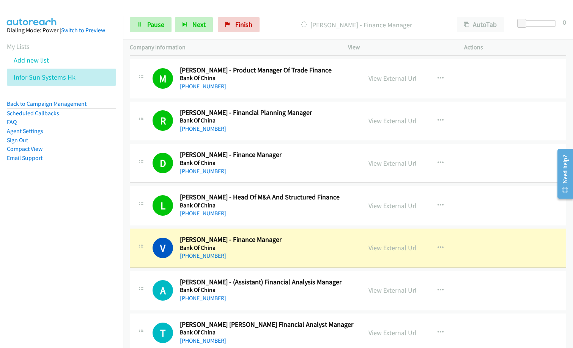
scroll to position [7031, 0]
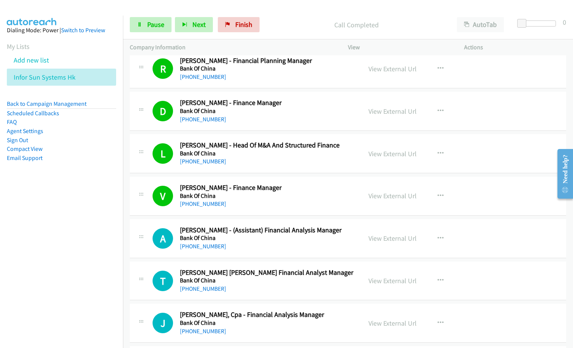
click at [282, 251] on div "A Callback Scheduled [PERSON_NAME] - (Assistant) Financial Analysis Manager Ban…" at bounding box center [348, 238] width 436 height 39
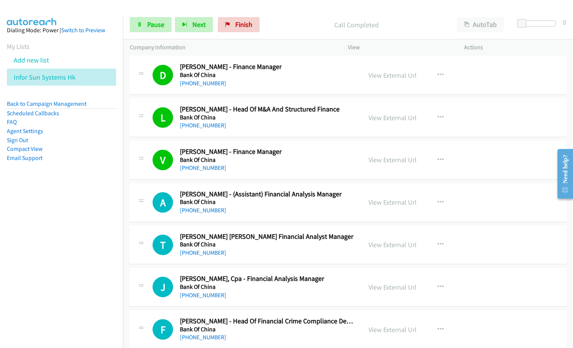
scroll to position [7106, 0]
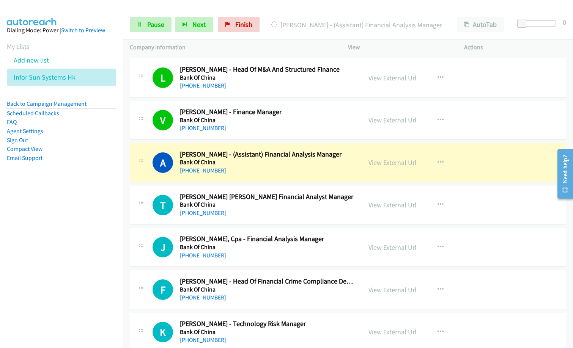
drag, startPoint x: 64, startPoint y: 265, endPoint x: 82, endPoint y: 269, distance: 18.6
click at [67, 267] on nav "Dialing Mode: Power | Switch to Preview My Lists Add new list Infor Sun Systems…" at bounding box center [61, 190] width 123 height 348
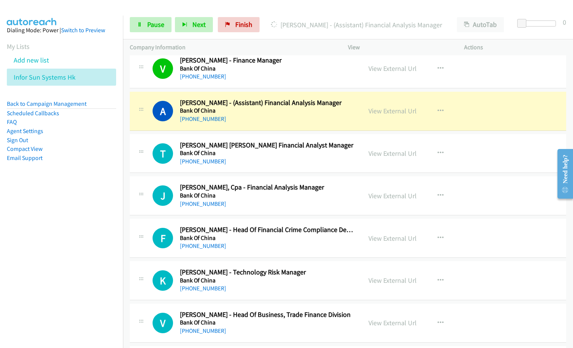
scroll to position [7144, 0]
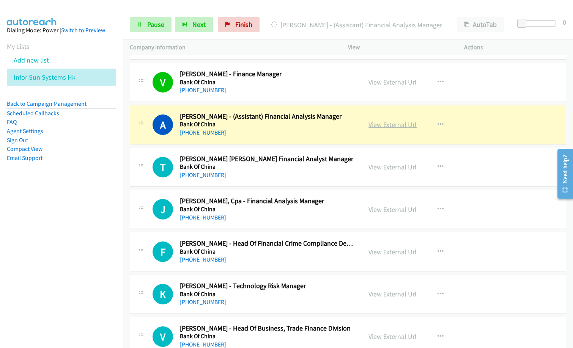
click at [378, 124] on link "View External Url" at bounding box center [392, 124] width 48 height 9
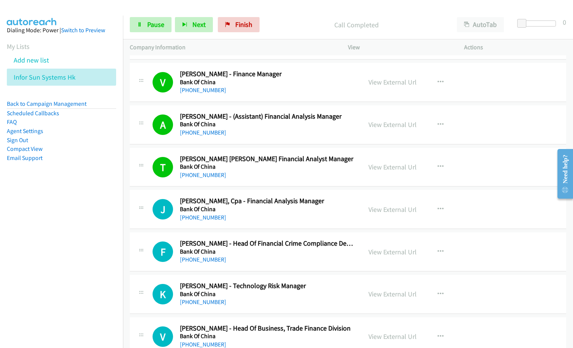
scroll to position [7182, 0]
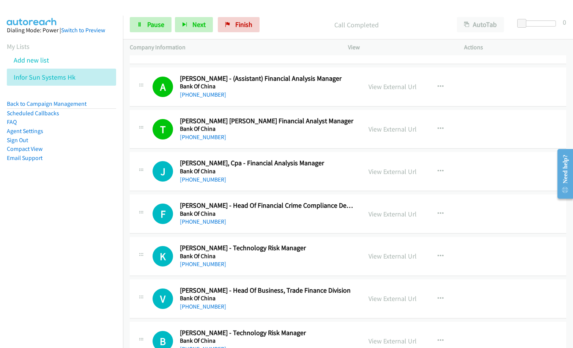
click at [277, 179] on div "[PHONE_NUMBER]" at bounding box center [267, 179] width 175 height 9
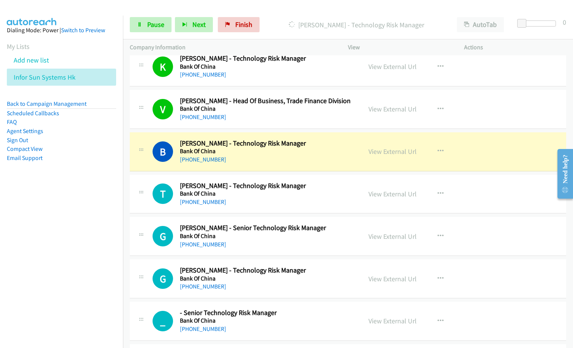
scroll to position [7410, 0]
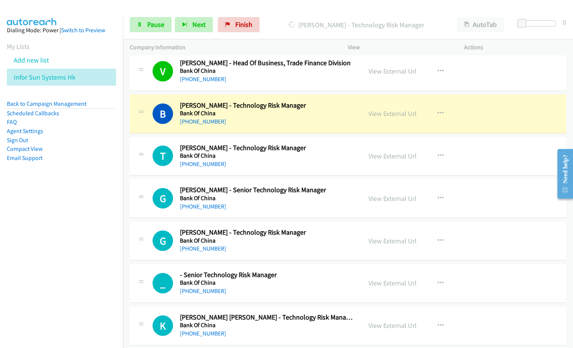
click at [266, 121] on div "[PHONE_NUMBER]" at bounding box center [267, 121] width 175 height 9
click at [150, 25] on span "Pause" at bounding box center [155, 24] width 17 height 9
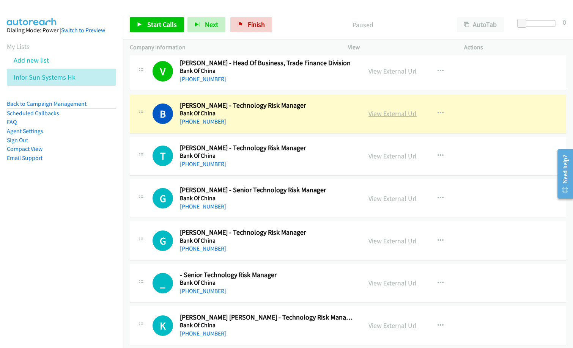
click at [396, 112] on link "View External Url" at bounding box center [392, 113] width 48 height 9
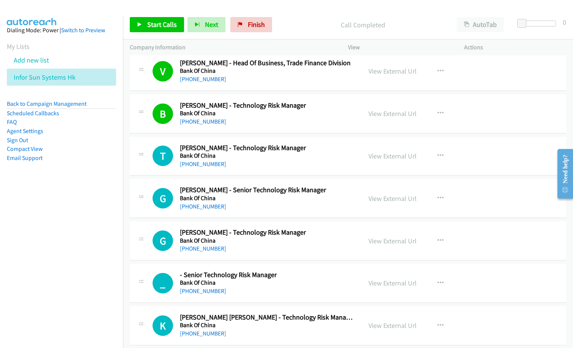
click at [175, 33] on div "Start Calls Pause Next Finish Call Completed AutoTab AutoTab 0" at bounding box center [348, 24] width 450 height 29
drag, startPoint x: 171, startPoint y: 26, endPoint x: 230, endPoint y: 120, distance: 110.4
click at [171, 27] on span "Start Calls" at bounding box center [162, 24] width 30 height 9
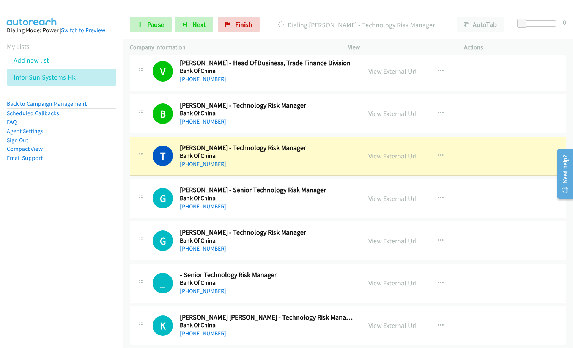
click at [382, 157] on link "View External Url" at bounding box center [392, 156] width 48 height 9
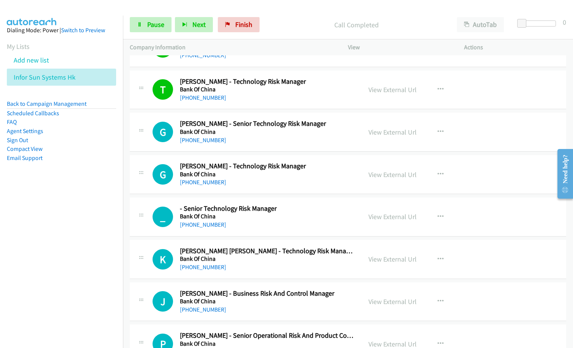
scroll to position [7486, 0]
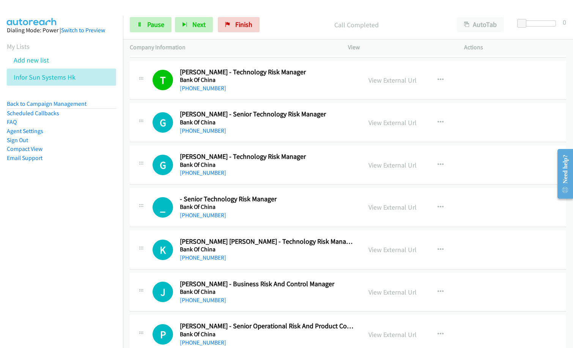
drag, startPoint x: 286, startPoint y: 32, endPoint x: 330, endPoint y: 18, distance: 45.8
click at [287, 32] on div "Call Completed" at bounding box center [356, 24] width 187 height 15
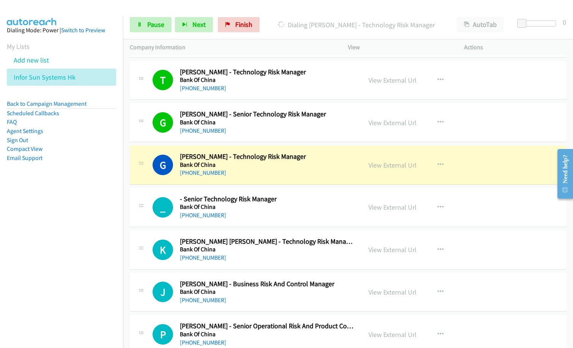
click at [53, 246] on nav "Dialing Mode: Power | Switch to Preview My Lists Add new list Infor Sun Systems…" at bounding box center [61, 190] width 123 height 348
click at [394, 166] on link "View External Url" at bounding box center [392, 165] width 48 height 9
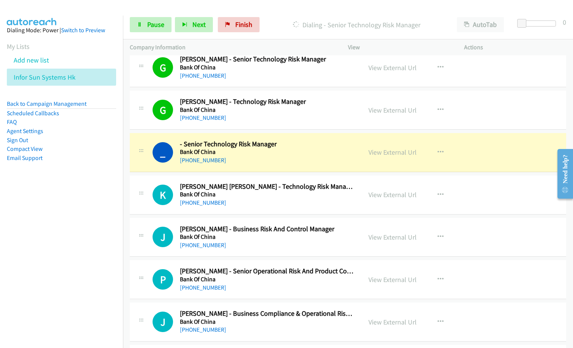
scroll to position [7600, 0]
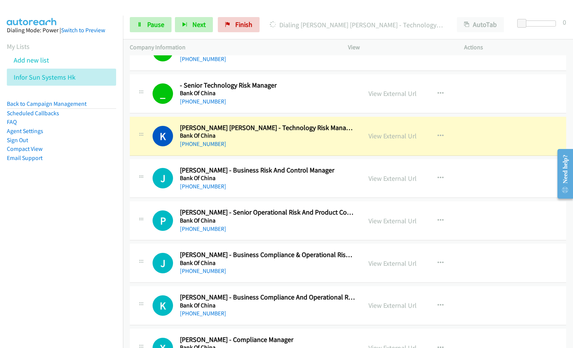
drag, startPoint x: 49, startPoint y: 186, endPoint x: 72, endPoint y: 172, distance: 26.5
click at [49, 186] on aside "Dialing Mode: Power | Switch to Preview My Lists Add new list Infor Sun Systems…" at bounding box center [61, 106] width 123 height 181
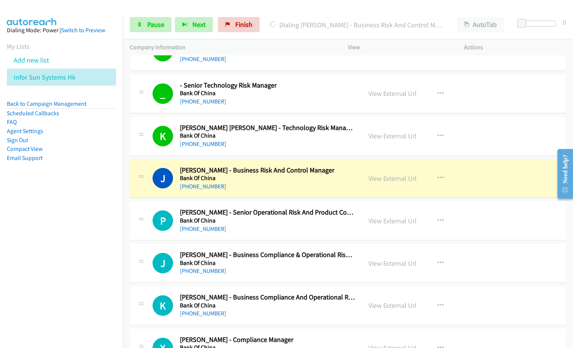
click at [68, 232] on nav "Dialing Mode: Power | Switch to Preview My Lists Add new list Infor Sun Systems…" at bounding box center [61, 190] width 123 height 348
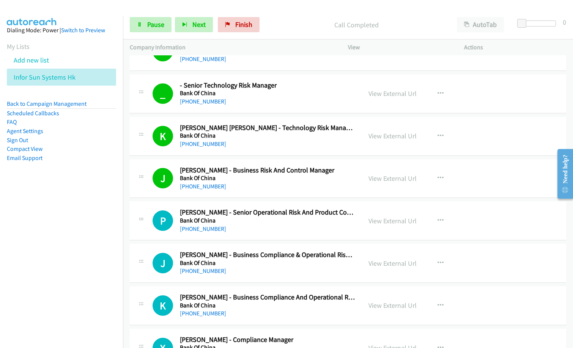
click at [32, 247] on nav "Dialing Mode: Power | Switch to Preview My Lists Add new list Infor Sun Systems…" at bounding box center [61, 190] width 123 height 348
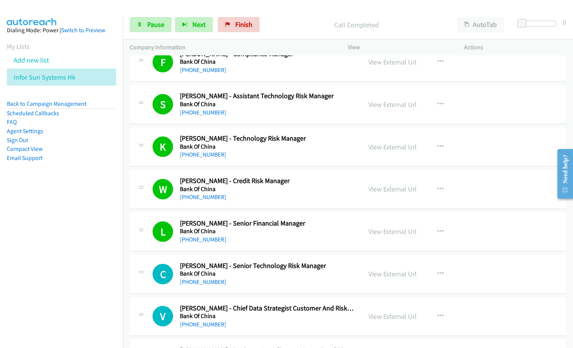
scroll to position [8017, 0]
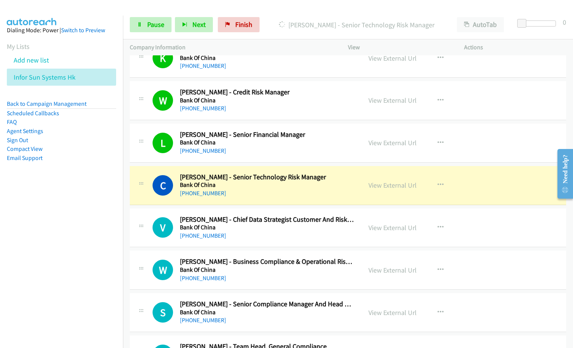
drag, startPoint x: 261, startPoint y: 184, endPoint x: 287, endPoint y: 182, distance: 26.2
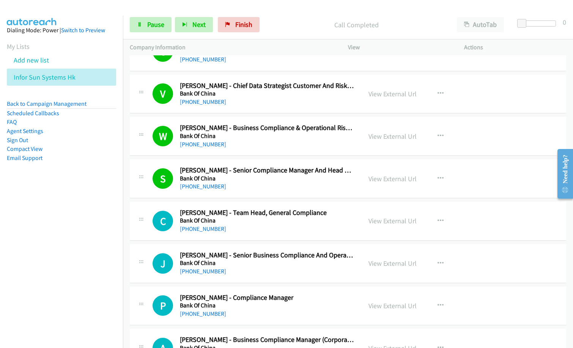
scroll to position [8169, 0]
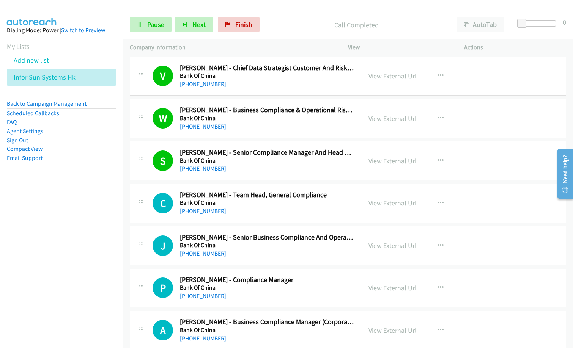
click at [47, 230] on nav "Dialing Mode: Power | Switch to Preview My Lists Add new list Infor Sun Systems…" at bounding box center [61, 190] width 123 height 348
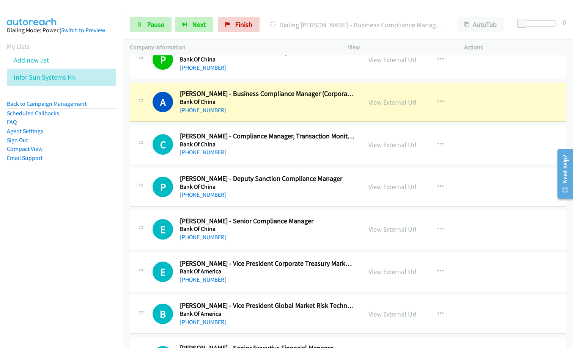
scroll to position [8396, 0]
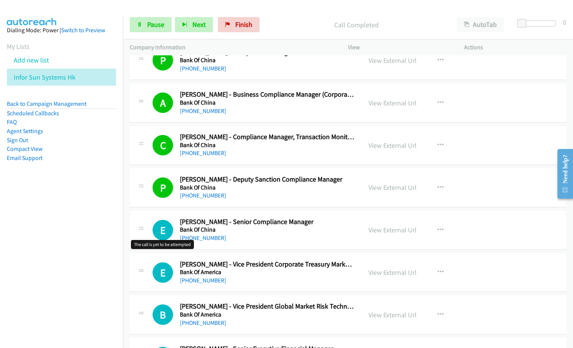
click at [68, 252] on nav "Dialing Mode: Power | Switch to Preview My Lists Add new list Infor Sun Systems…" at bounding box center [61, 190] width 123 height 348
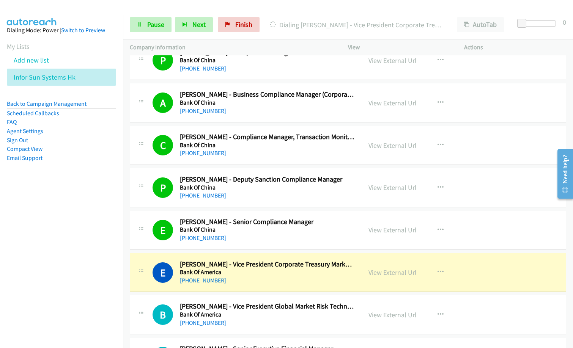
scroll to position [8358, 0]
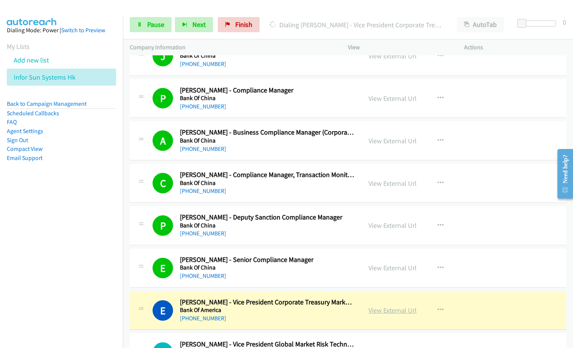
click at [391, 312] on link "View External Url" at bounding box center [392, 310] width 48 height 9
click at [276, 281] on div "E Callback Scheduled [PERSON_NAME] - Senior Compliance Manager Bank Of China [G…" at bounding box center [348, 268] width 436 height 39
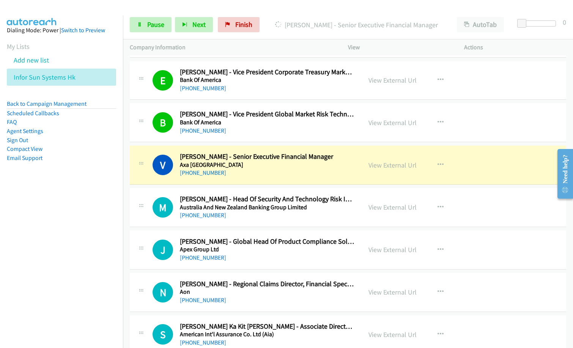
scroll to position [8586, 0]
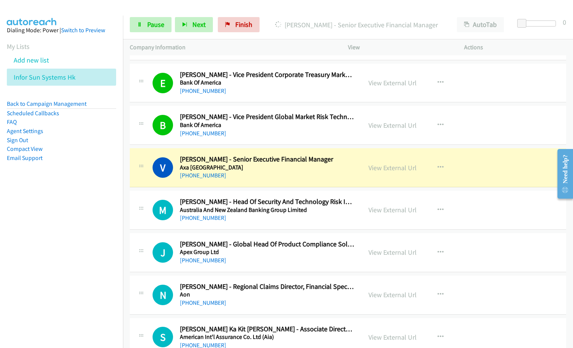
click at [71, 300] on nav "Dialing Mode: Power | Switch to Preview My Lists Add new list Infor Sun Systems…" at bounding box center [61, 190] width 123 height 348
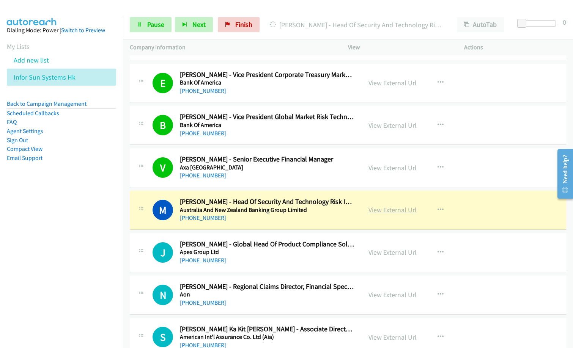
click at [387, 212] on link "View External Url" at bounding box center [392, 210] width 48 height 9
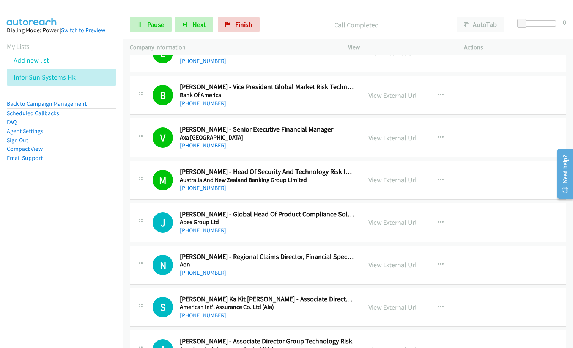
scroll to position [8662, 0]
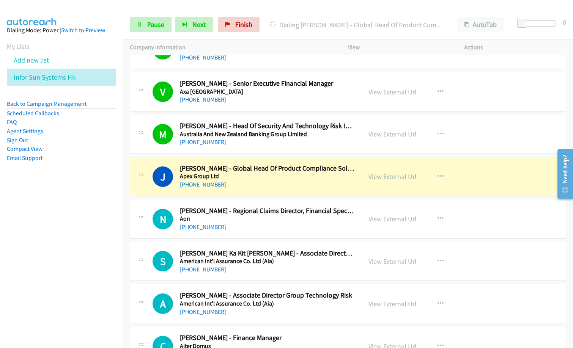
drag, startPoint x: 295, startPoint y: 24, endPoint x: 355, endPoint y: 0, distance: 64.9
click at [296, 24] on p "Dialing [PERSON_NAME] - Global Head Of Product Compliance Solutions" at bounding box center [356, 25] width 173 height 10
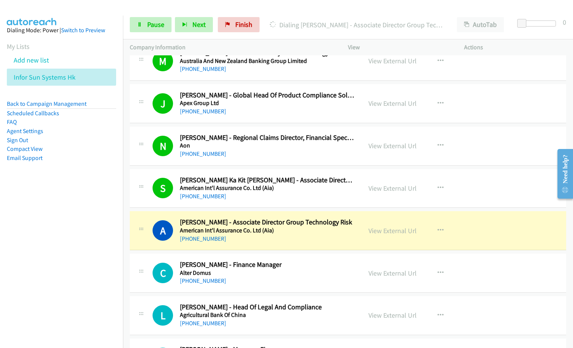
scroll to position [8738, 0]
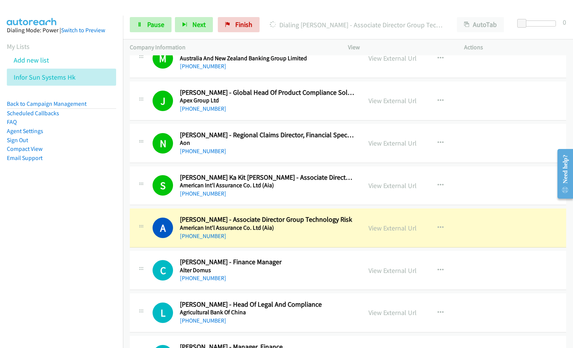
click at [303, 262] on h2 "[PERSON_NAME] - Finance Manager" at bounding box center [267, 262] width 175 height 9
click at [403, 230] on link "View External Url" at bounding box center [392, 228] width 48 height 9
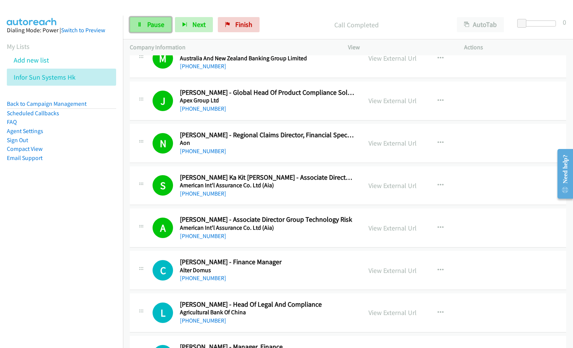
click at [167, 26] on link "Pause" at bounding box center [151, 24] width 42 height 15
drag, startPoint x: 294, startPoint y: 21, endPoint x: 299, endPoint y: 20, distance: 5.9
click at [294, 21] on p "Paused" at bounding box center [362, 25] width 161 height 10
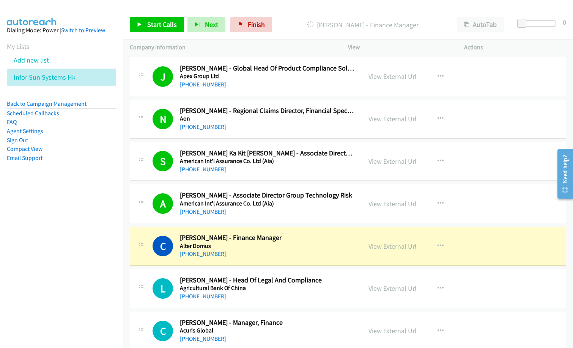
scroll to position [8776, 0]
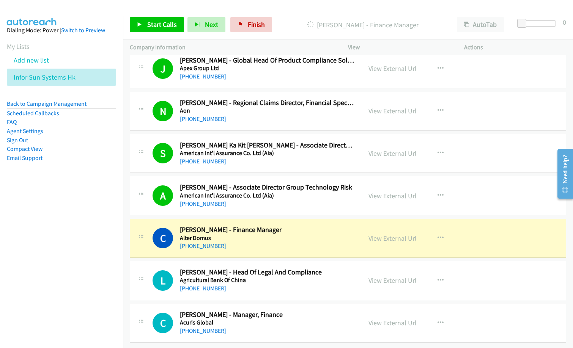
click at [332, 277] on h5 "Agricultural Bank Of China" at bounding box center [267, 281] width 175 height 8
click at [163, 26] on span "Start Calls" at bounding box center [162, 24] width 30 height 9
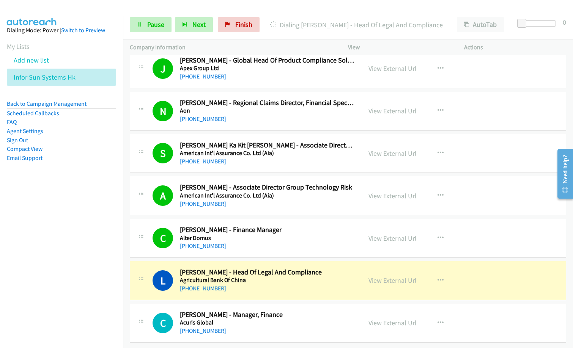
click at [273, 19] on div "Dialing [PERSON_NAME] - Head Of Legal And Compliance" at bounding box center [356, 24] width 187 height 15
click at [263, 242] on div "[PHONE_NUMBER]" at bounding box center [267, 246] width 175 height 9
click at [389, 276] on link "View External Url" at bounding box center [392, 280] width 48 height 9
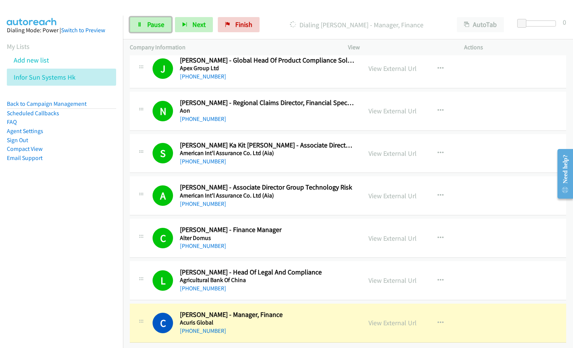
drag, startPoint x: 152, startPoint y: 26, endPoint x: 164, endPoint y: 38, distance: 16.9
click at [152, 25] on span "Pause" at bounding box center [155, 24] width 17 height 9
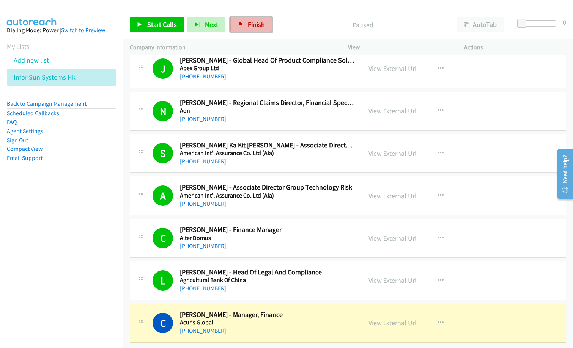
click at [258, 27] on span "Finish" at bounding box center [256, 24] width 17 height 9
